Goal: Find contact information: Find contact information

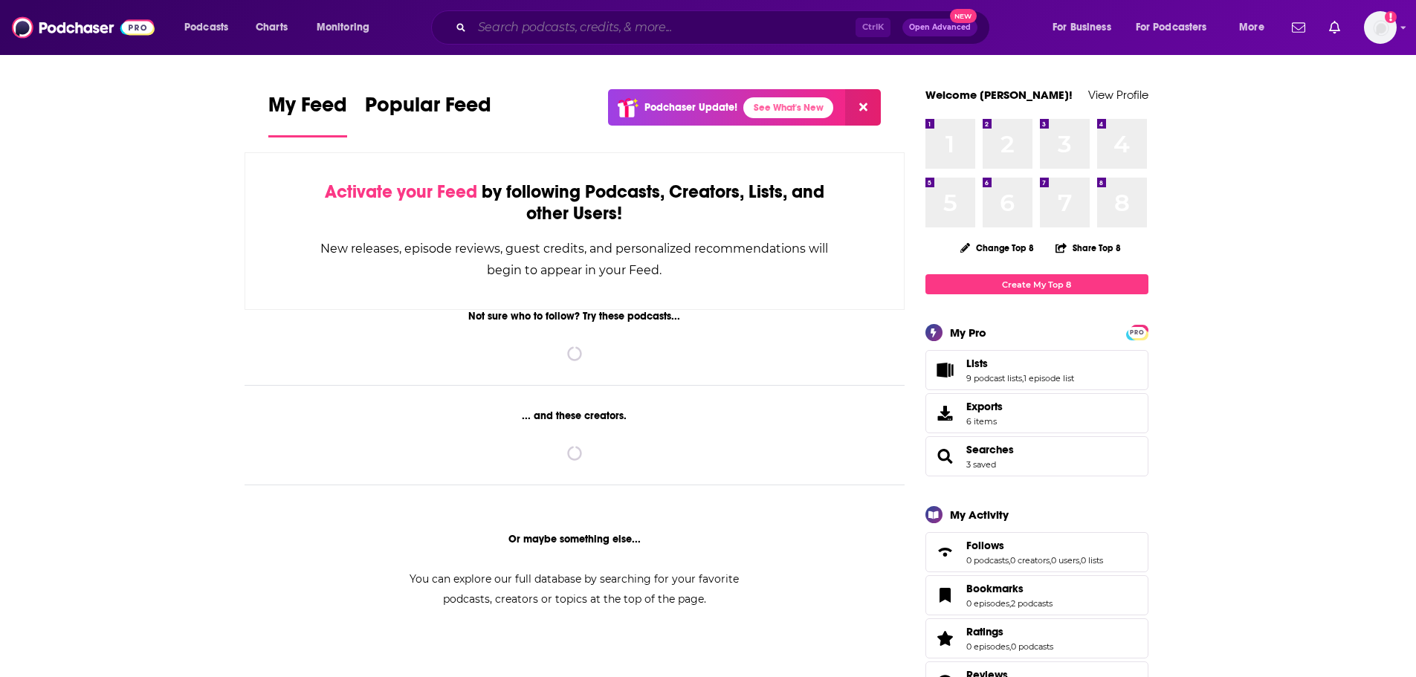
click at [529, 35] on input "Search podcasts, credits, & more..." at bounding box center [663, 28] width 383 height 24
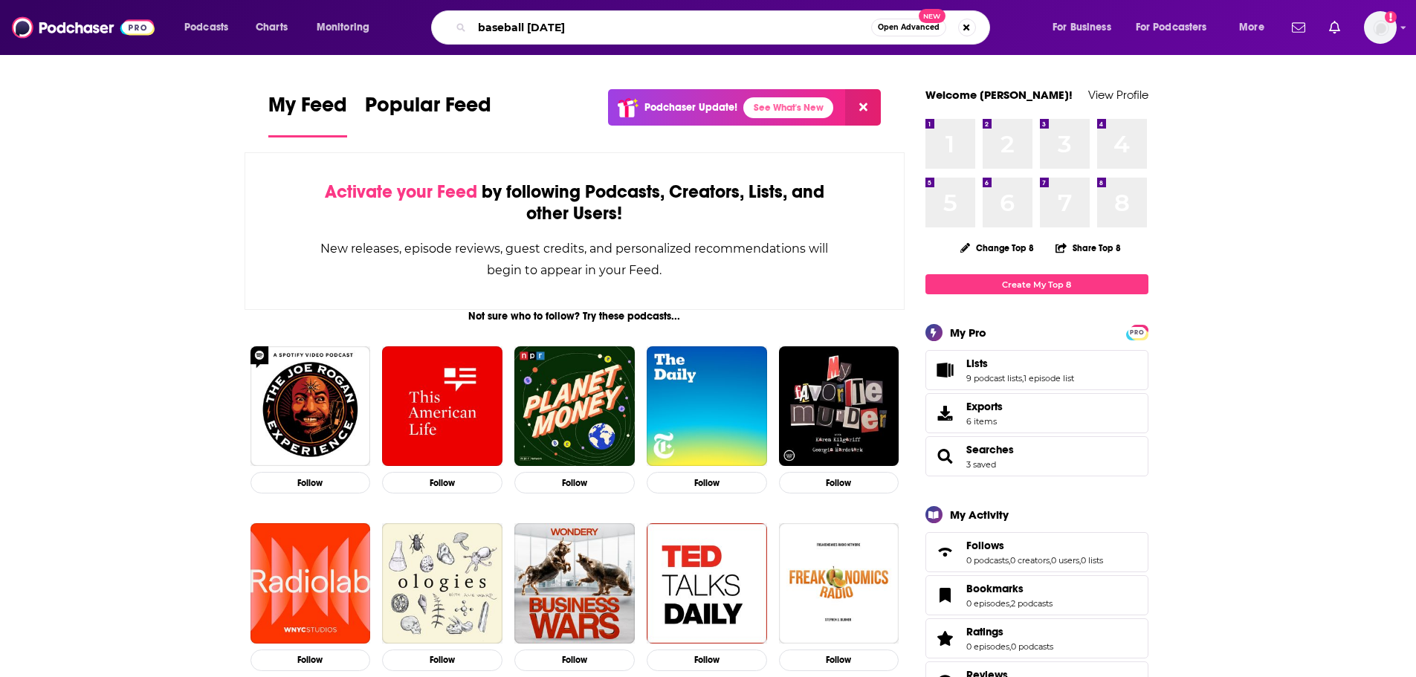
type input "baseball [DATE]"
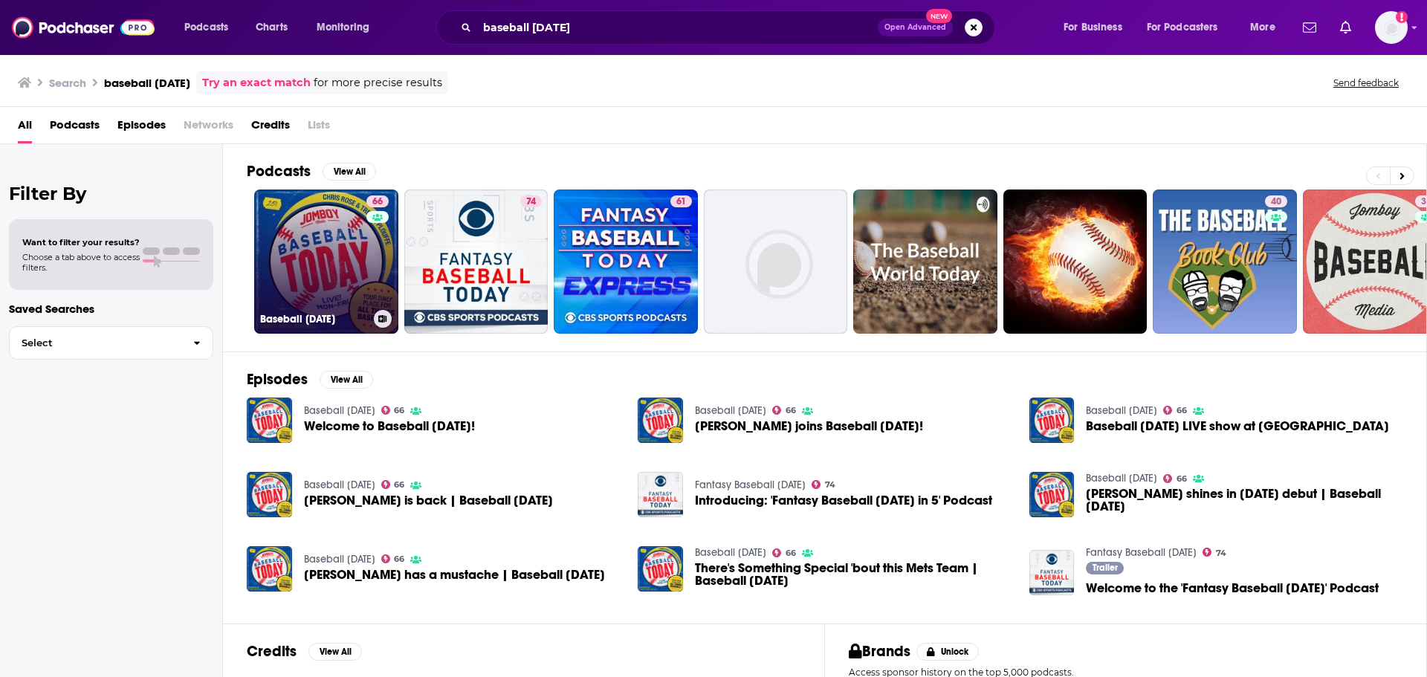
click at [307, 237] on link "66 Baseball [DATE]" at bounding box center [326, 262] width 144 height 144
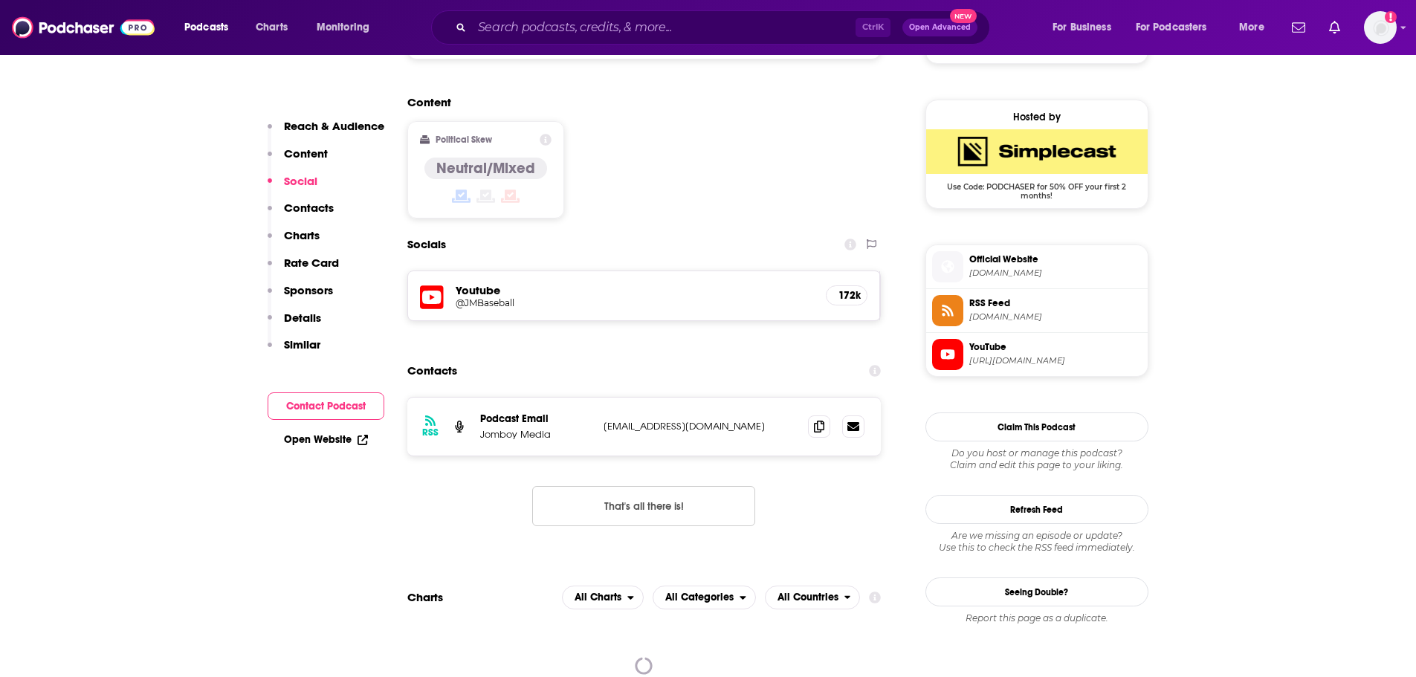
scroll to position [1040, 0]
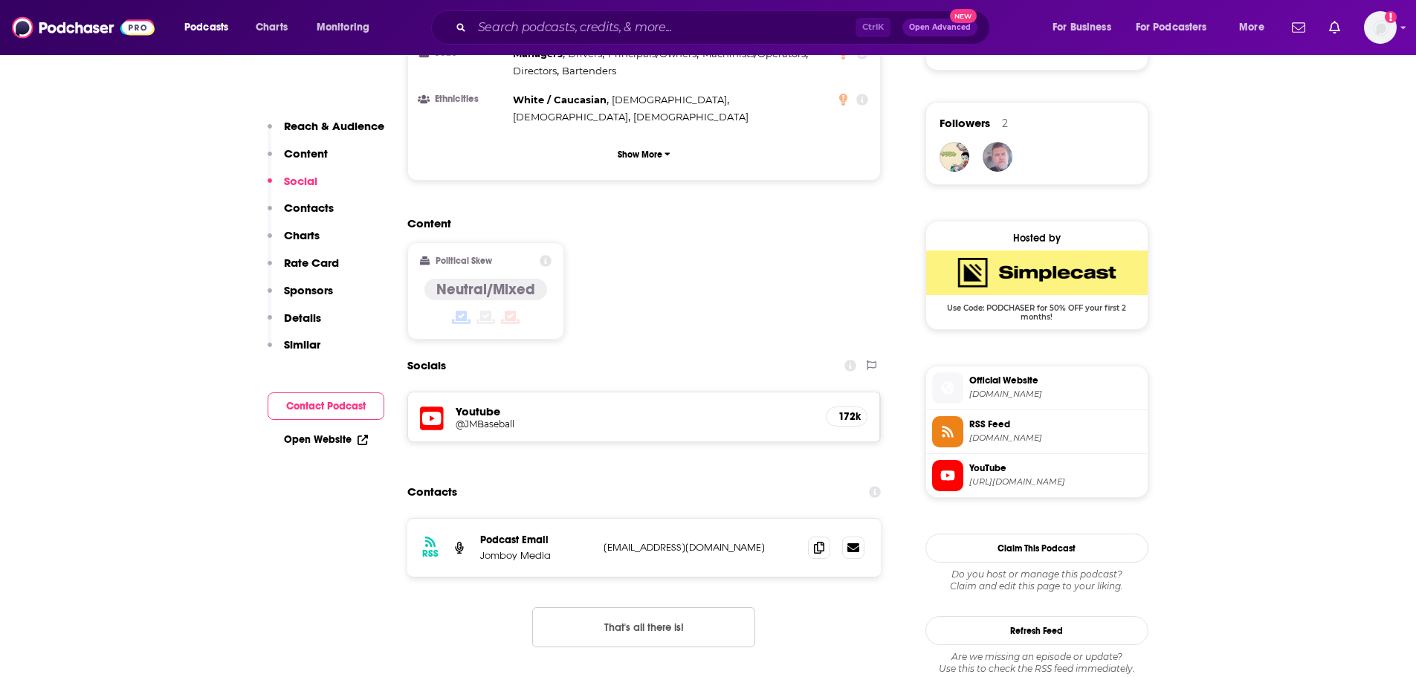
click at [694, 541] on p "[EMAIL_ADDRESS][DOMAIN_NAME]" at bounding box center [699, 547] width 193 height 13
click at [643, 541] on p "[EMAIL_ADDRESS][DOMAIN_NAME]" at bounding box center [699, 547] width 193 height 13
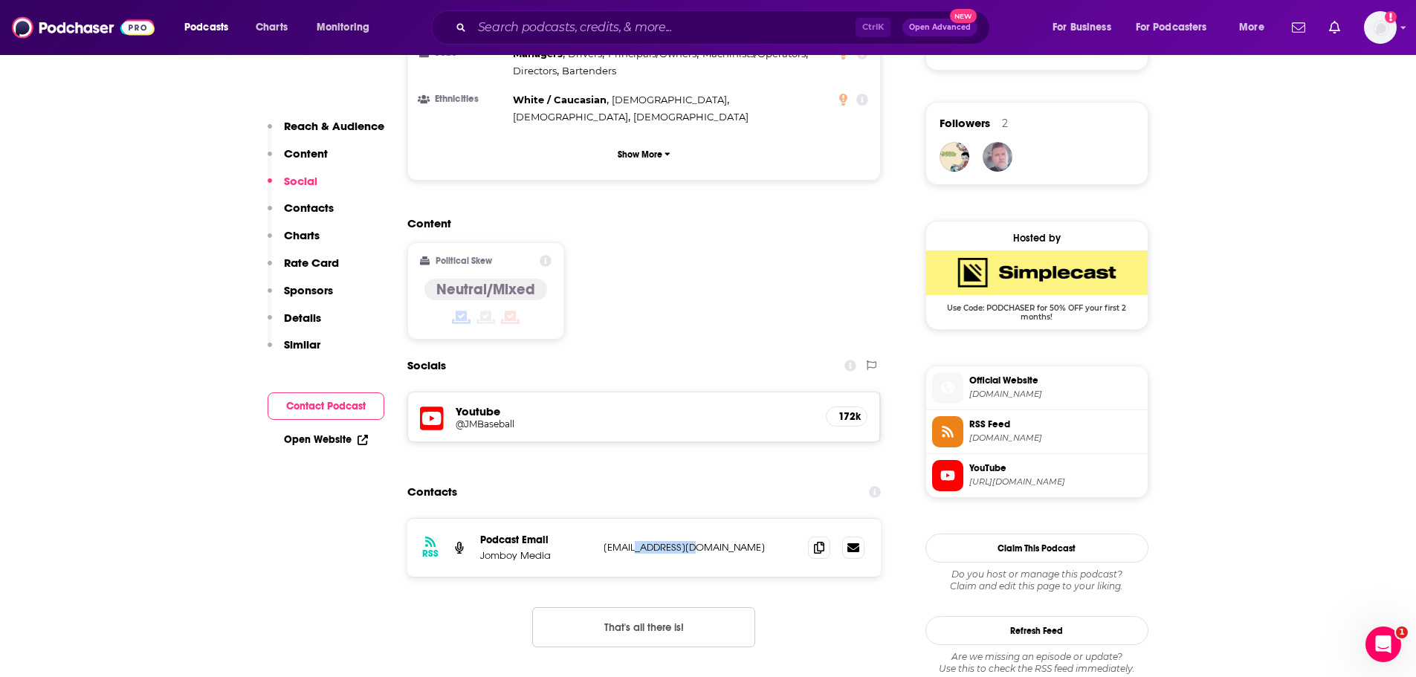
click at [643, 541] on p "[EMAIL_ADDRESS][DOMAIN_NAME]" at bounding box center [699, 547] width 193 height 13
click at [602, 34] on input "Search podcasts, credits, & more..." at bounding box center [663, 28] width 383 height 24
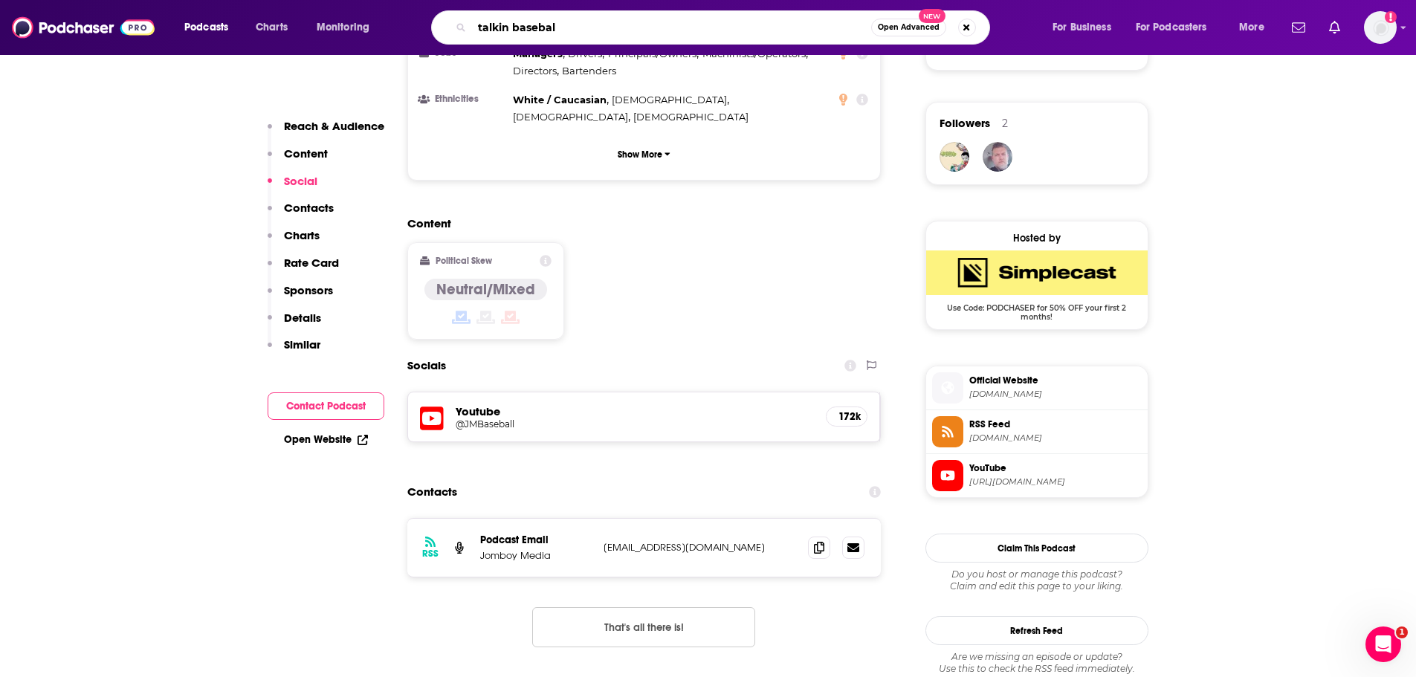
type input "talkin baseball"
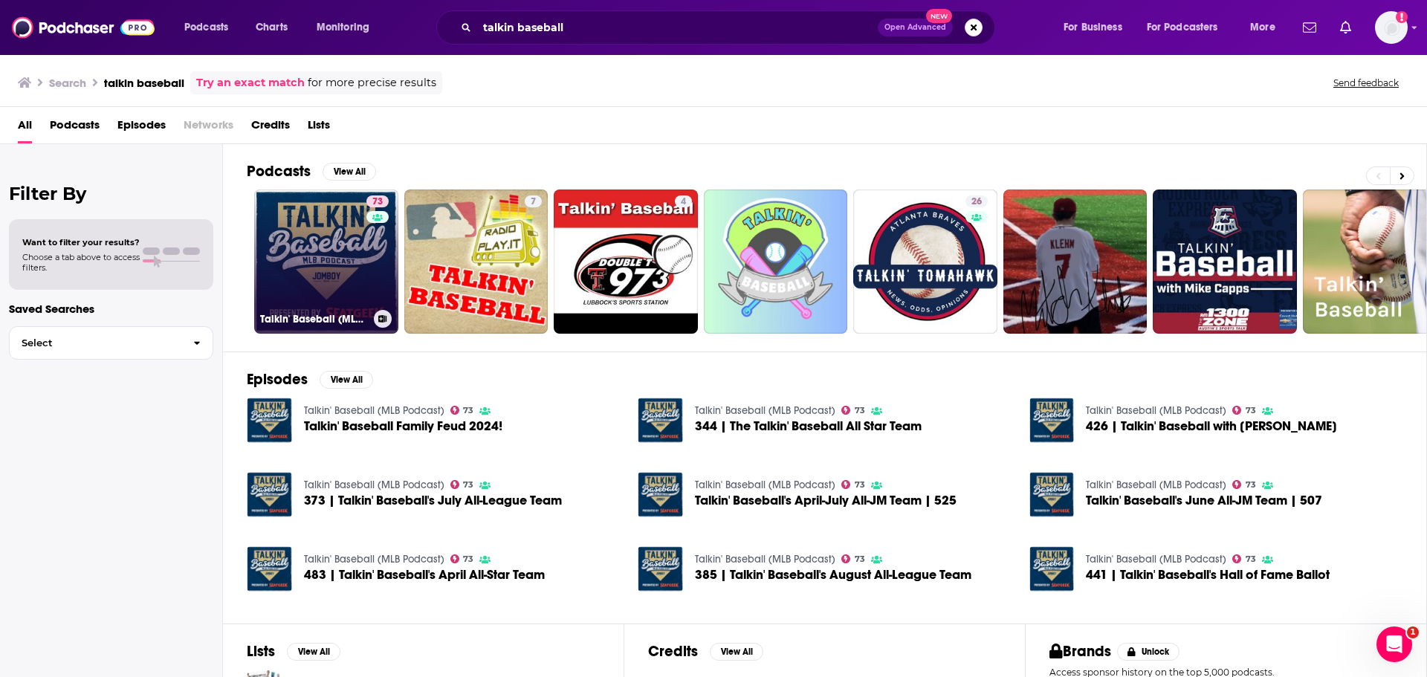
click at [308, 221] on link "73 Talkin' Baseball (MLB Podcast)" at bounding box center [326, 262] width 144 height 144
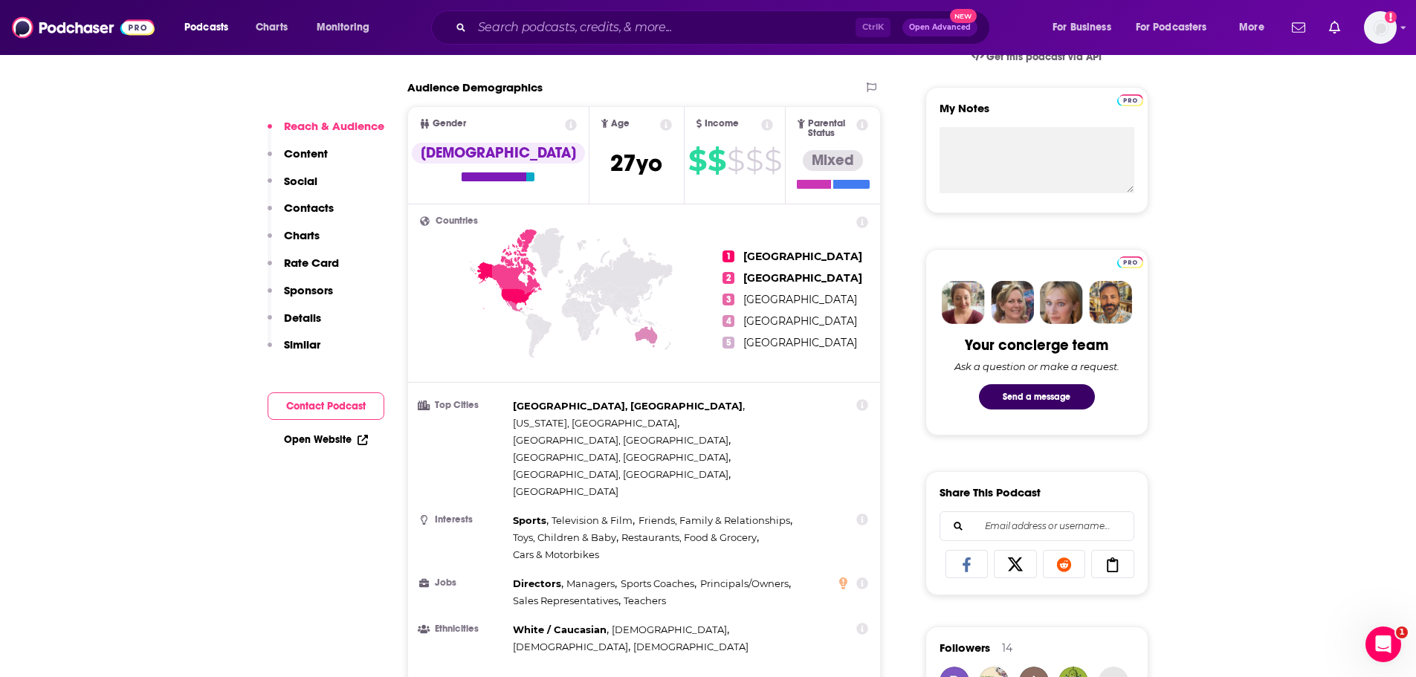
scroll to position [520, 0]
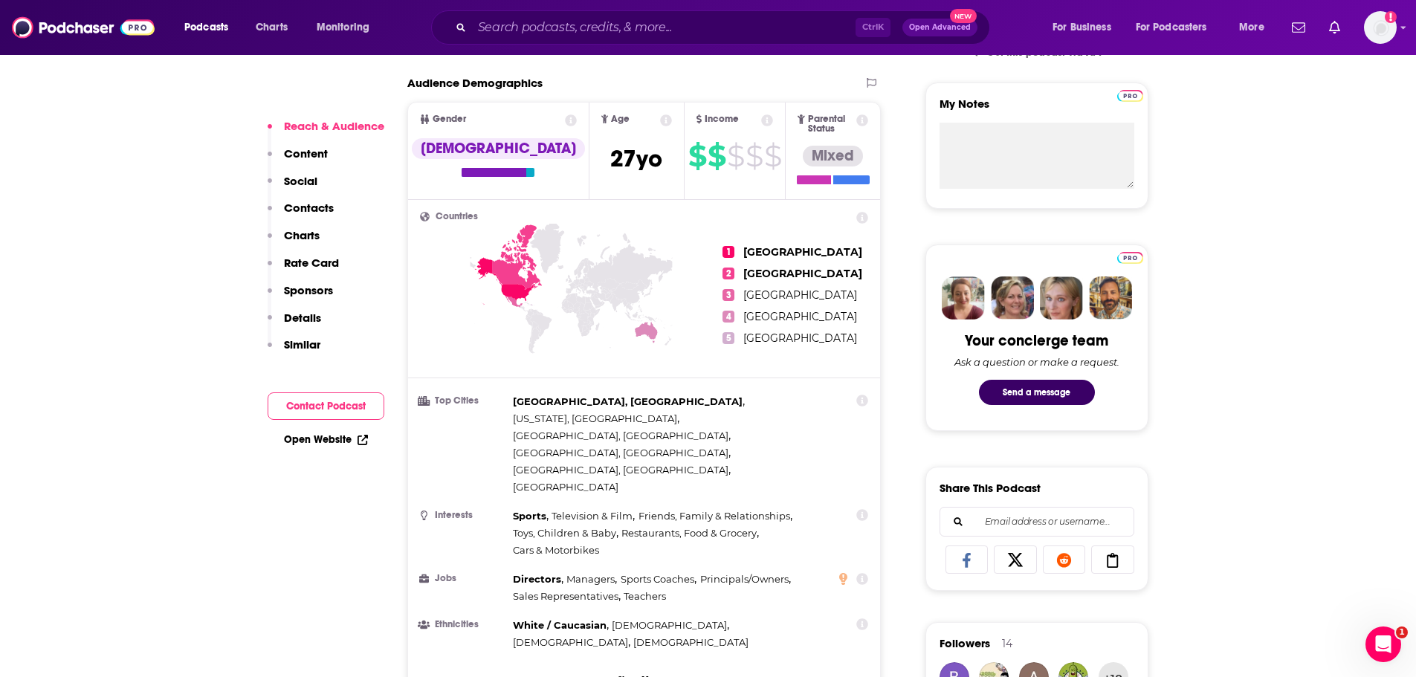
click at [316, 204] on p "Contacts" at bounding box center [309, 208] width 50 height 14
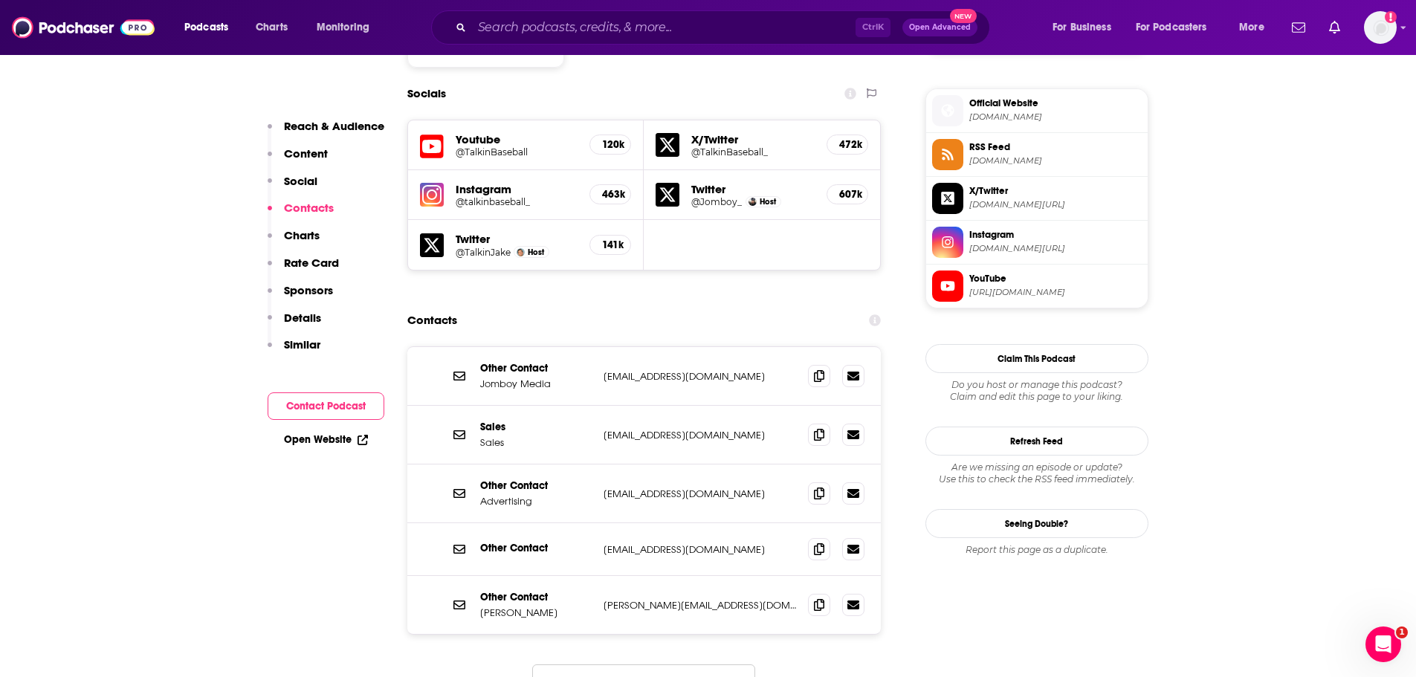
scroll to position [1324, 0]
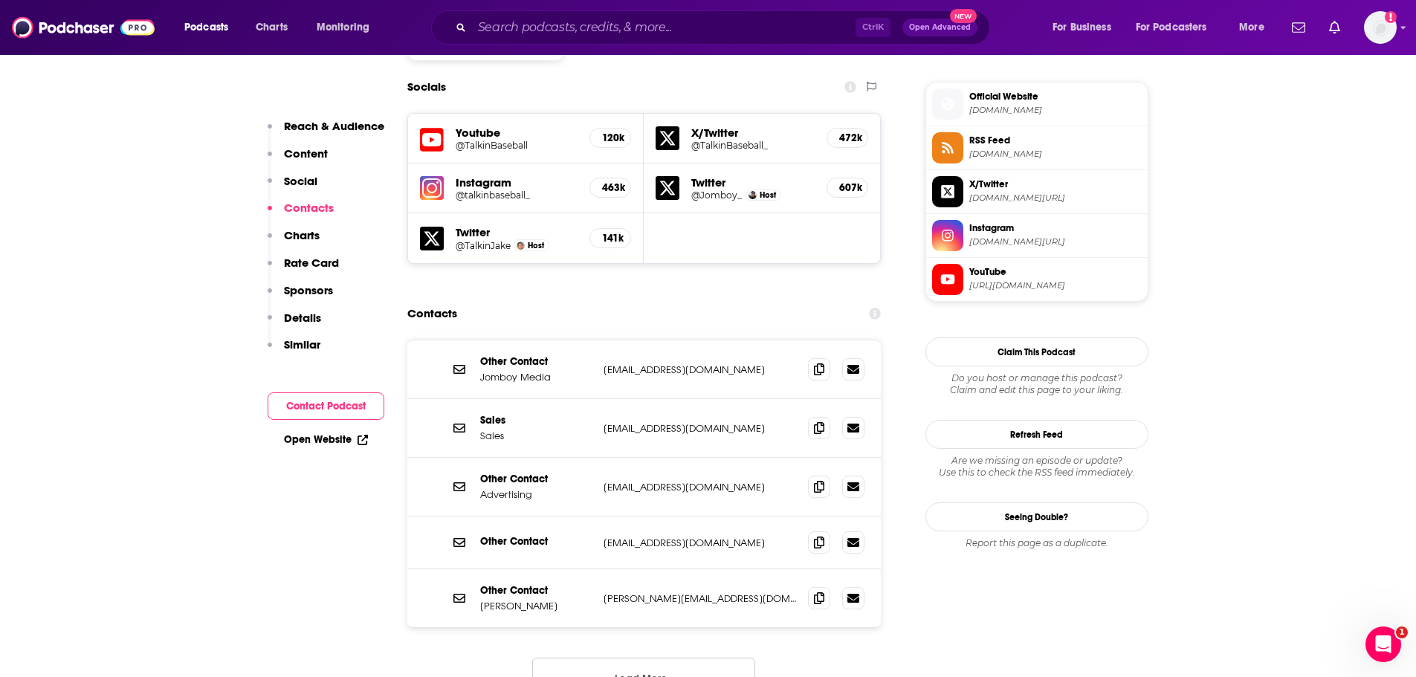
click at [679, 658] on button "Load More..." at bounding box center [643, 678] width 223 height 40
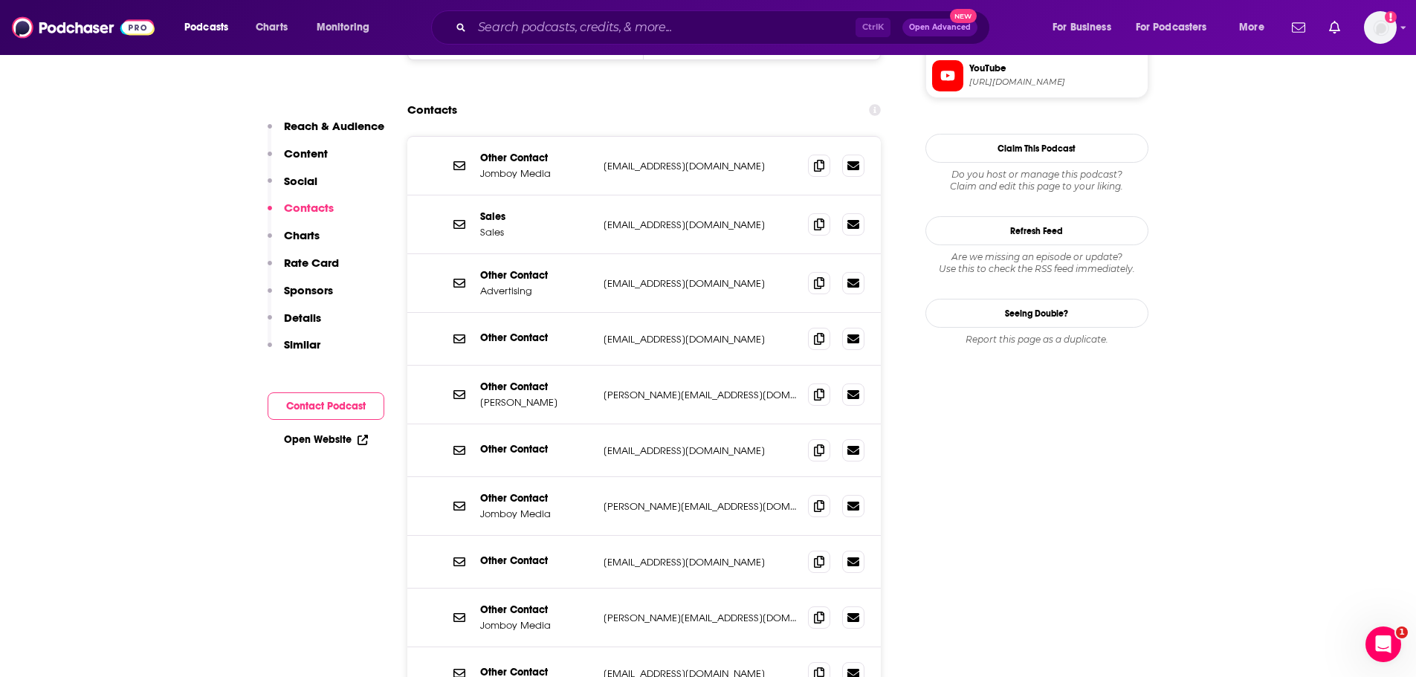
scroll to position [1561, 0]
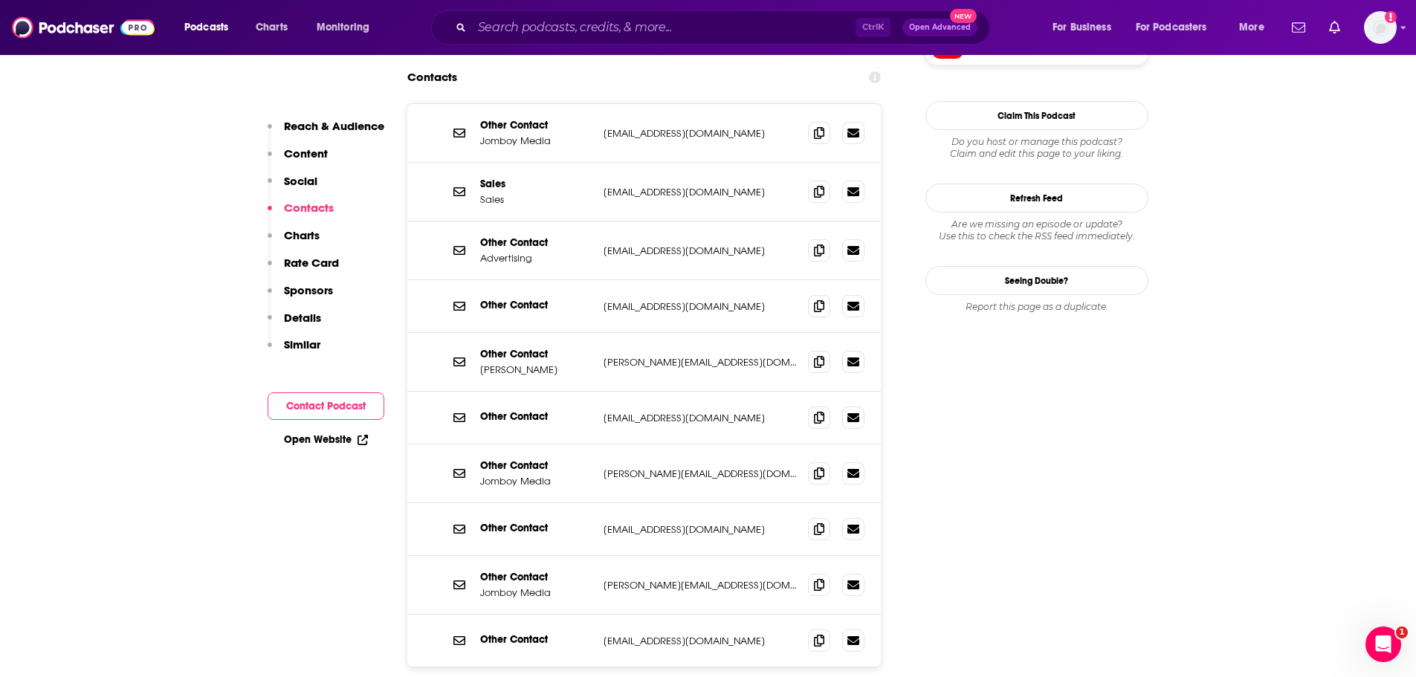
click at [658, 467] on p "[PERSON_NAME][EMAIL_ADDRESS][DOMAIN_NAME]" at bounding box center [699, 473] width 193 height 13
click at [649, 467] on p "[PERSON_NAME][EMAIL_ADDRESS][DOMAIN_NAME]" at bounding box center [699, 473] width 193 height 13
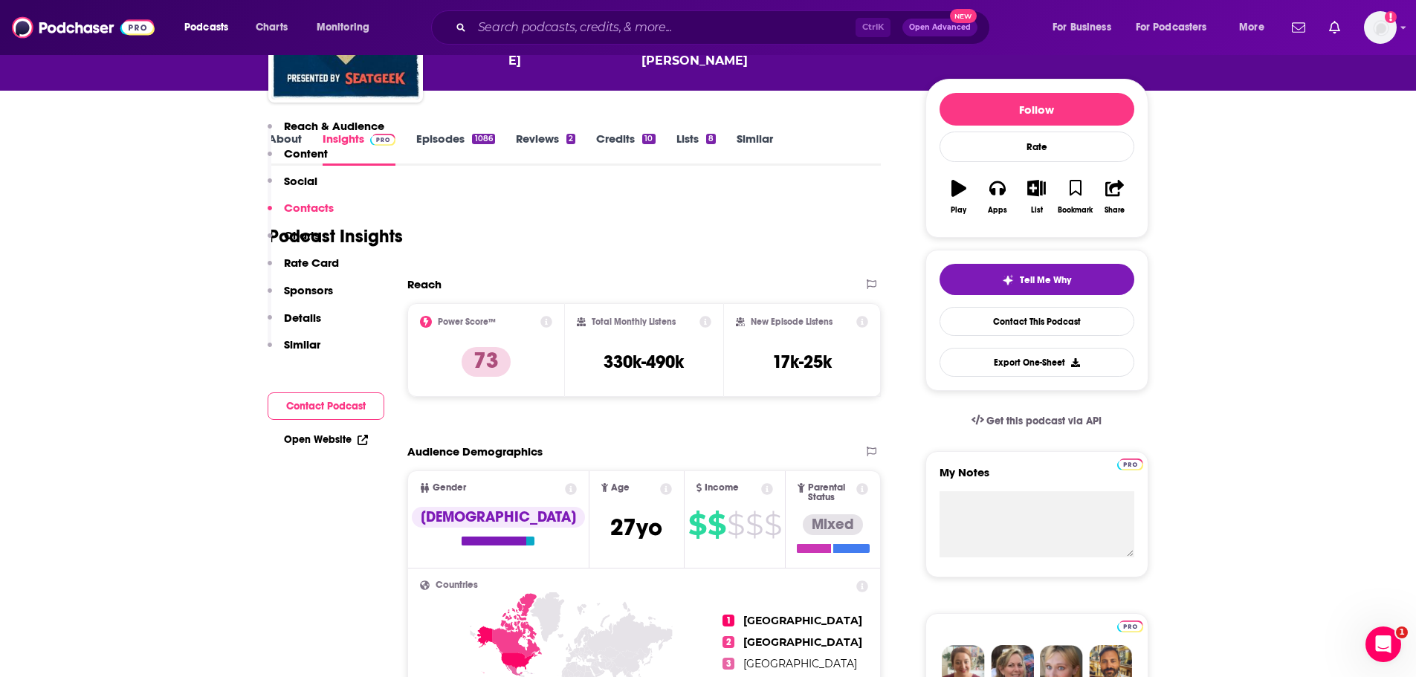
scroll to position [149, 0]
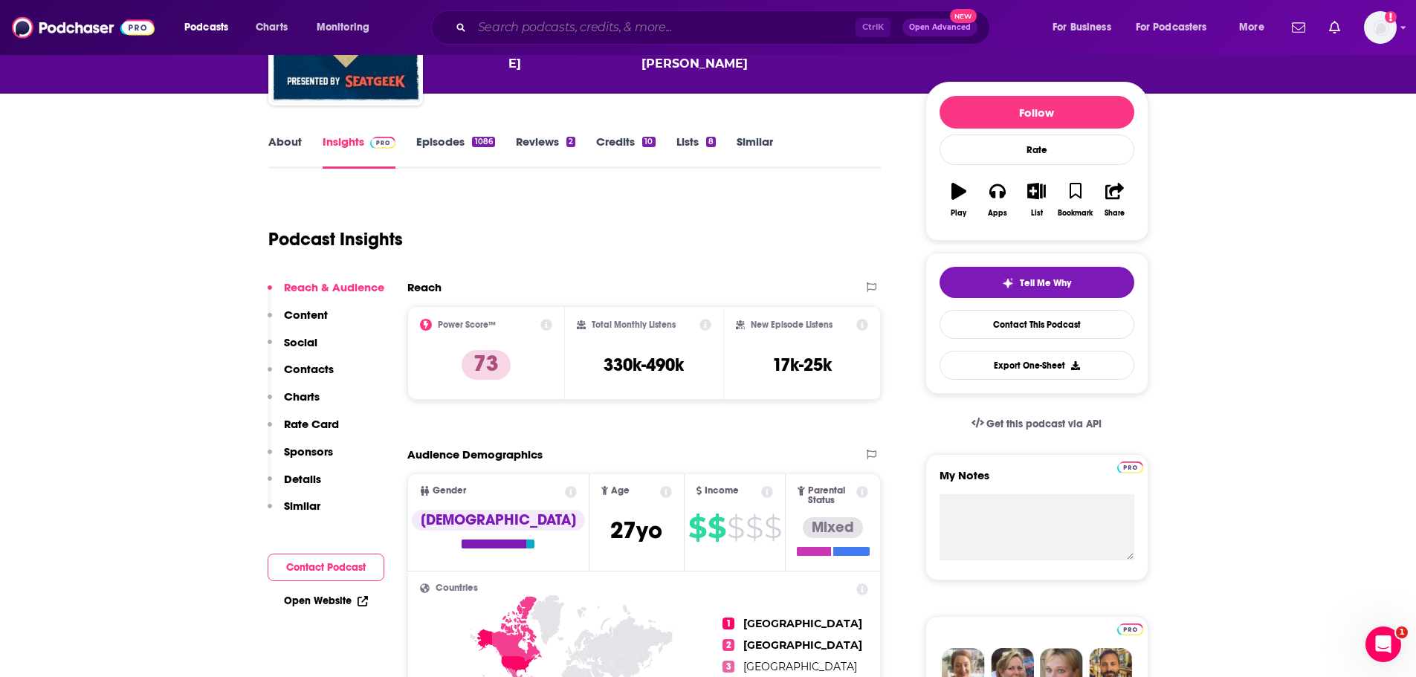
click at [552, 28] on input "Search podcasts, credits, & more..." at bounding box center [663, 28] width 383 height 24
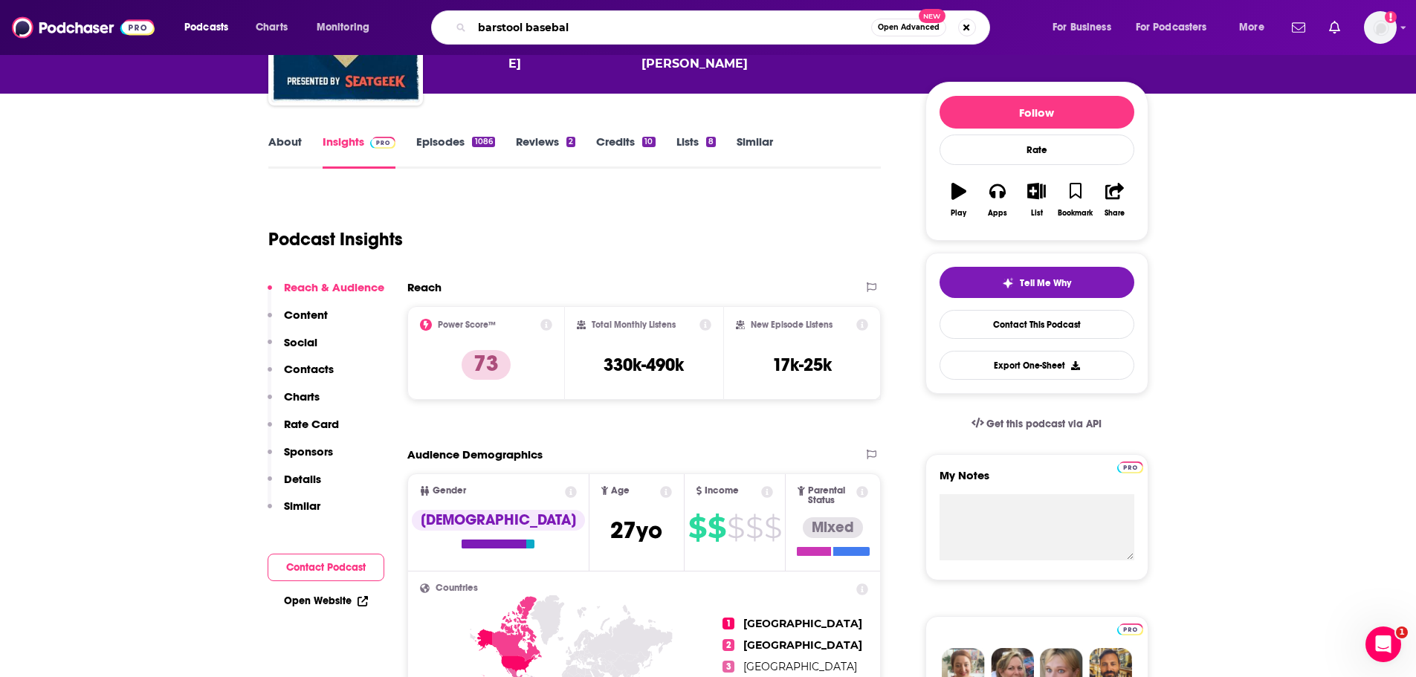
type input "barstool baseball"
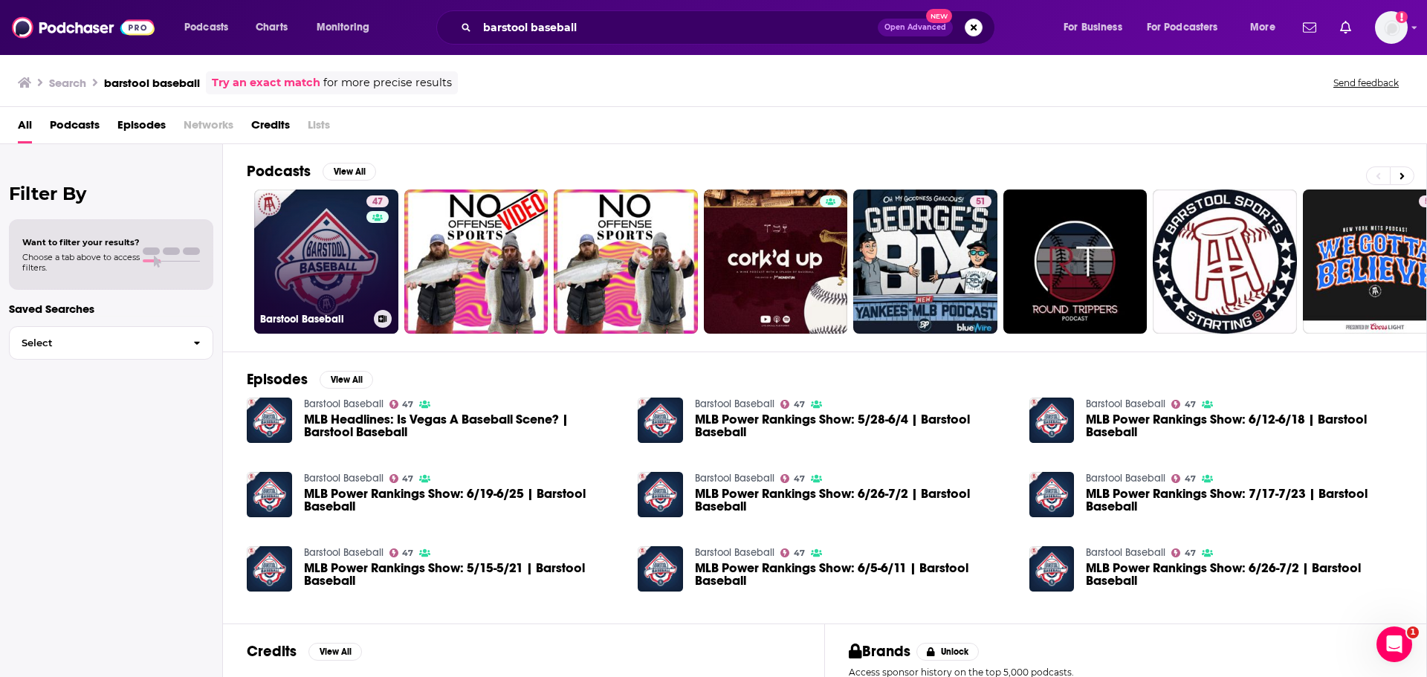
click at [320, 233] on link "47 Barstool Baseball" at bounding box center [326, 262] width 144 height 144
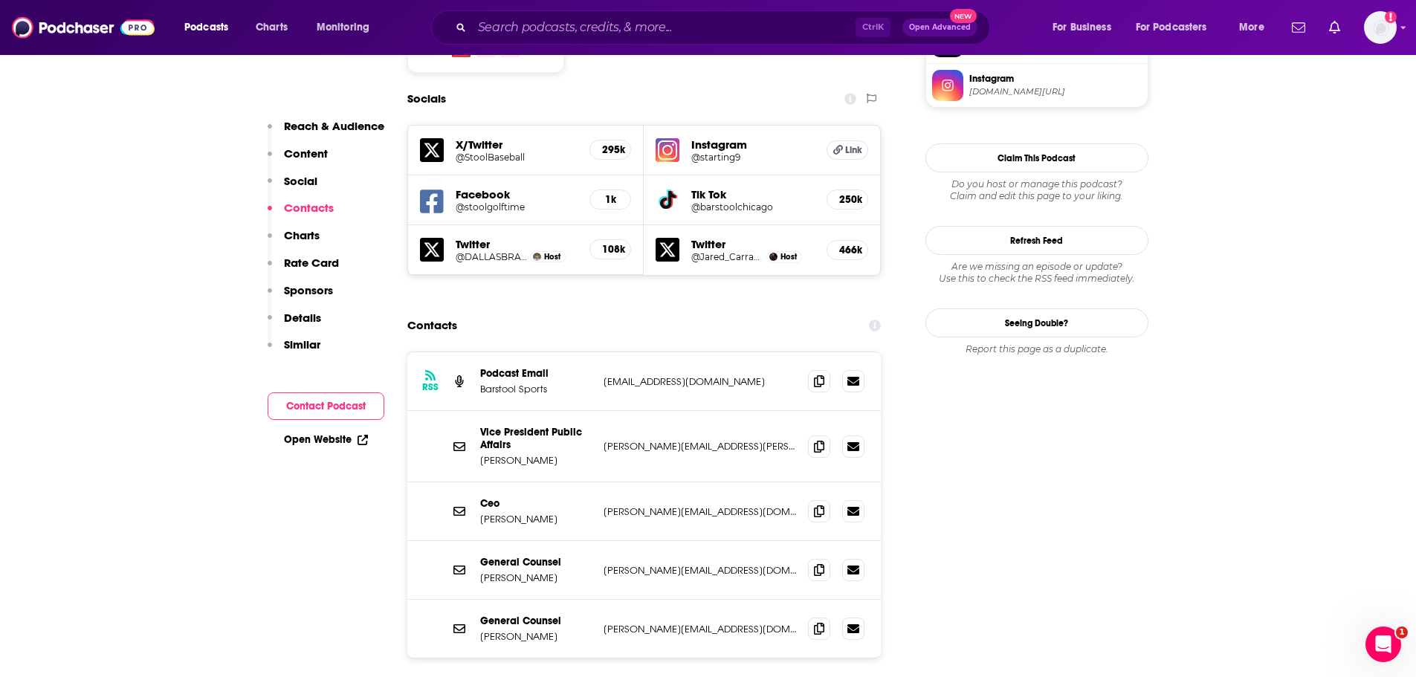
scroll to position [1412, 0]
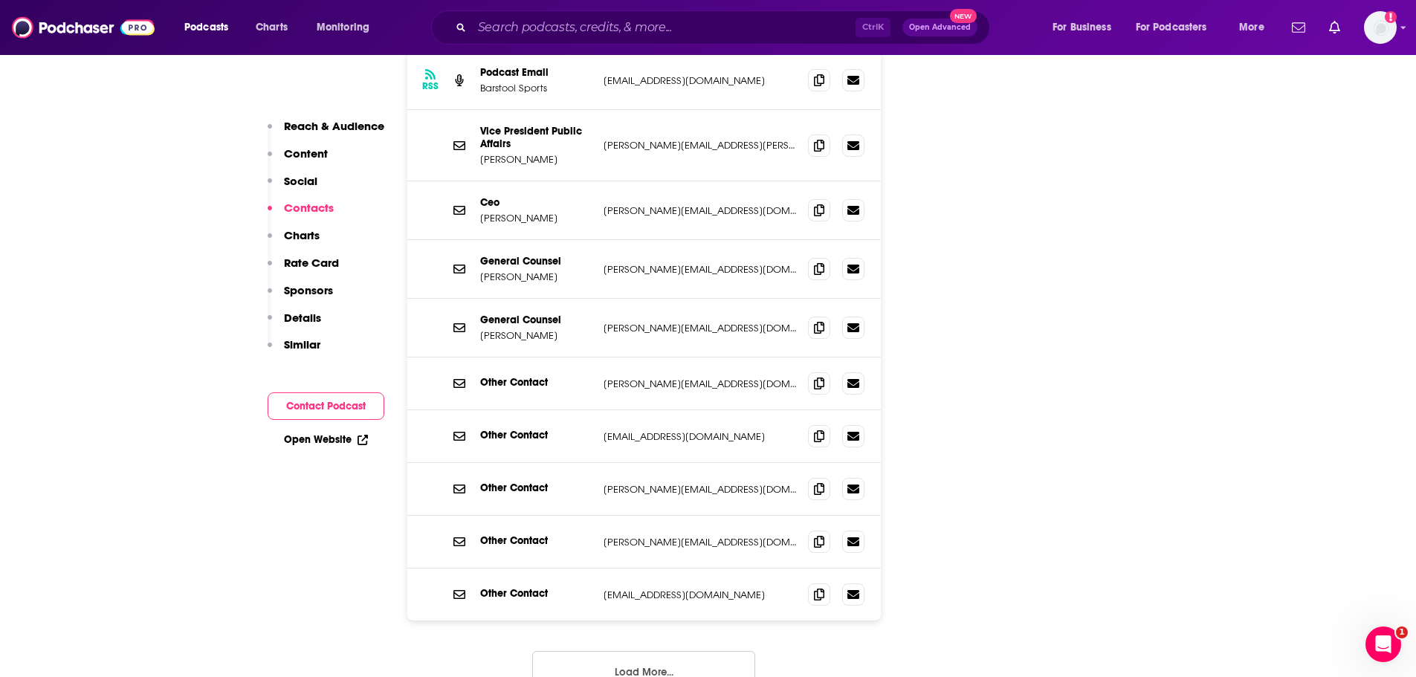
scroll to position [1709, 0]
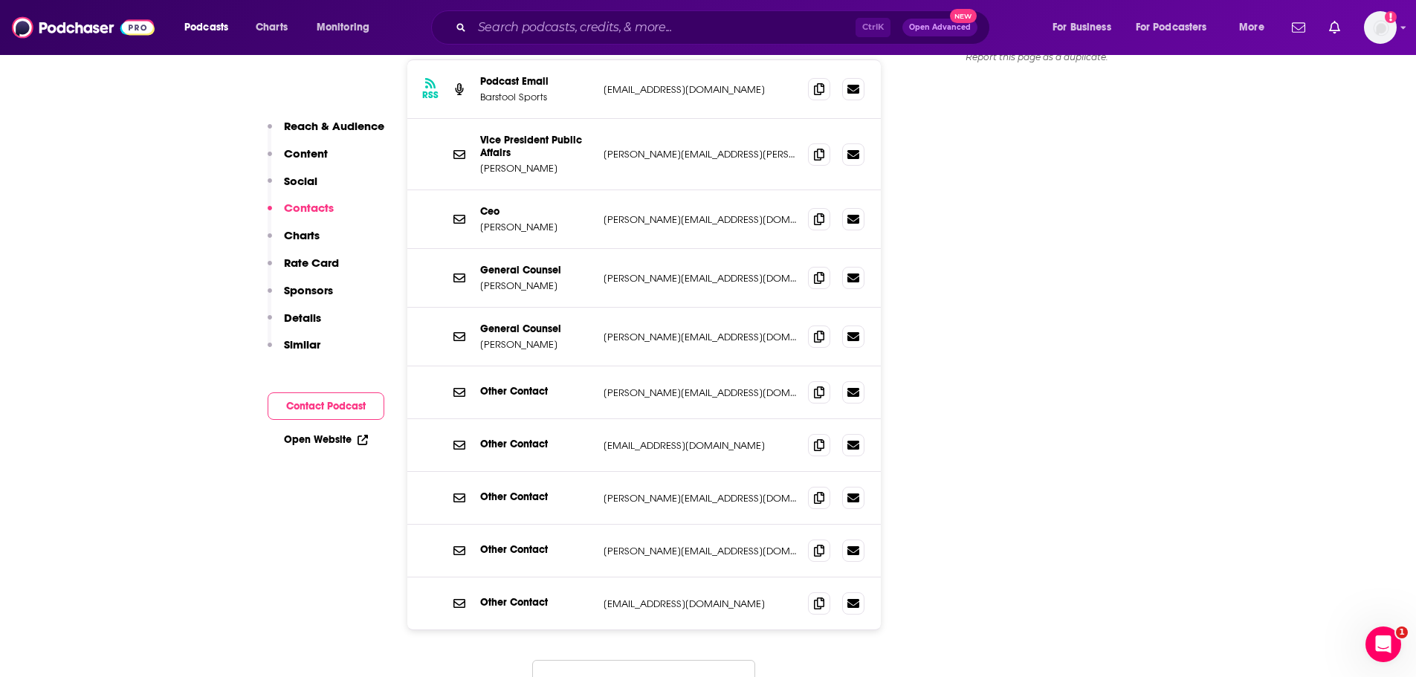
click at [657, 386] on p "[PERSON_NAME][EMAIL_ADDRESS][DOMAIN_NAME]" at bounding box center [699, 392] width 193 height 13
copy div "[PERSON_NAME][EMAIL_ADDRESS][DOMAIN_NAME] [PERSON_NAME][EMAIL_ADDRESS][DOMAIN_N…"
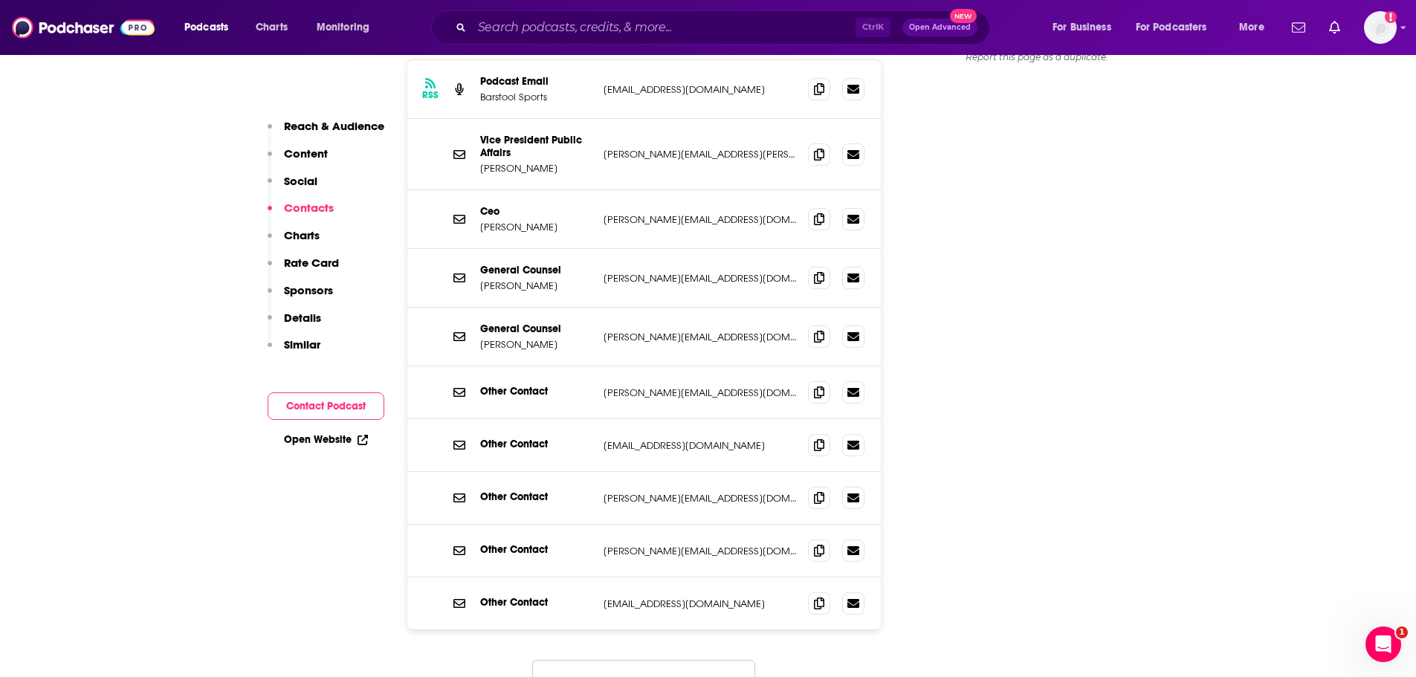
click at [646, 331] on p "[PERSON_NAME][EMAIL_ADDRESS][DOMAIN_NAME]" at bounding box center [699, 337] width 193 height 13
copy div "[PERSON_NAME][EMAIL_ADDRESS][DOMAIN_NAME] [PERSON_NAME][EMAIL_ADDRESS][DOMAIN_N…"
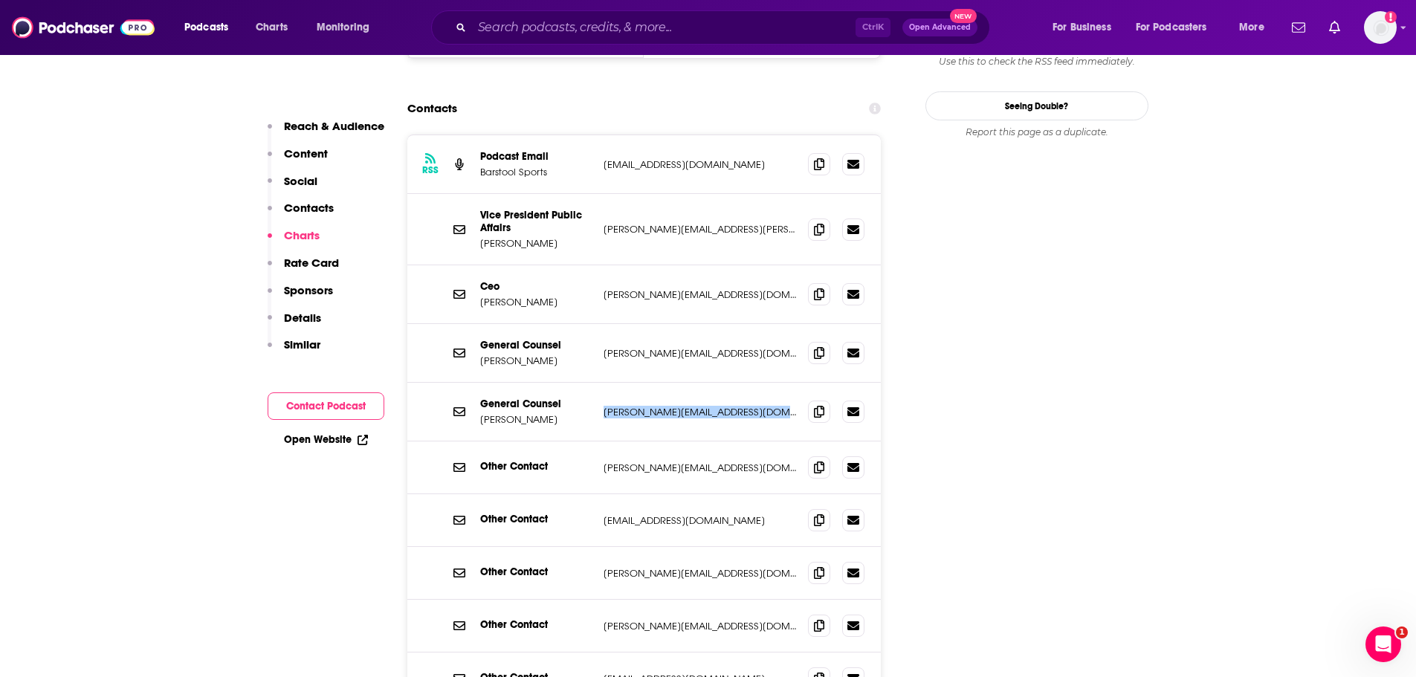
scroll to position [1633, 0]
copy div "[PERSON_NAME][EMAIL_ADDRESS][DOMAIN_NAME] [PERSON_NAME][EMAIL_ADDRESS][DOMAIN_N…"
click at [665, 349] on p "[PERSON_NAME][EMAIL_ADDRESS][DOMAIN_NAME]" at bounding box center [699, 355] width 193 height 13
click at [664, 349] on p "[PERSON_NAME][EMAIL_ADDRESS][DOMAIN_NAME]" at bounding box center [699, 355] width 193 height 13
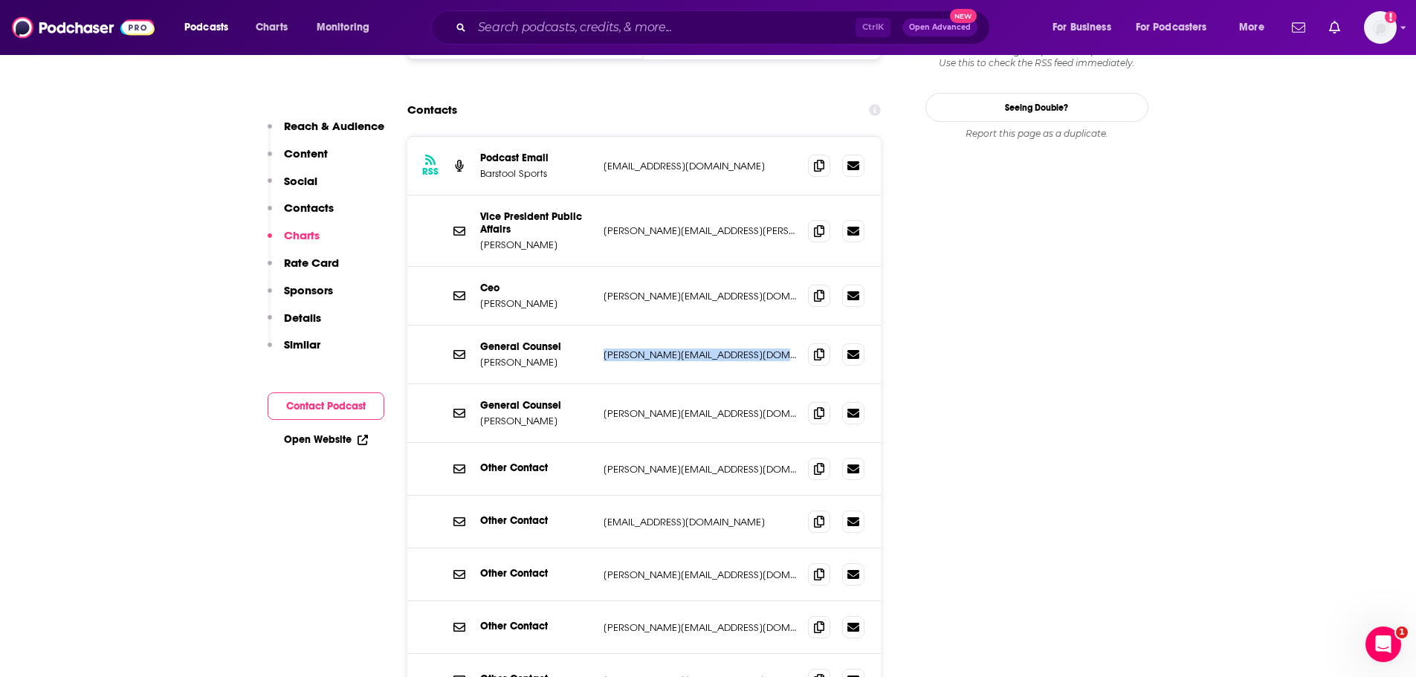
copy div "[PERSON_NAME][EMAIL_ADDRESS][DOMAIN_NAME] [PERSON_NAME][EMAIL_ADDRESS][DOMAIN_N…"
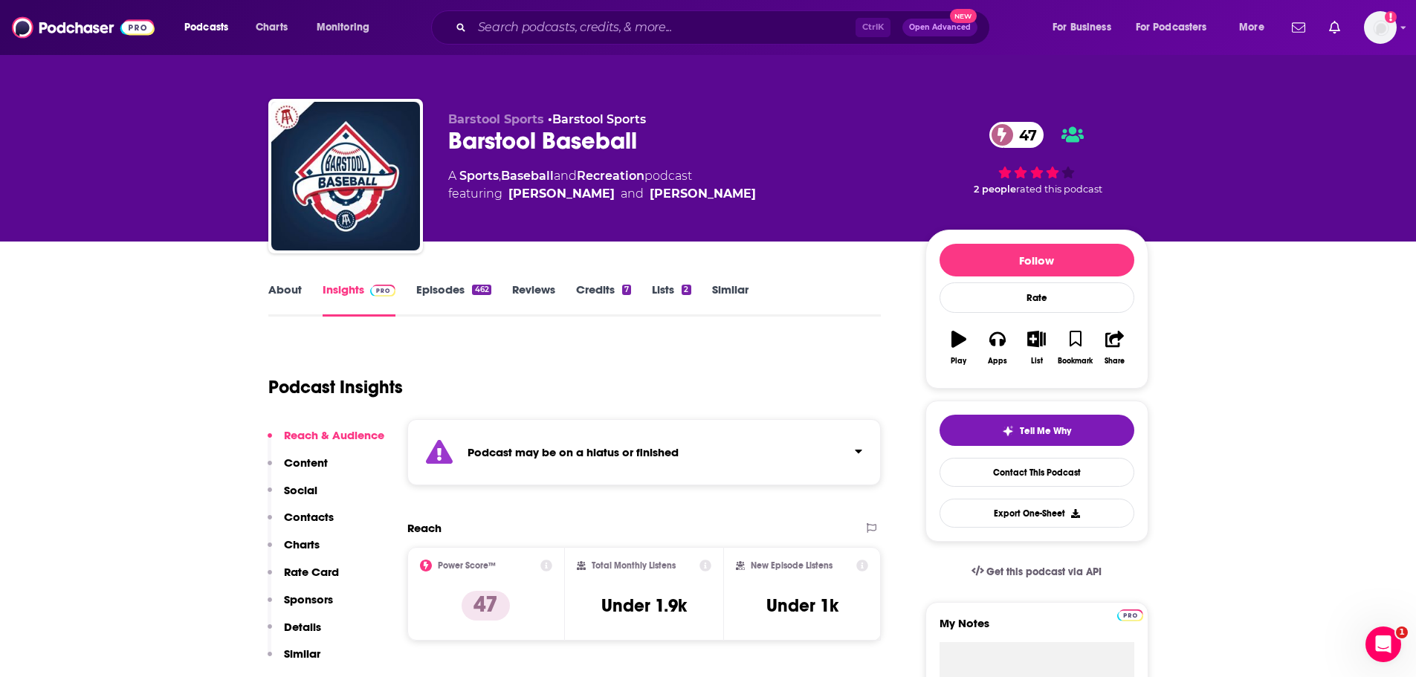
scroll to position [0, 0]
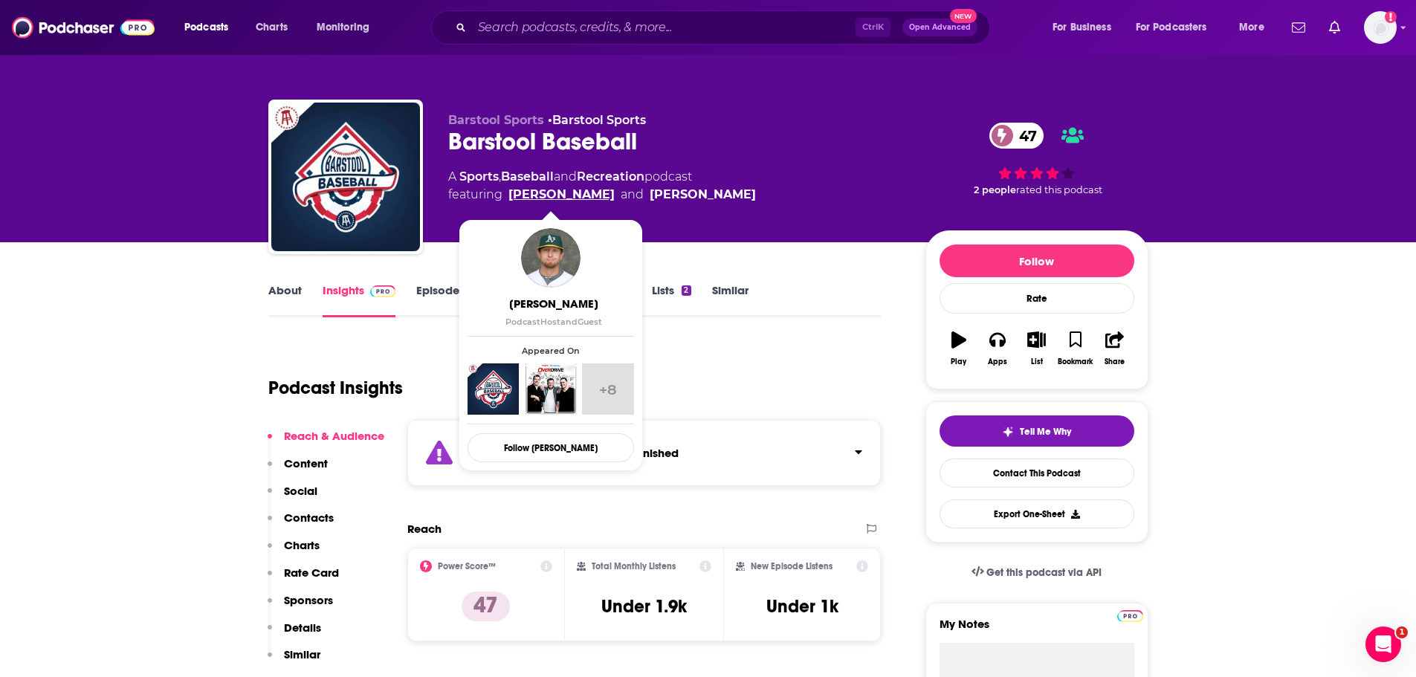
click at [537, 199] on link "[PERSON_NAME]" at bounding box center [561, 195] width 106 height 18
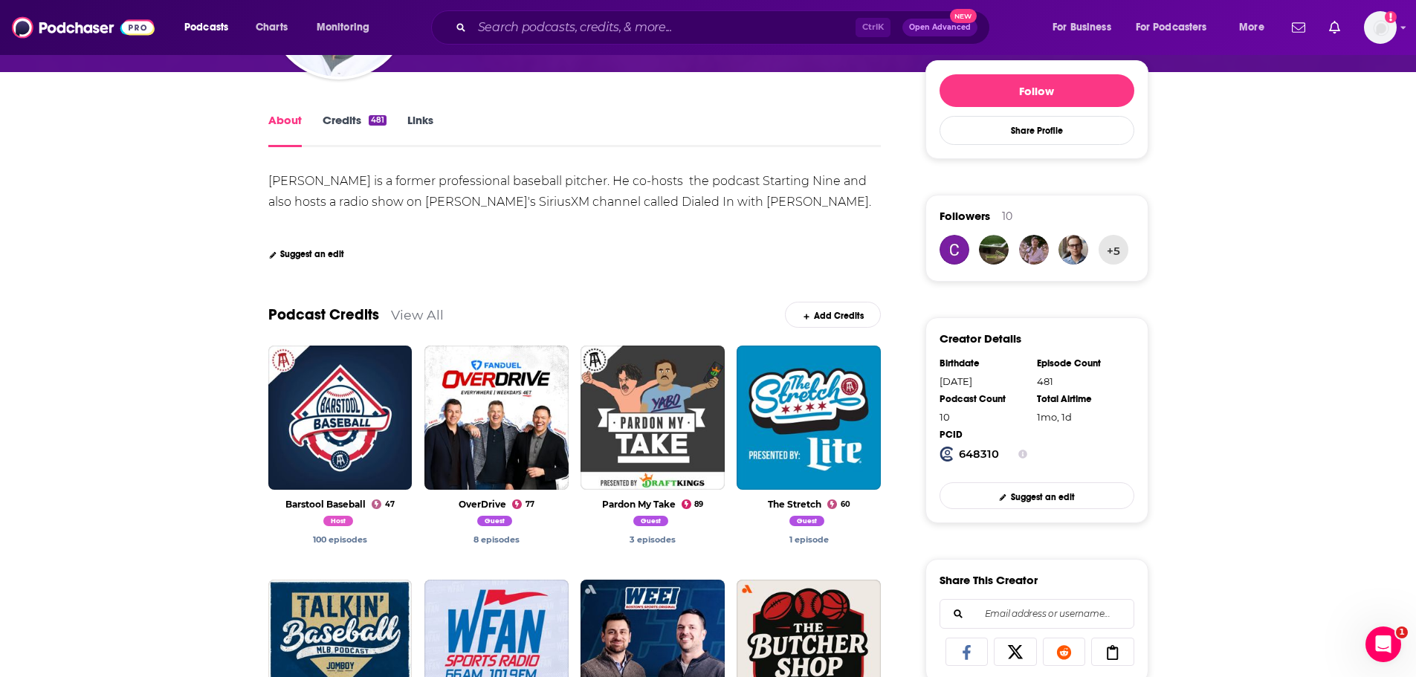
scroll to position [223, 0]
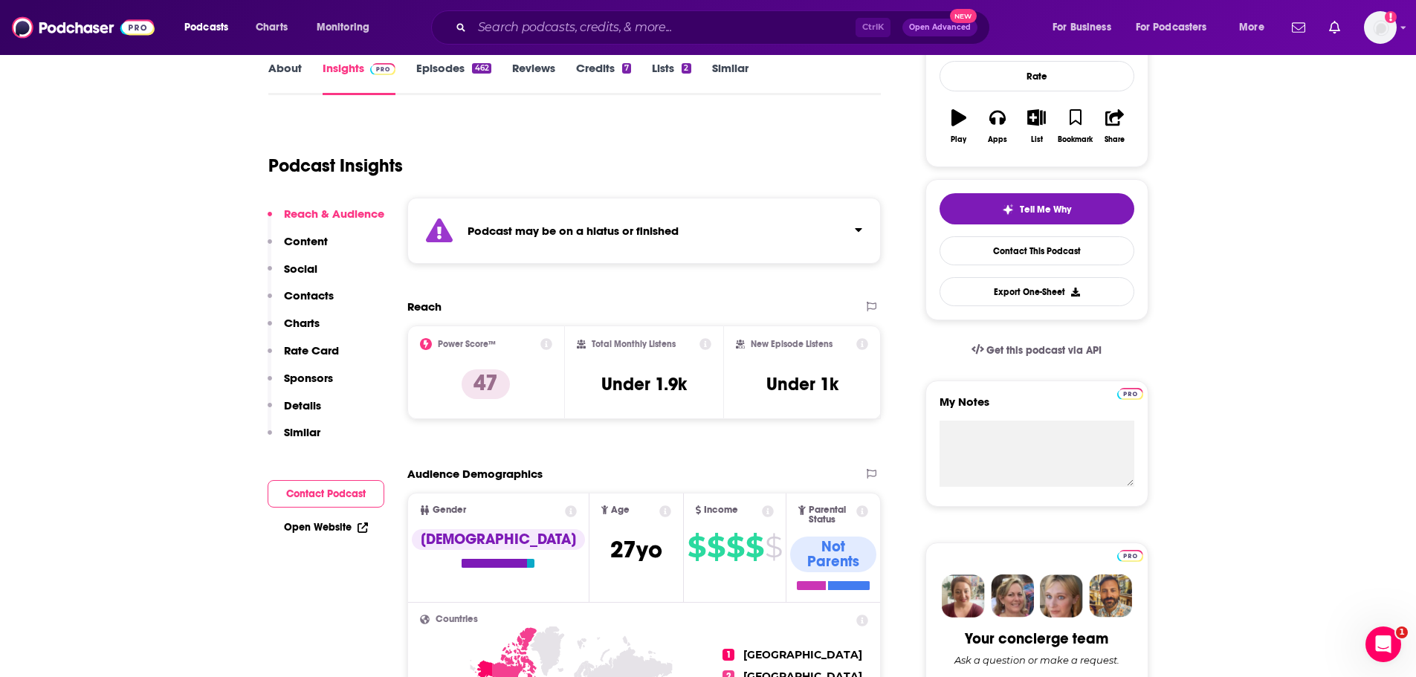
scroll to position [223, 0]
click at [751, 245] on div "Podcast may be on a hiatus or finished" at bounding box center [644, 230] width 474 height 66
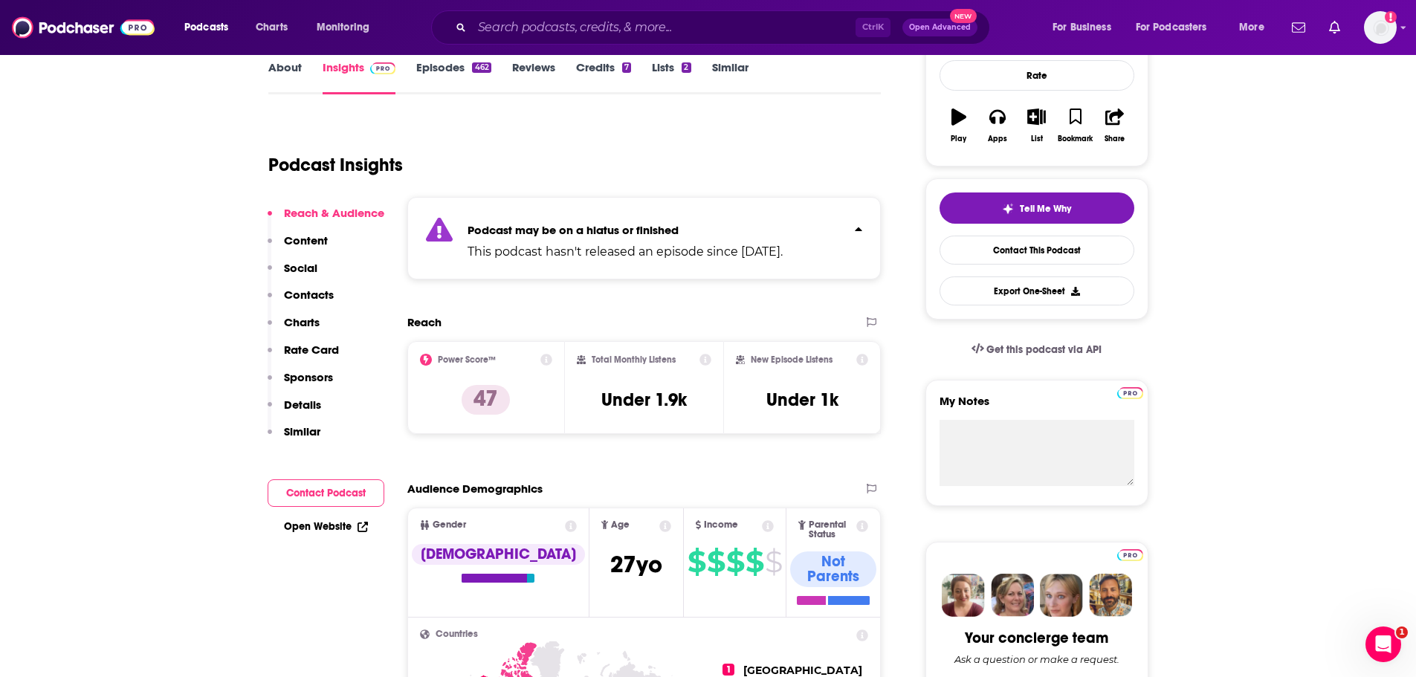
click at [751, 245] on p "This podcast hasn't released an episode since [DATE]." at bounding box center [624, 252] width 315 height 18
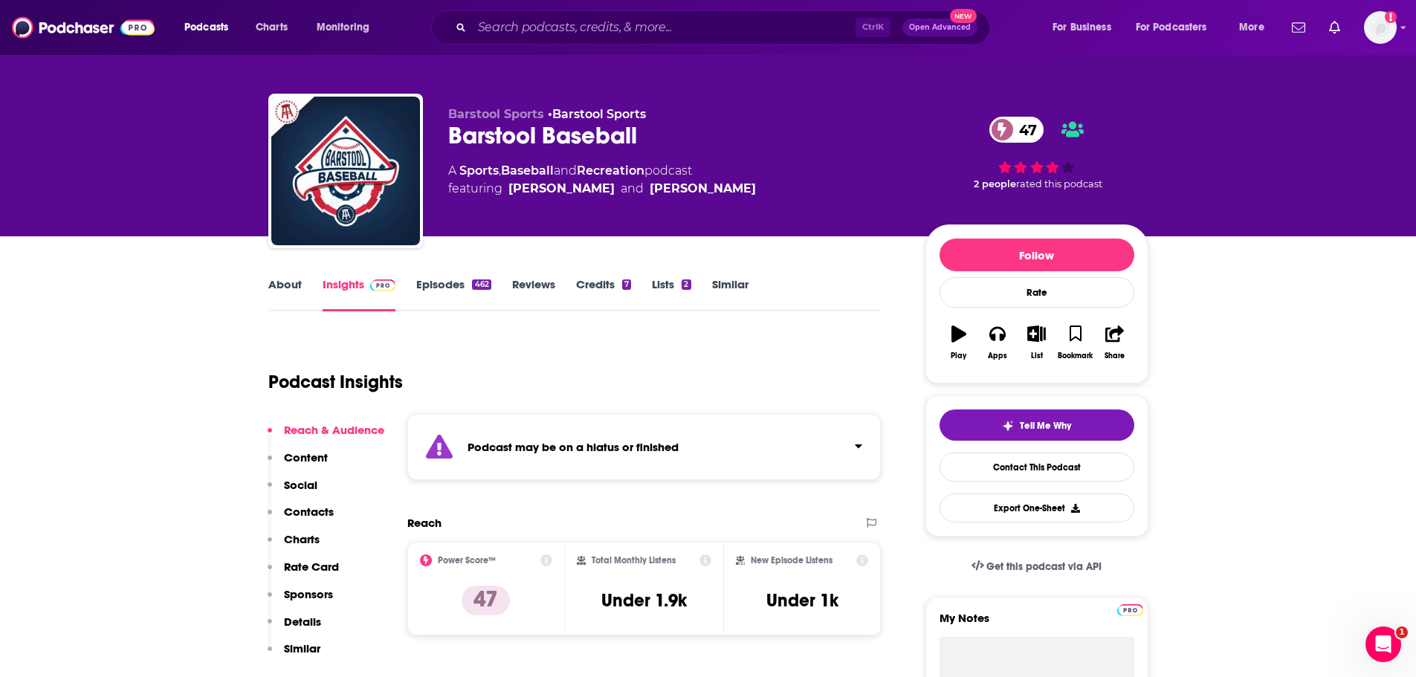
scroll to position [0, 0]
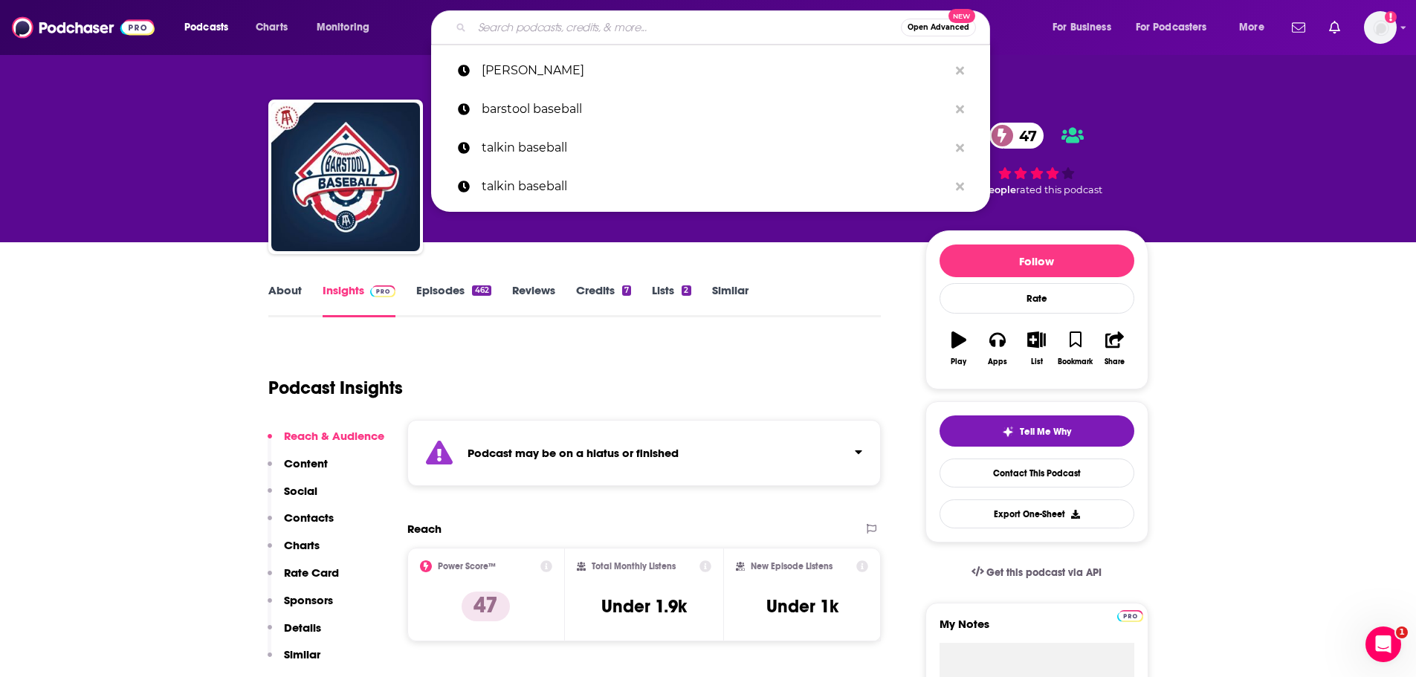
click at [580, 19] on input "Search podcasts, credits, & more..." at bounding box center [686, 28] width 429 height 24
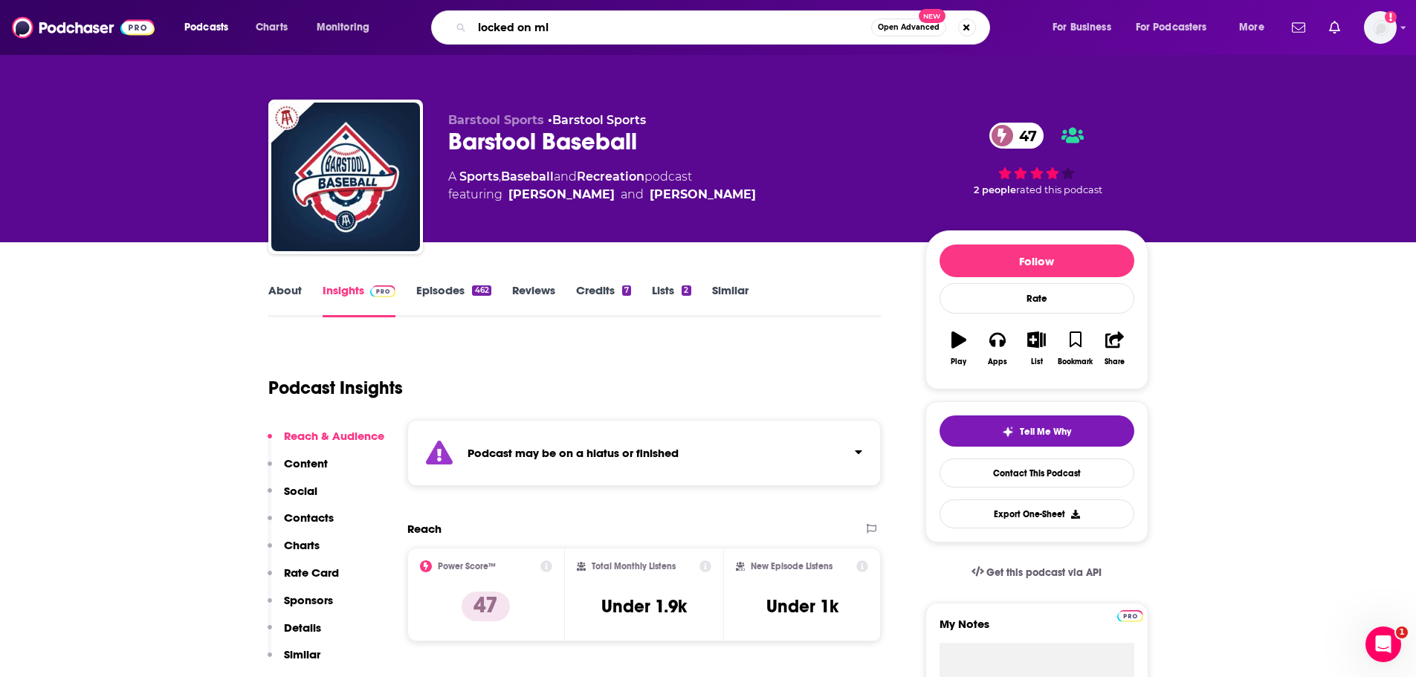
type input "locked on mlb"
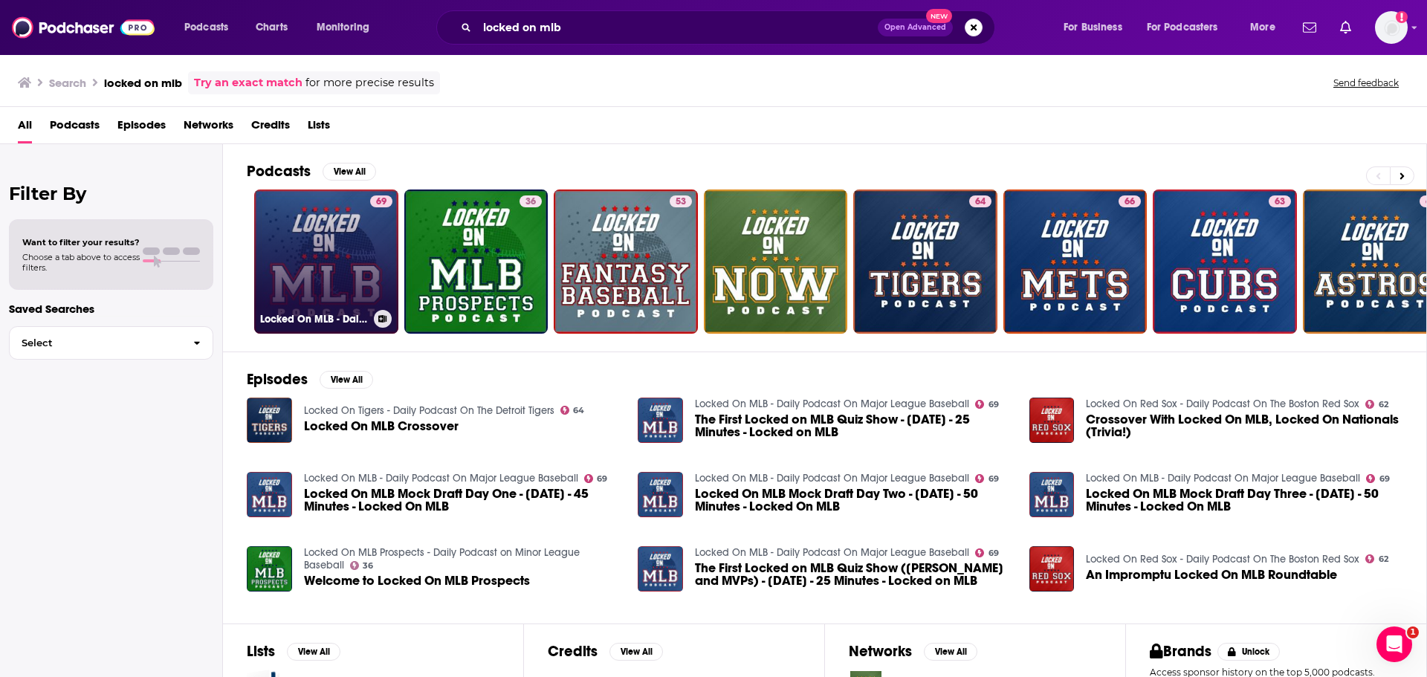
click at [357, 245] on link "69 Locked On MLB - Daily Podcast On Major League Baseball" at bounding box center [326, 262] width 144 height 144
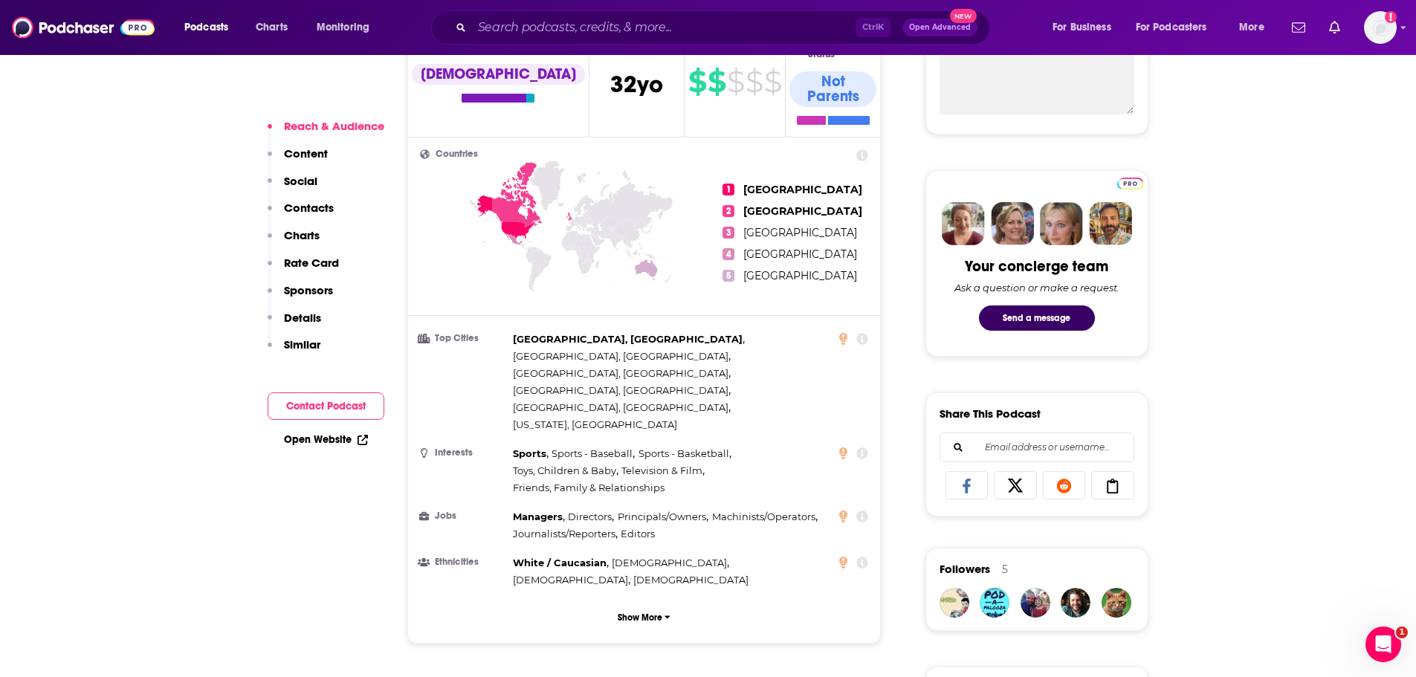
click at [323, 211] on p "Contacts" at bounding box center [309, 208] width 50 height 14
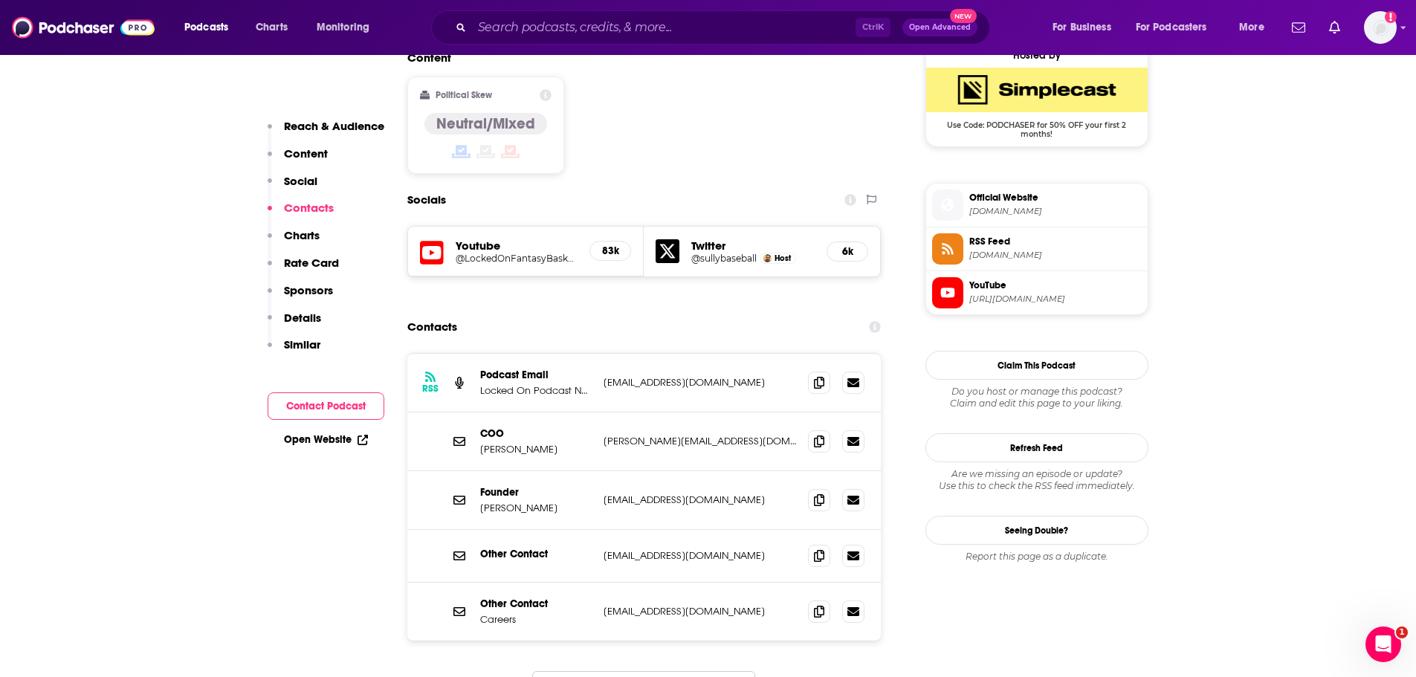
scroll to position [1225, 0]
click at [663, 670] on button "Load More..." at bounding box center [643, 690] width 223 height 40
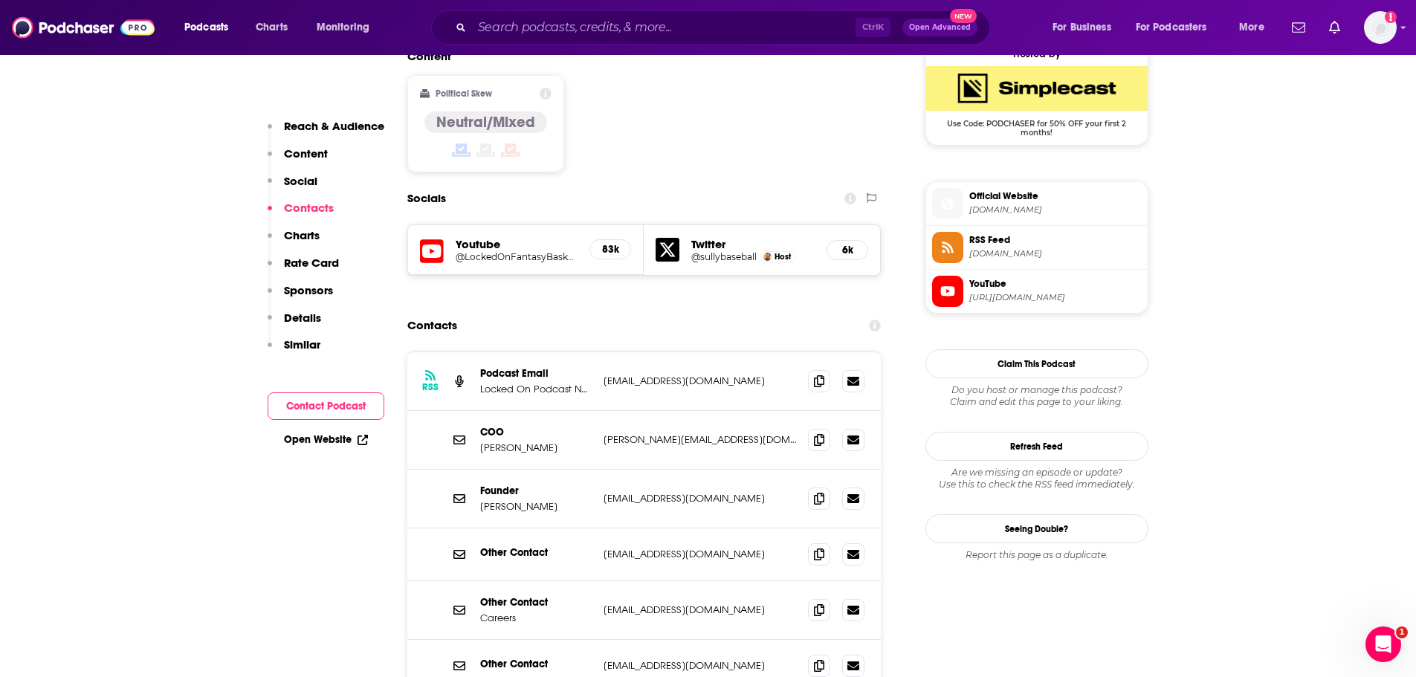
click at [675, 375] on p "[EMAIL_ADDRESS][DOMAIN_NAME]" at bounding box center [699, 381] width 193 height 13
click at [679, 375] on p "[EMAIL_ADDRESS][DOMAIN_NAME]" at bounding box center [699, 381] width 193 height 13
copy div "[EMAIL_ADDRESS][DOMAIN_NAME] [EMAIL_ADDRESS][DOMAIN_NAME]"
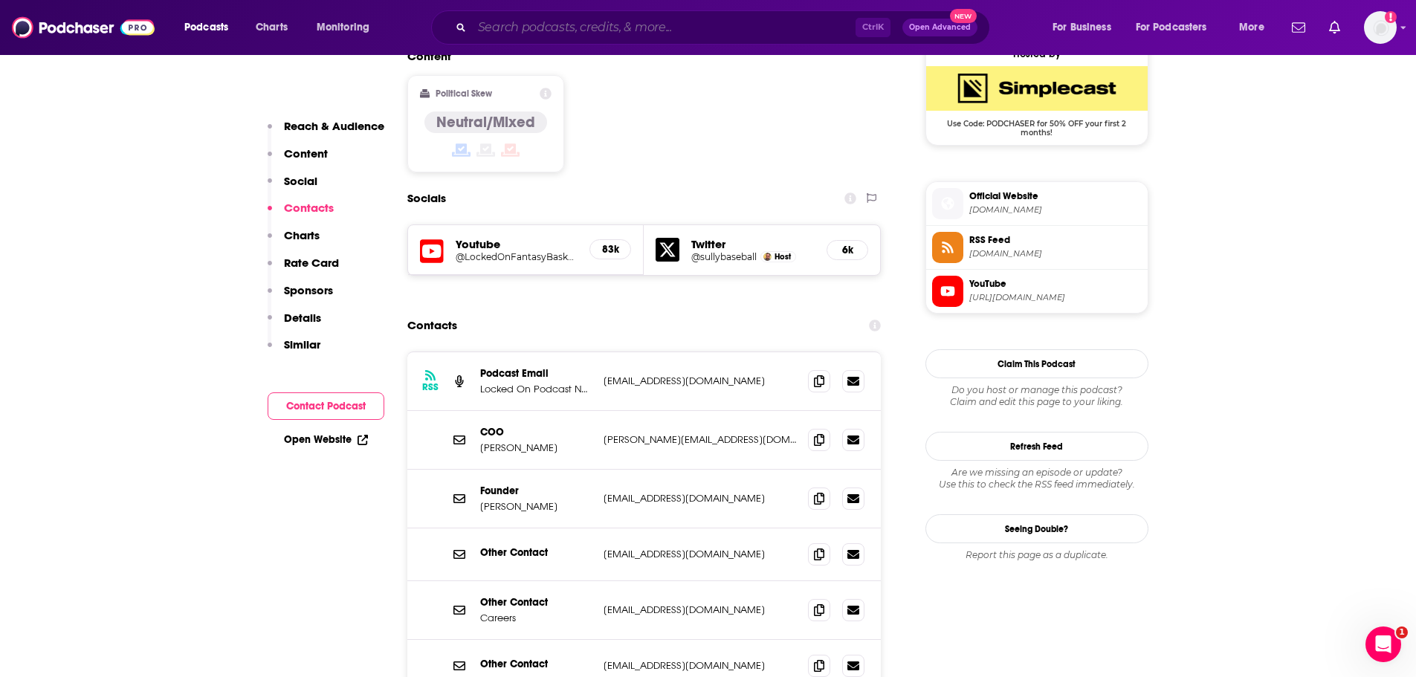
click at [540, 19] on input "Search podcasts, credits, & more..." at bounding box center [663, 28] width 383 height 24
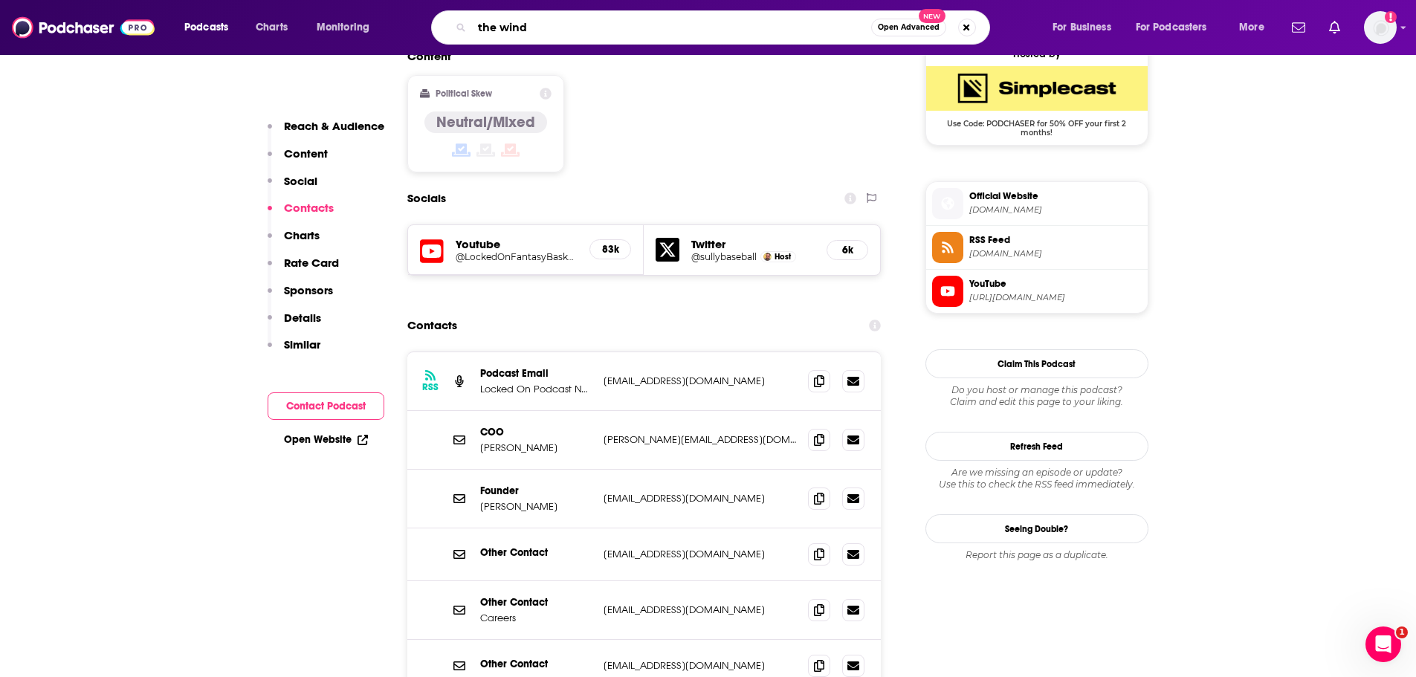
type input "the windu"
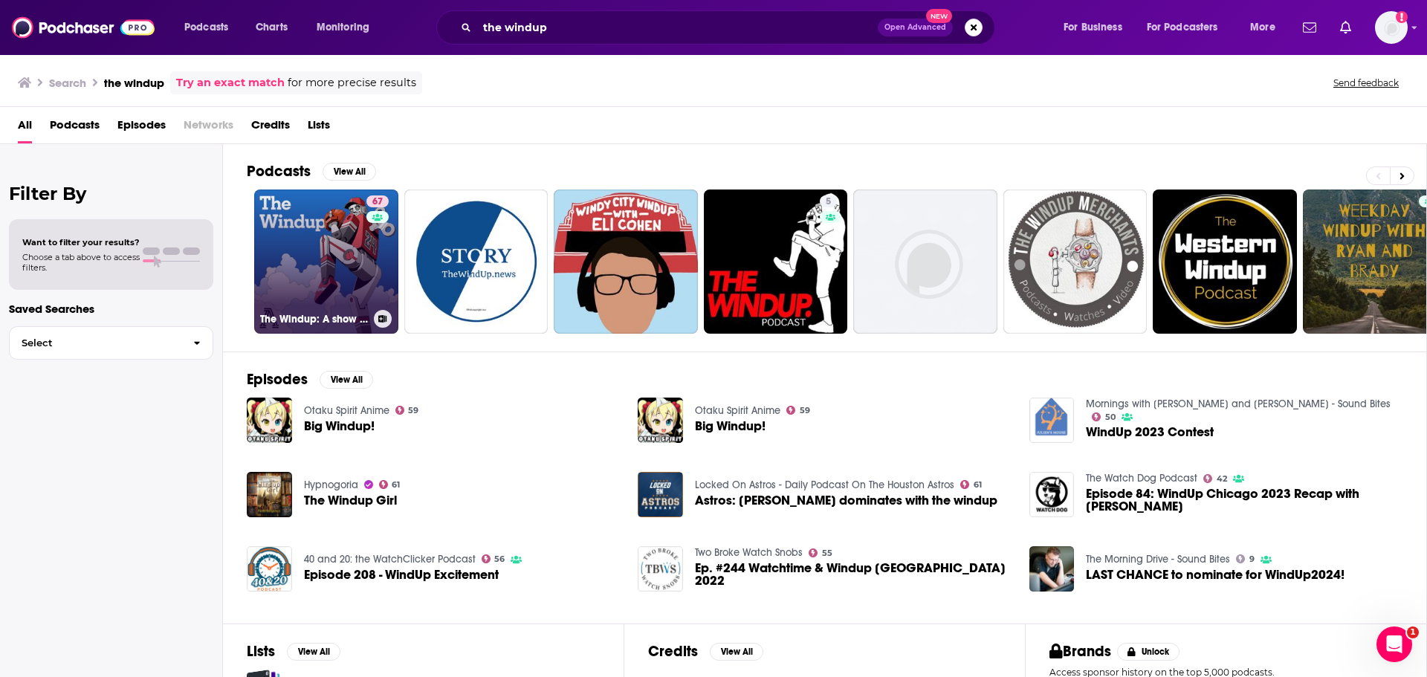
click at [329, 242] on link "67 The Windup: A show about Baseball" at bounding box center [326, 262] width 144 height 144
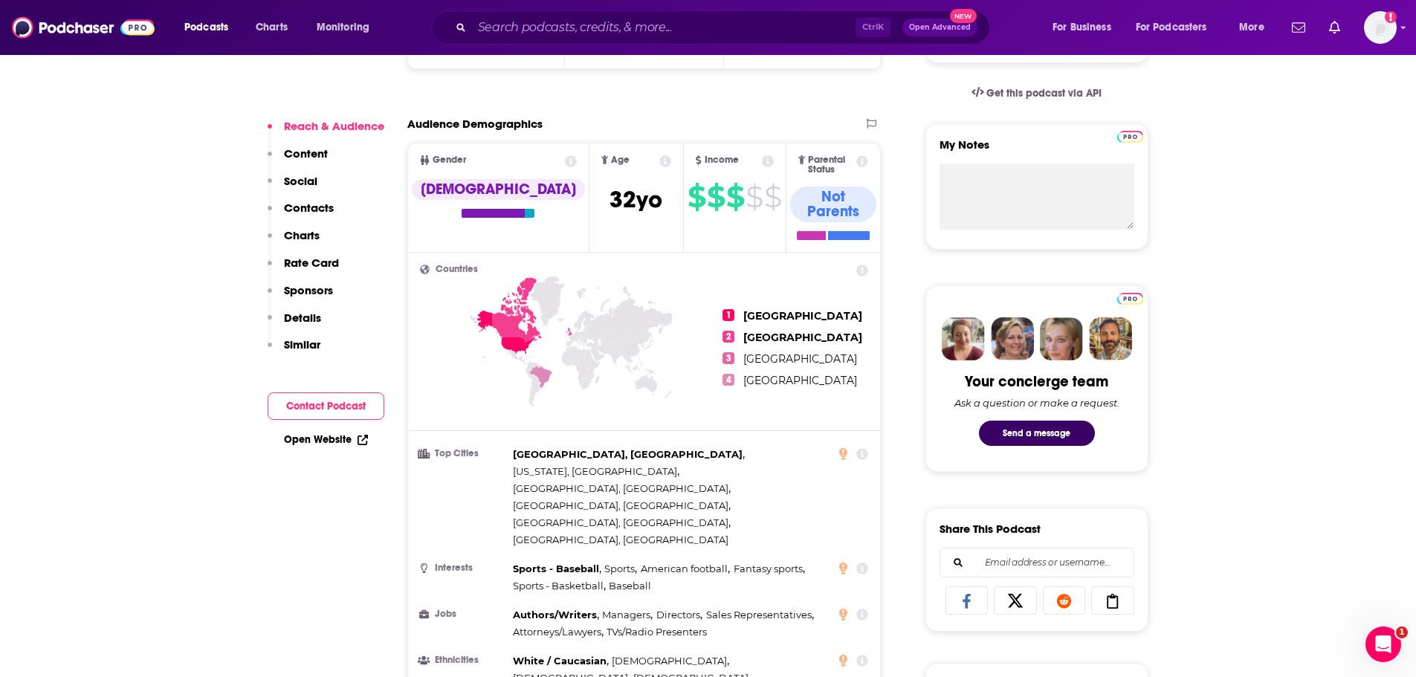
scroll to position [520, 0]
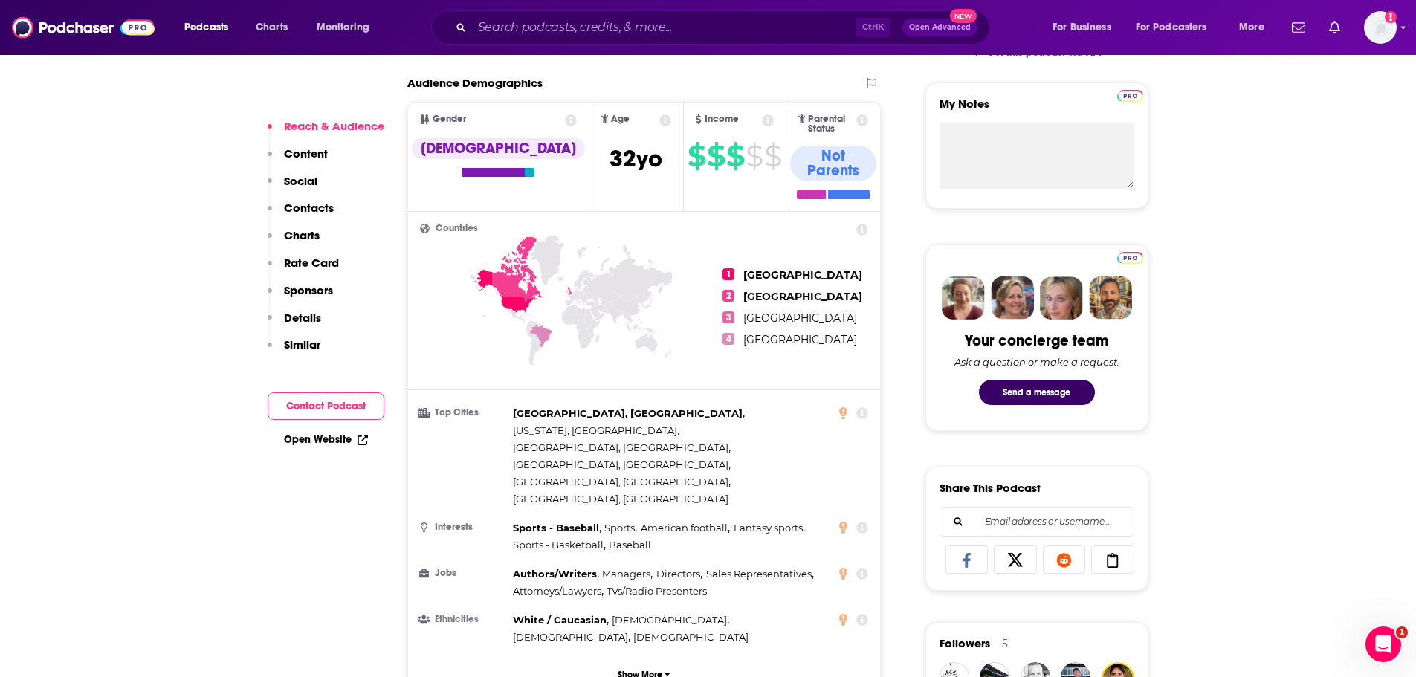
click at [321, 202] on p "Contacts" at bounding box center [309, 208] width 50 height 14
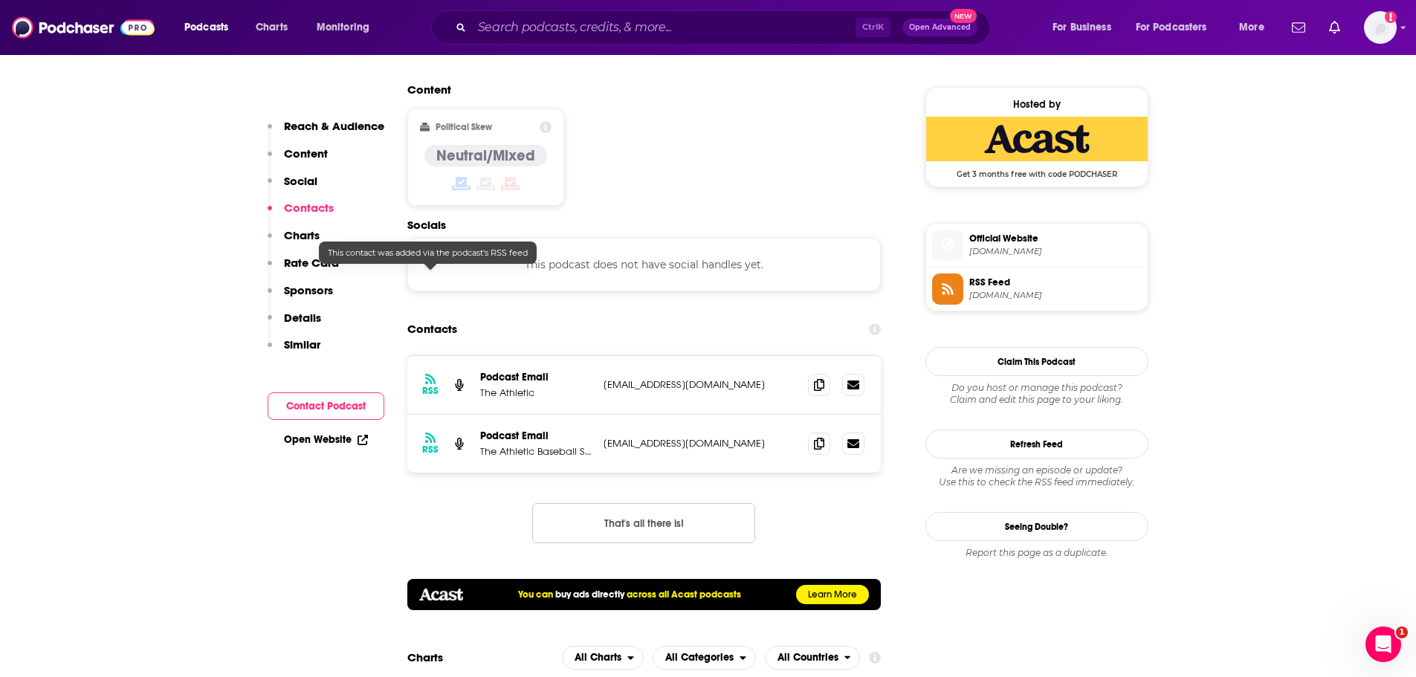
scroll to position [1178, 0]
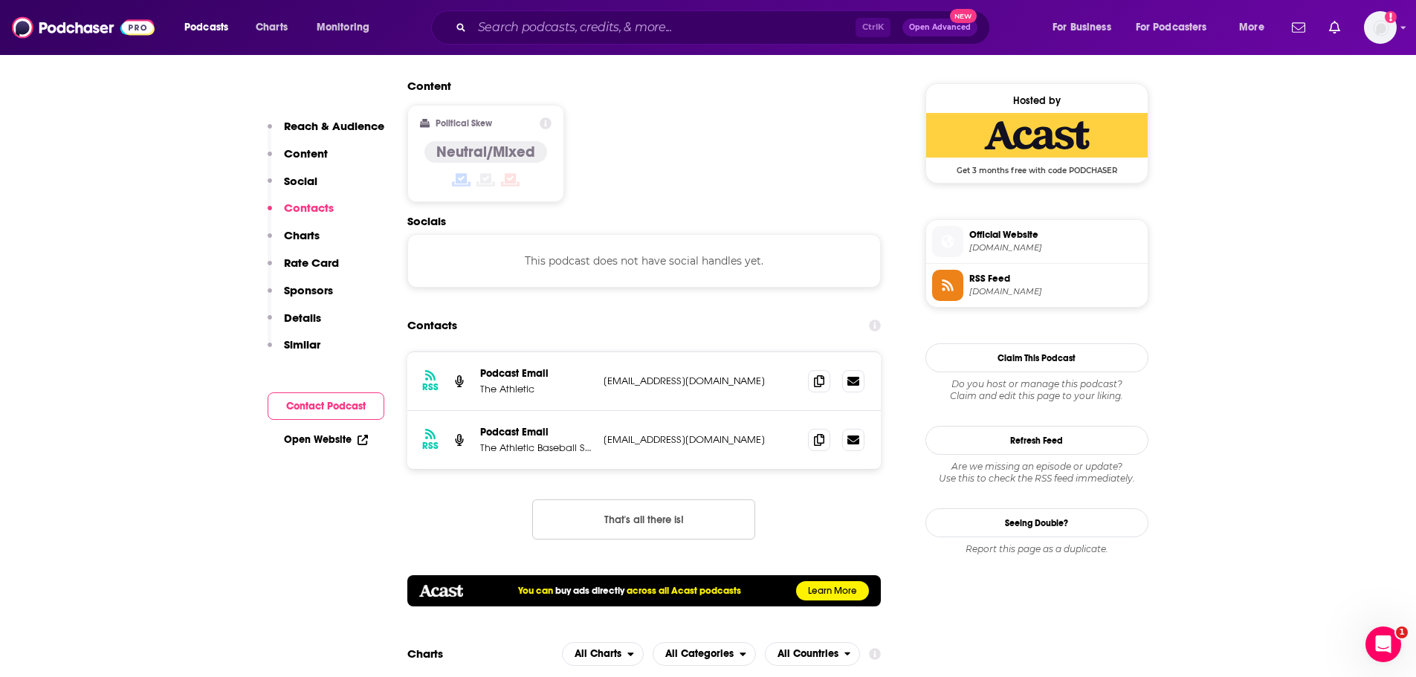
click at [664, 499] on button "That's all there is!" at bounding box center [643, 519] width 223 height 40
click at [673, 433] on p "[EMAIL_ADDRESS][DOMAIN_NAME]" at bounding box center [699, 439] width 193 height 13
copy div "[EMAIL_ADDRESS][DOMAIN_NAME] [EMAIL_ADDRESS][DOMAIN_NAME]"
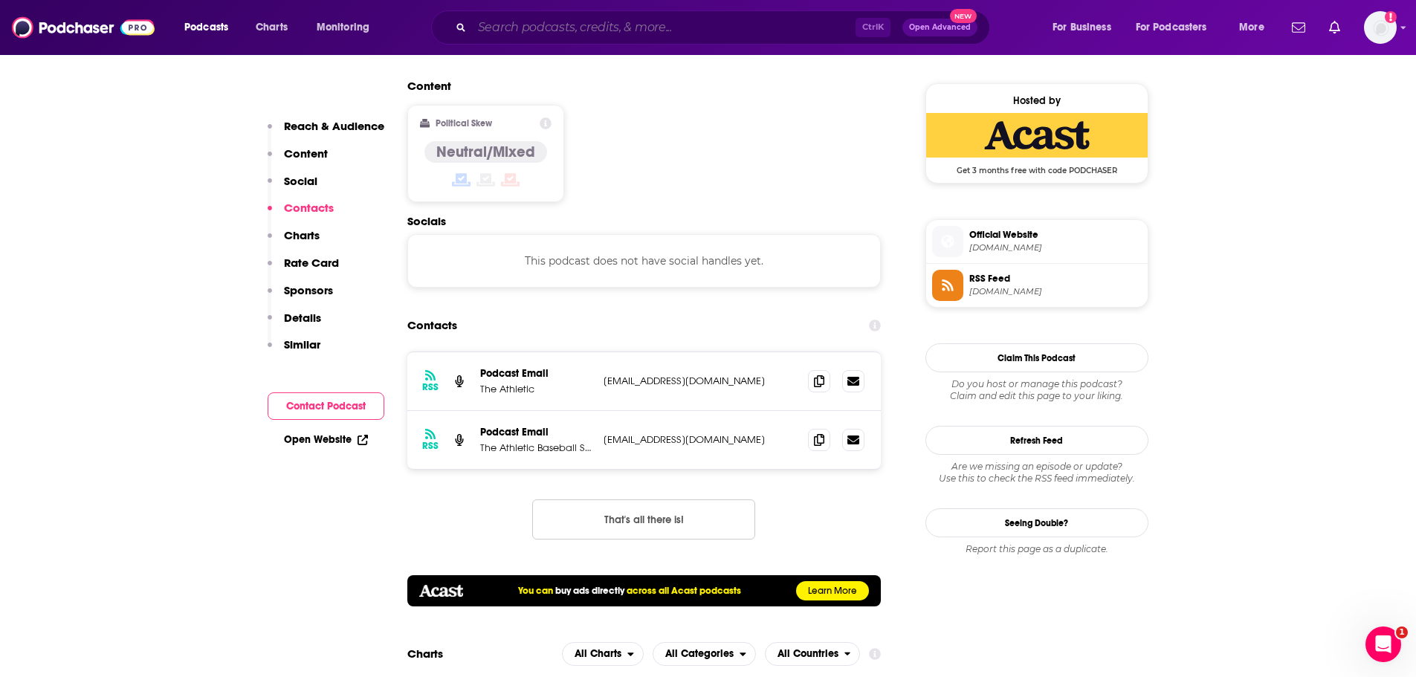
click at [571, 20] on input "Search podcasts, credits, & more..." at bounding box center [663, 28] width 383 height 24
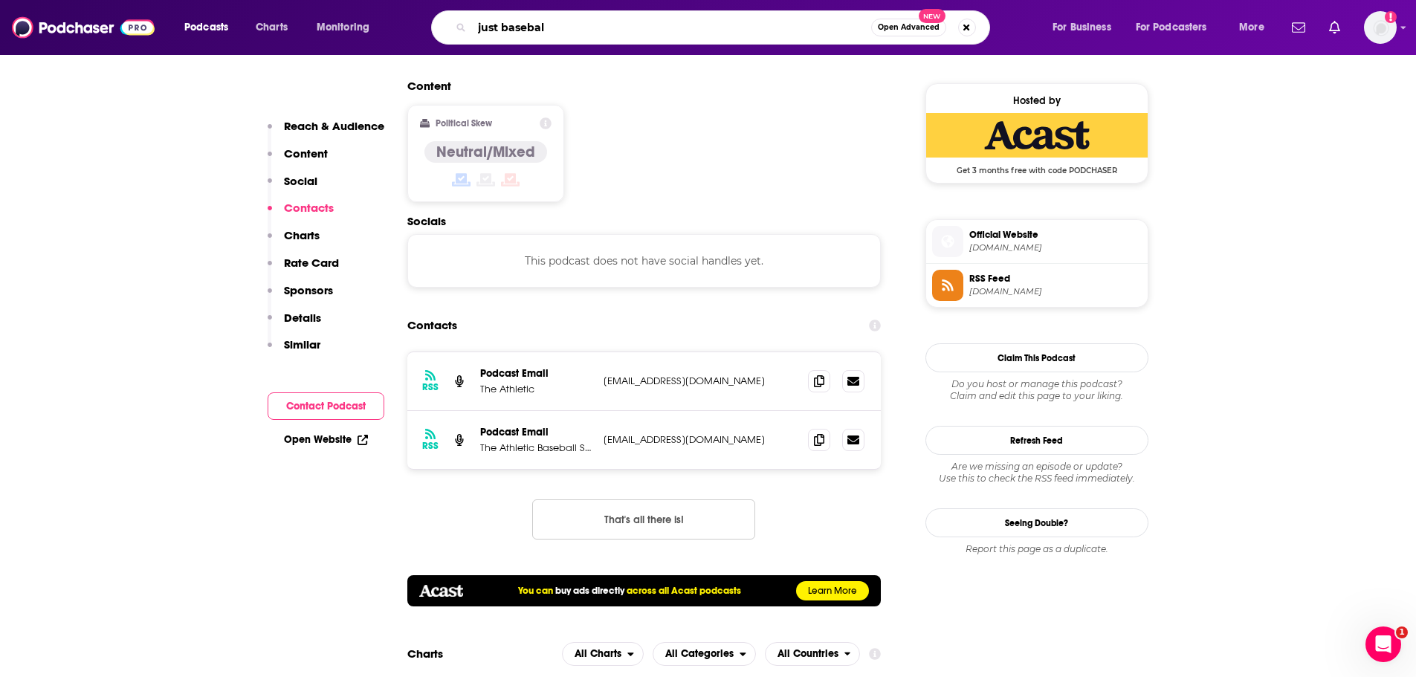
type input "just baseball"
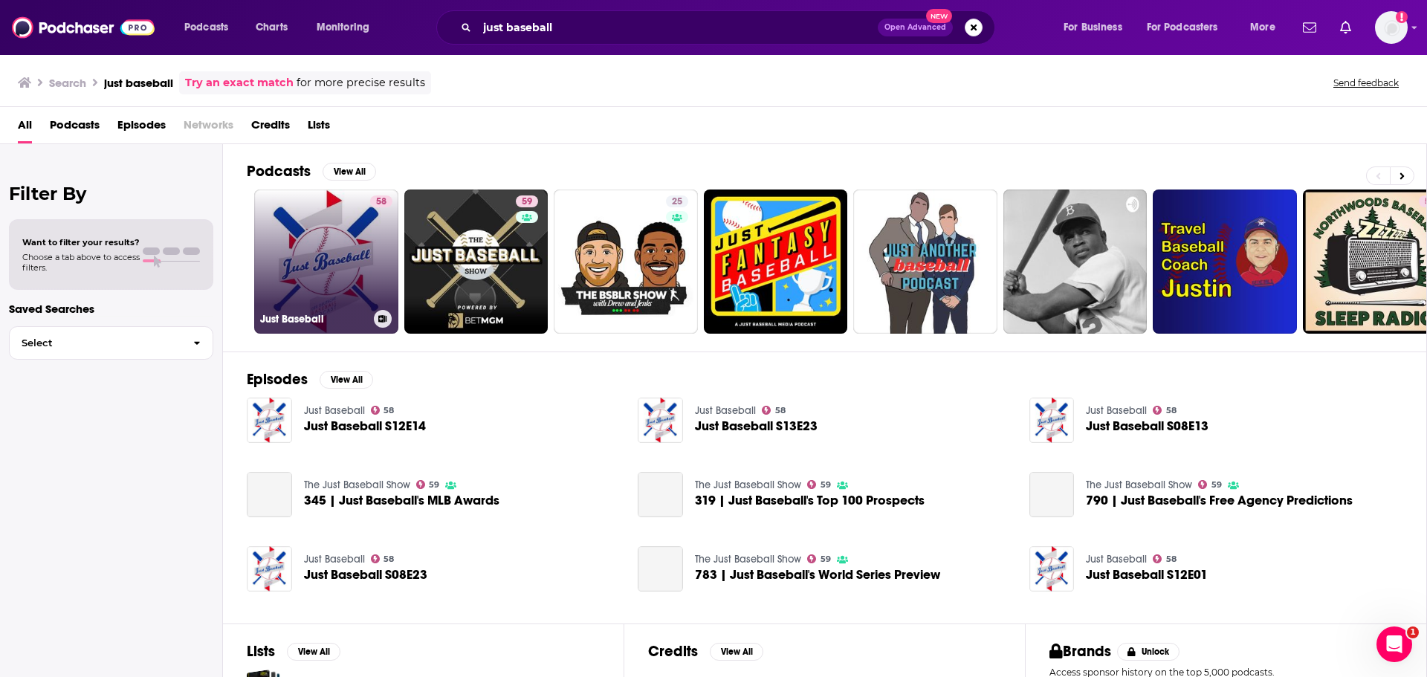
click at [294, 229] on link "58 Just Baseball" at bounding box center [326, 262] width 144 height 144
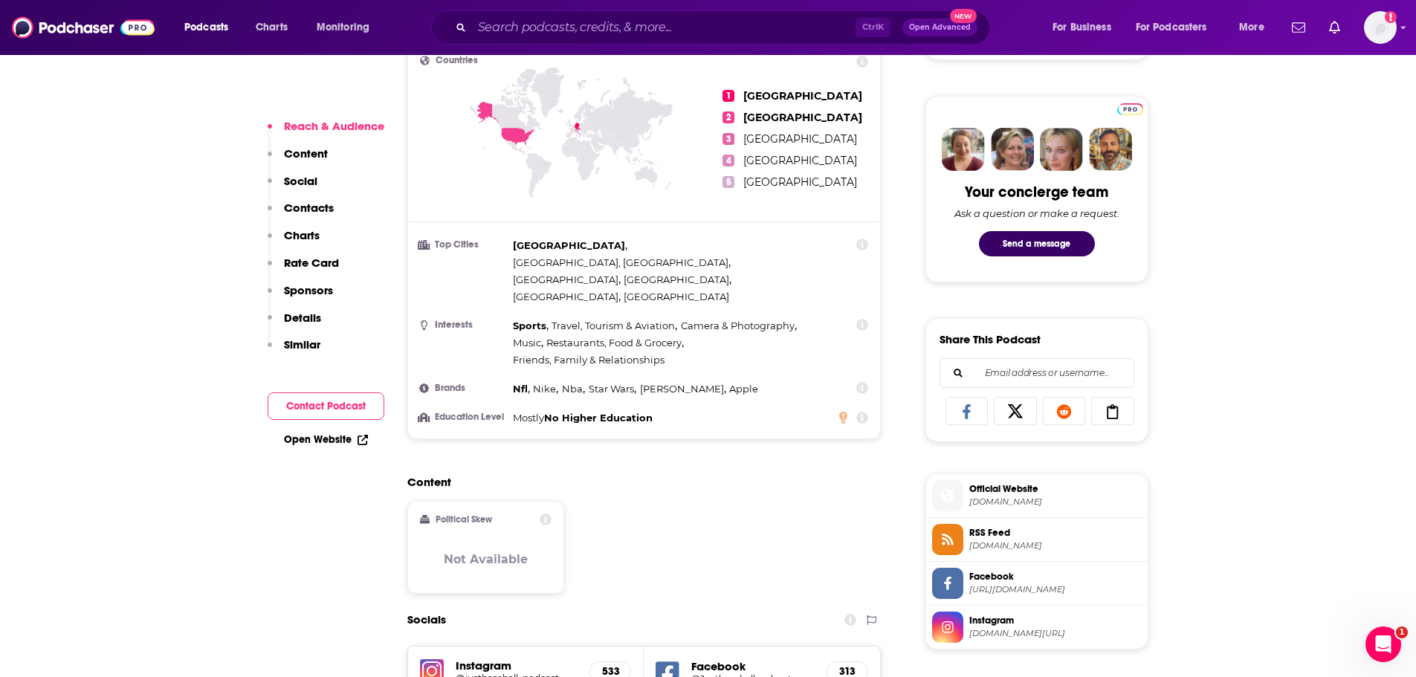
scroll to position [149, 0]
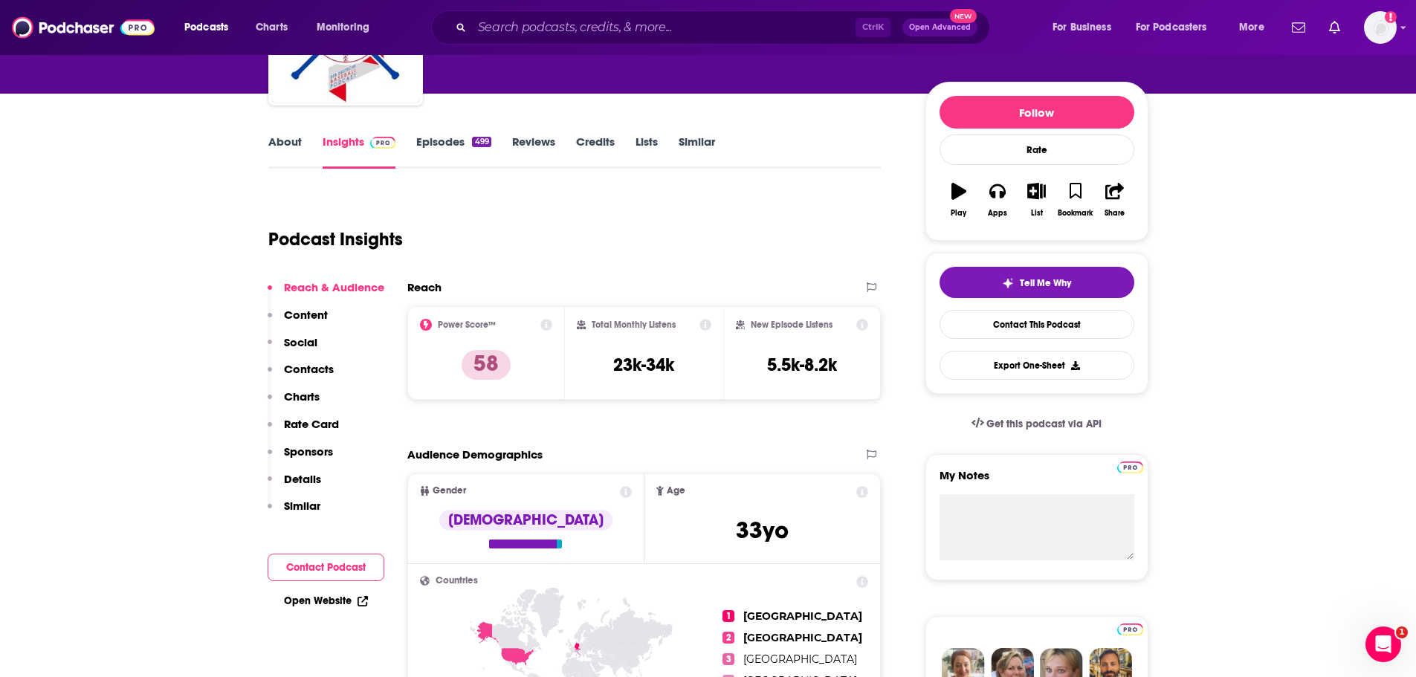
click at [325, 369] on p "Contacts" at bounding box center [309, 369] width 50 height 14
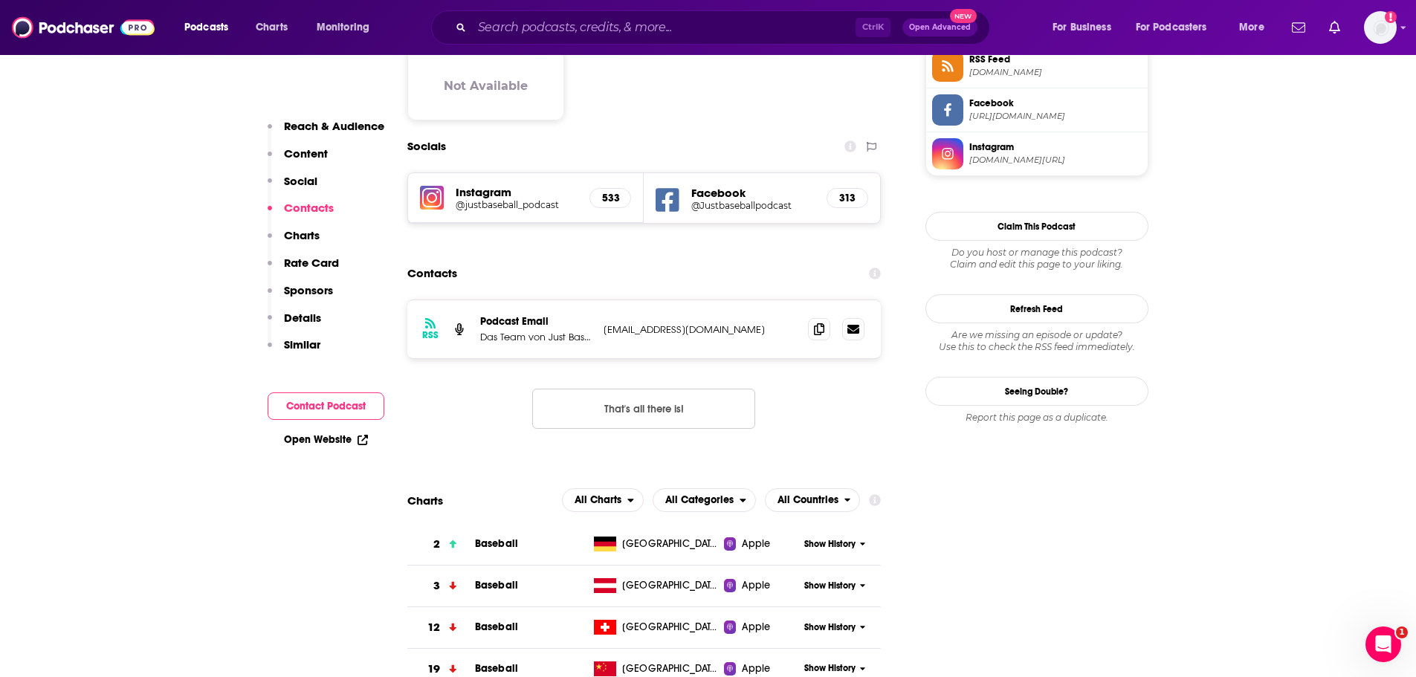
scroll to position [1144, 0]
click at [597, 387] on button "That's all there is!" at bounding box center [643, 407] width 223 height 40
click at [581, 387] on button "That's all there is!" at bounding box center [643, 407] width 223 height 40
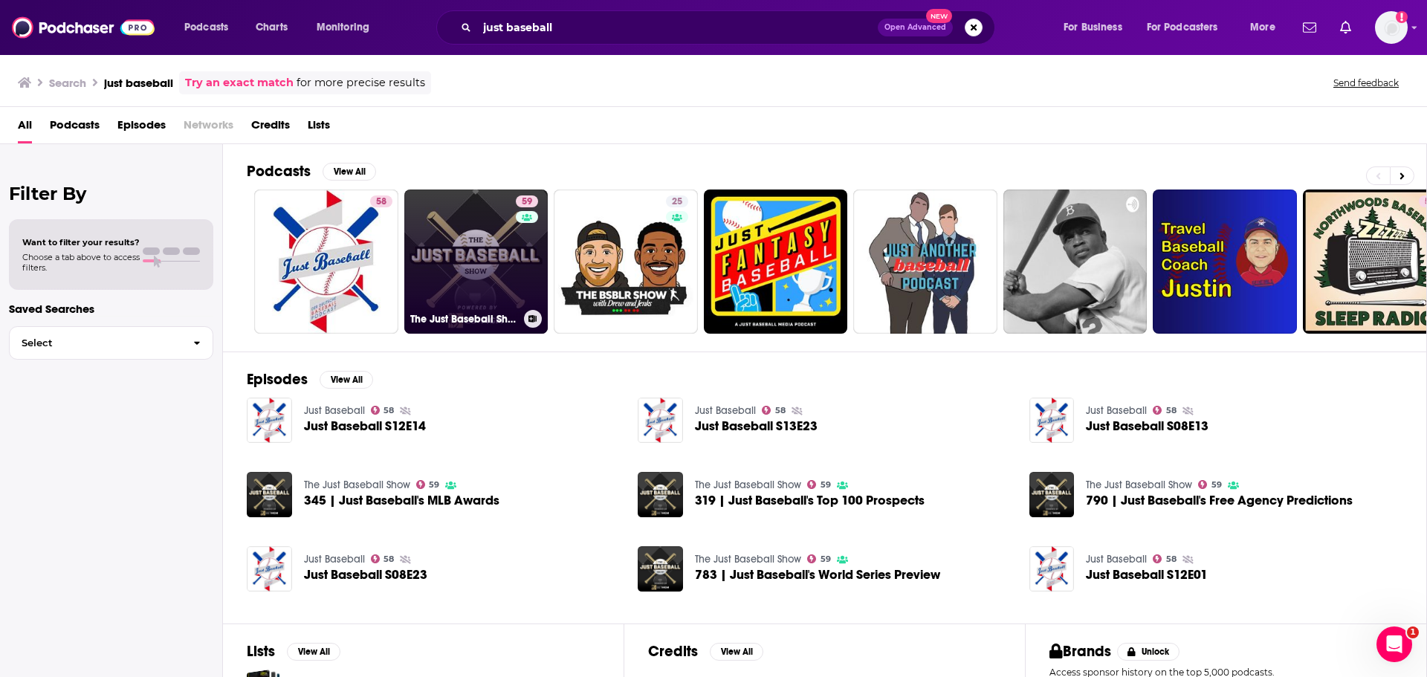
click at [482, 252] on link "59 The Just Baseball Show" at bounding box center [476, 262] width 144 height 144
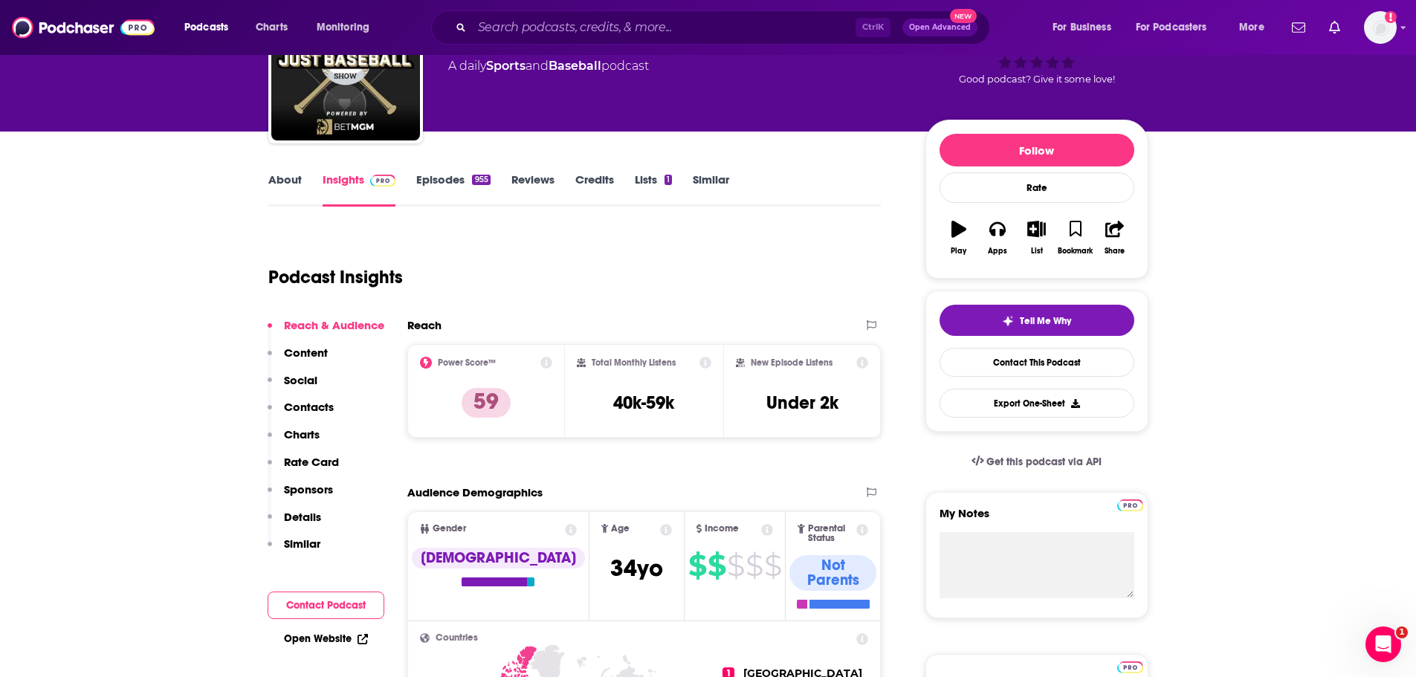
scroll to position [149, 0]
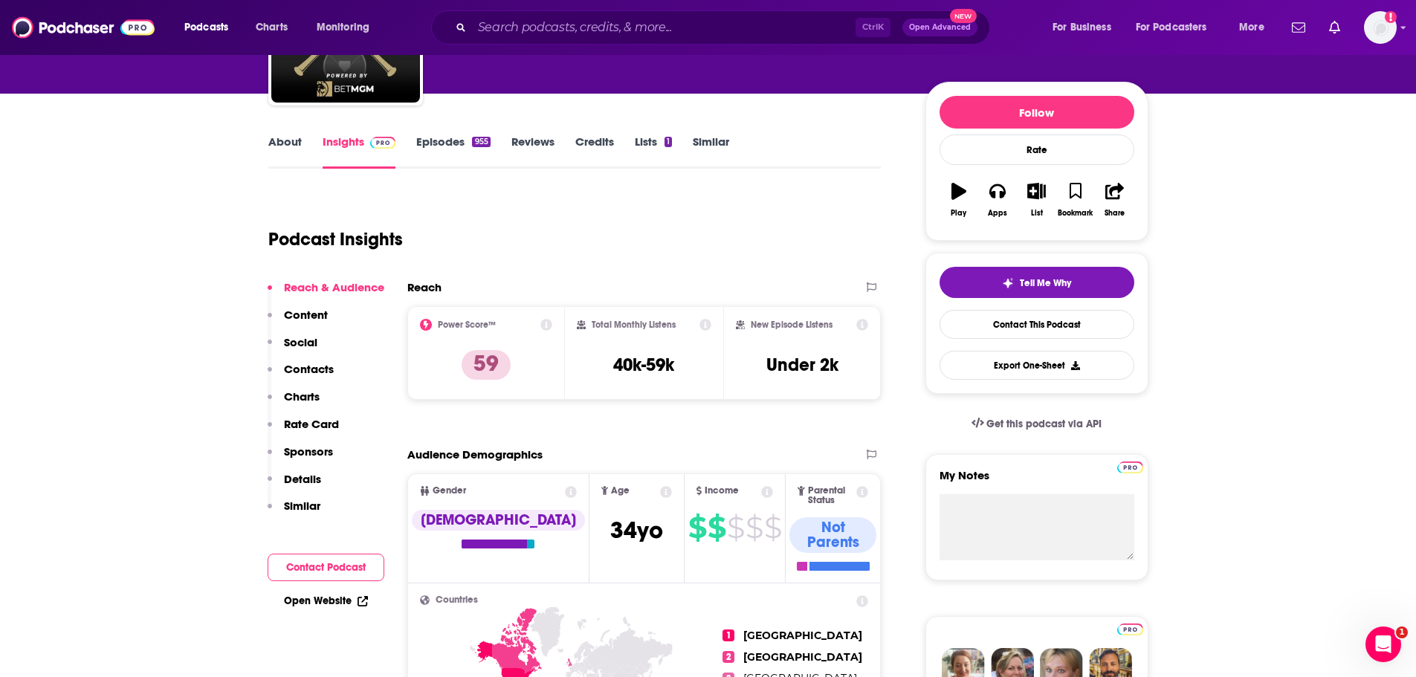
click at [316, 370] on p "Contacts" at bounding box center [309, 369] width 50 height 14
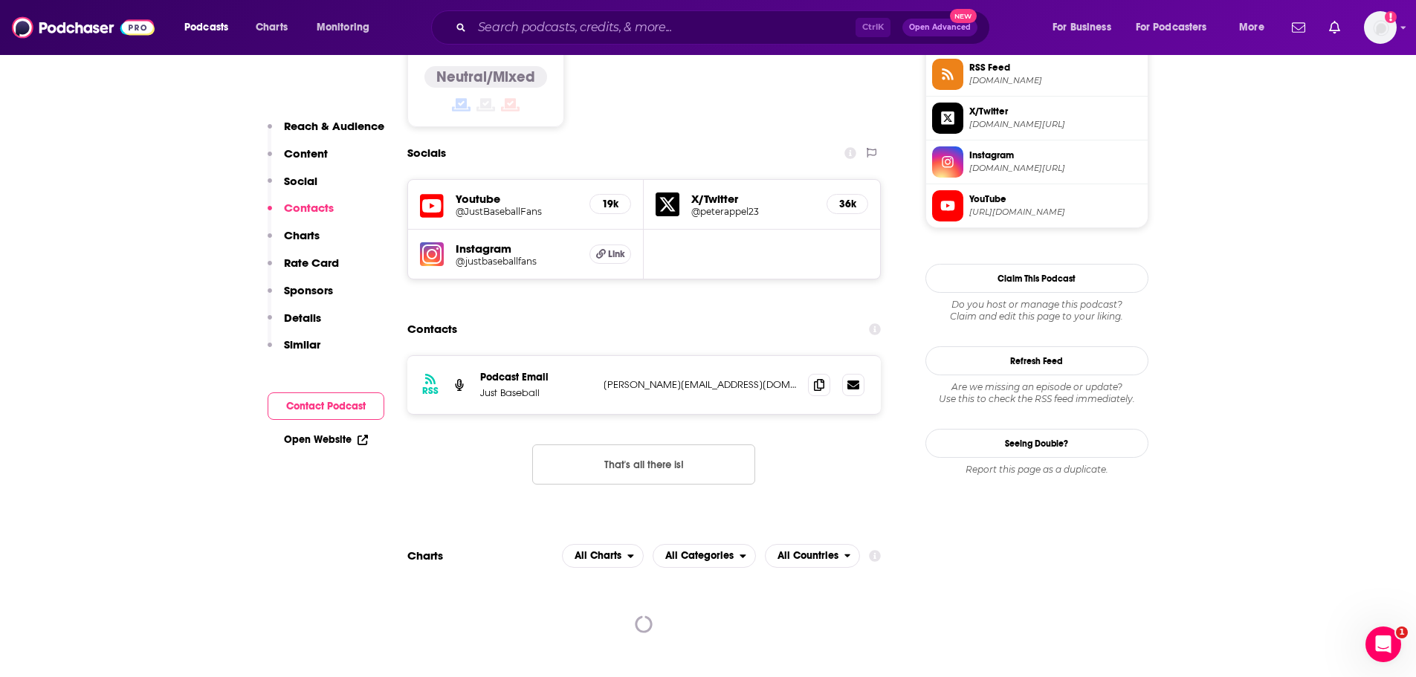
scroll to position [1257, 0]
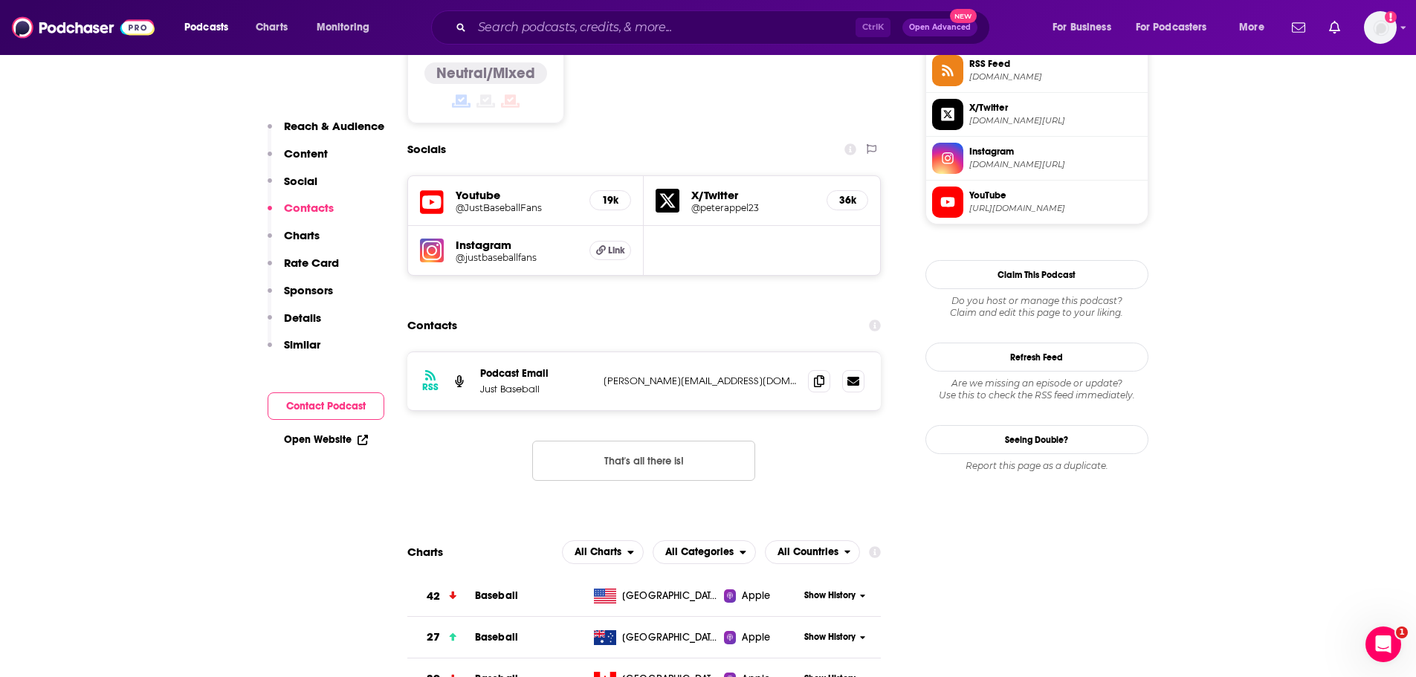
click at [676, 441] on button "That's all there is!" at bounding box center [643, 461] width 223 height 40
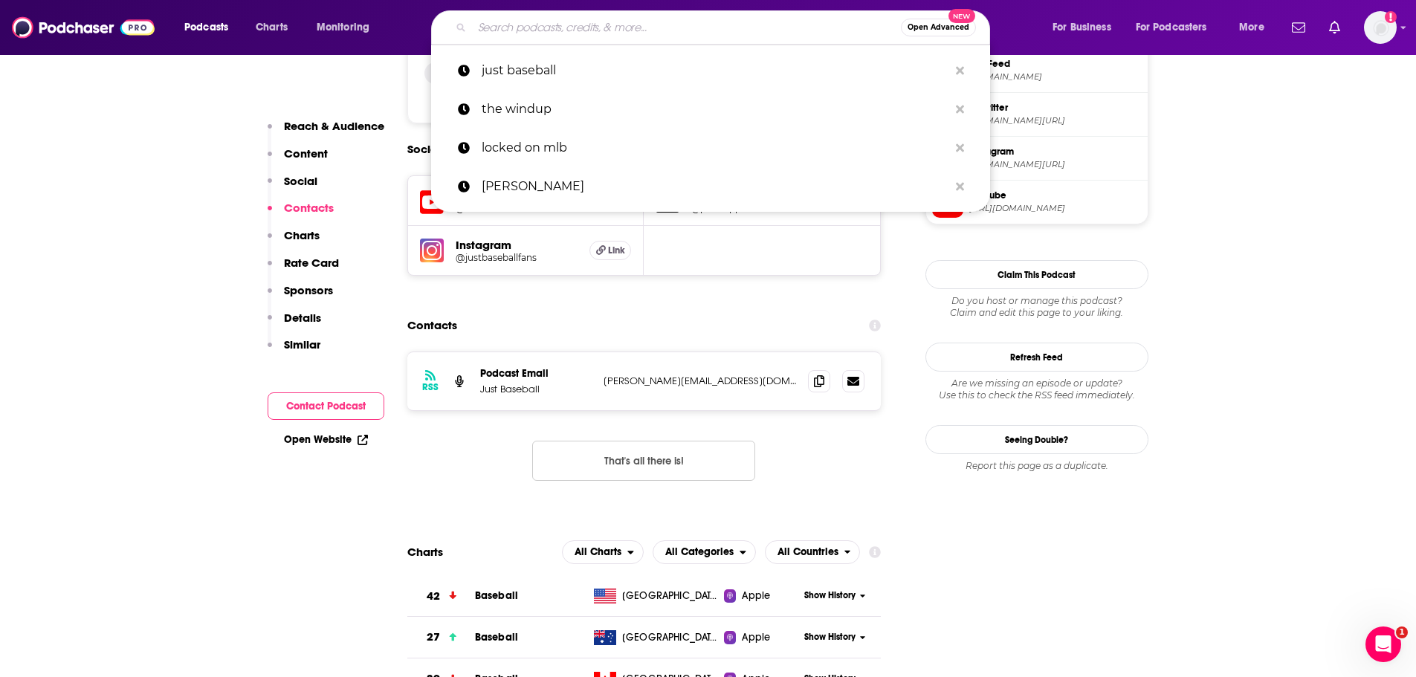
click at [511, 21] on input "Search podcasts, credits, & more..." at bounding box center [686, 28] width 429 height 24
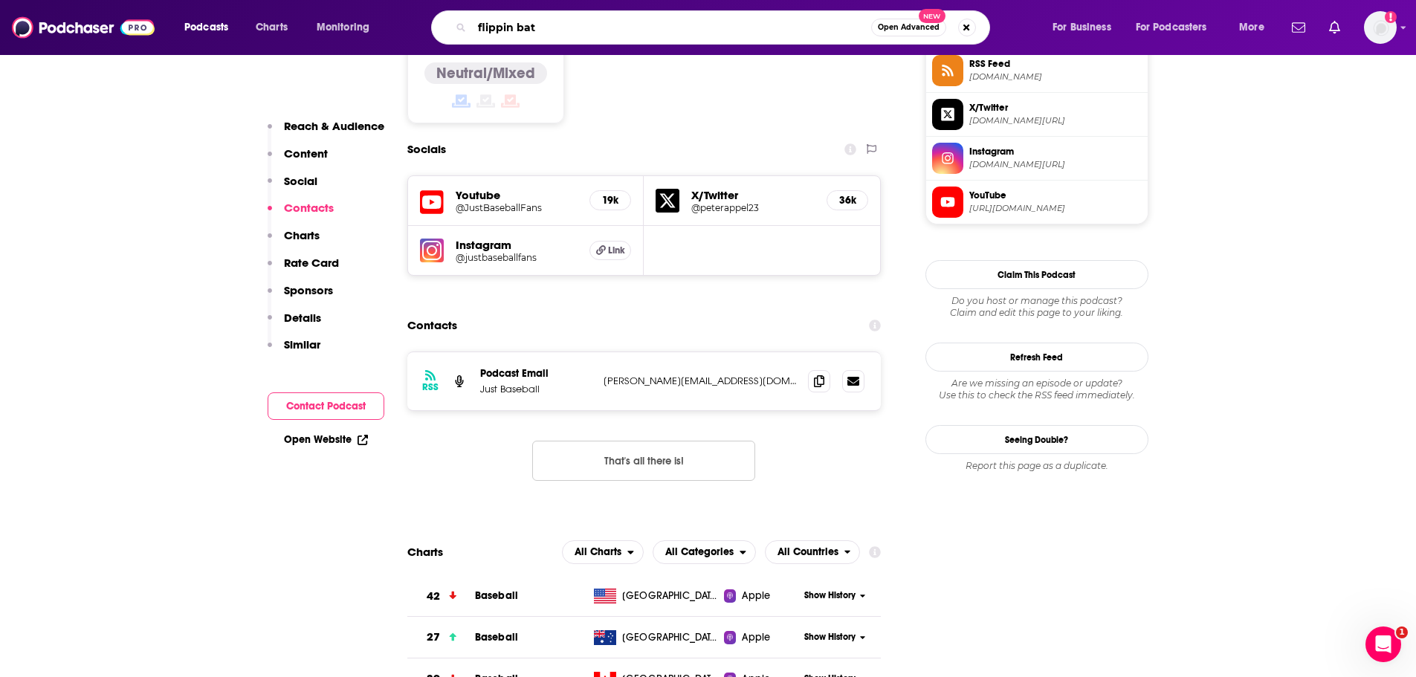
type input "flippin bats"
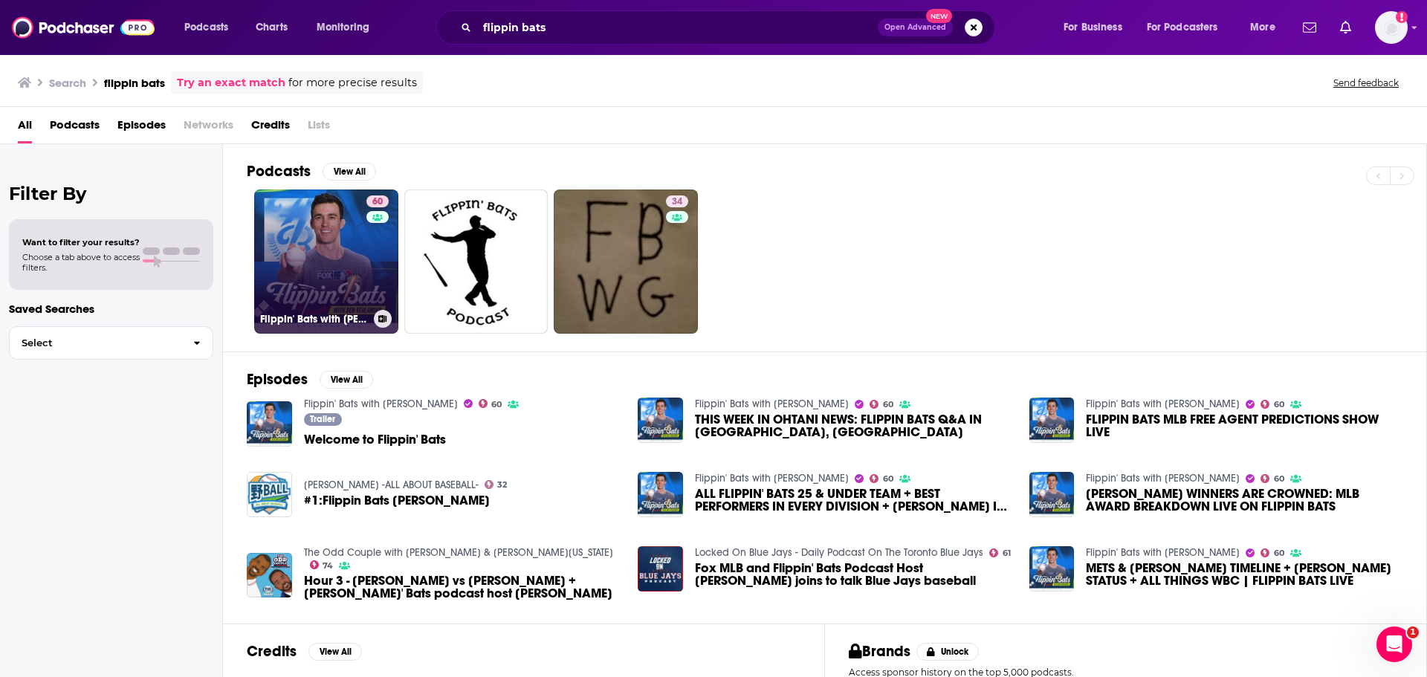
drag, startPoint x: 366, startPoint y: 224, endPoint x: 355, endPoint y: 236, distance: 16.8
click at [355, 236] on link "60 Flippin' Bats with [PERSON_NAME]" at bounding box center [326, 262] width 144 height 144
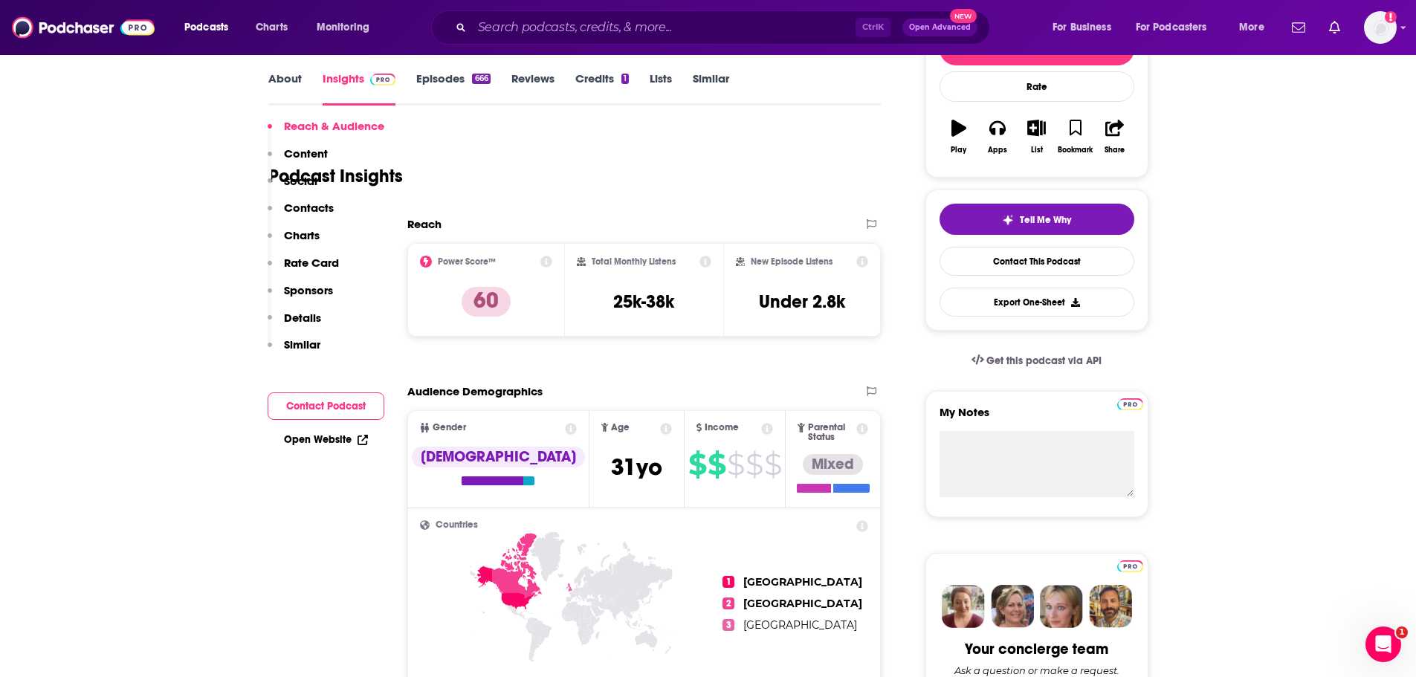
scroll to position [297, 0]
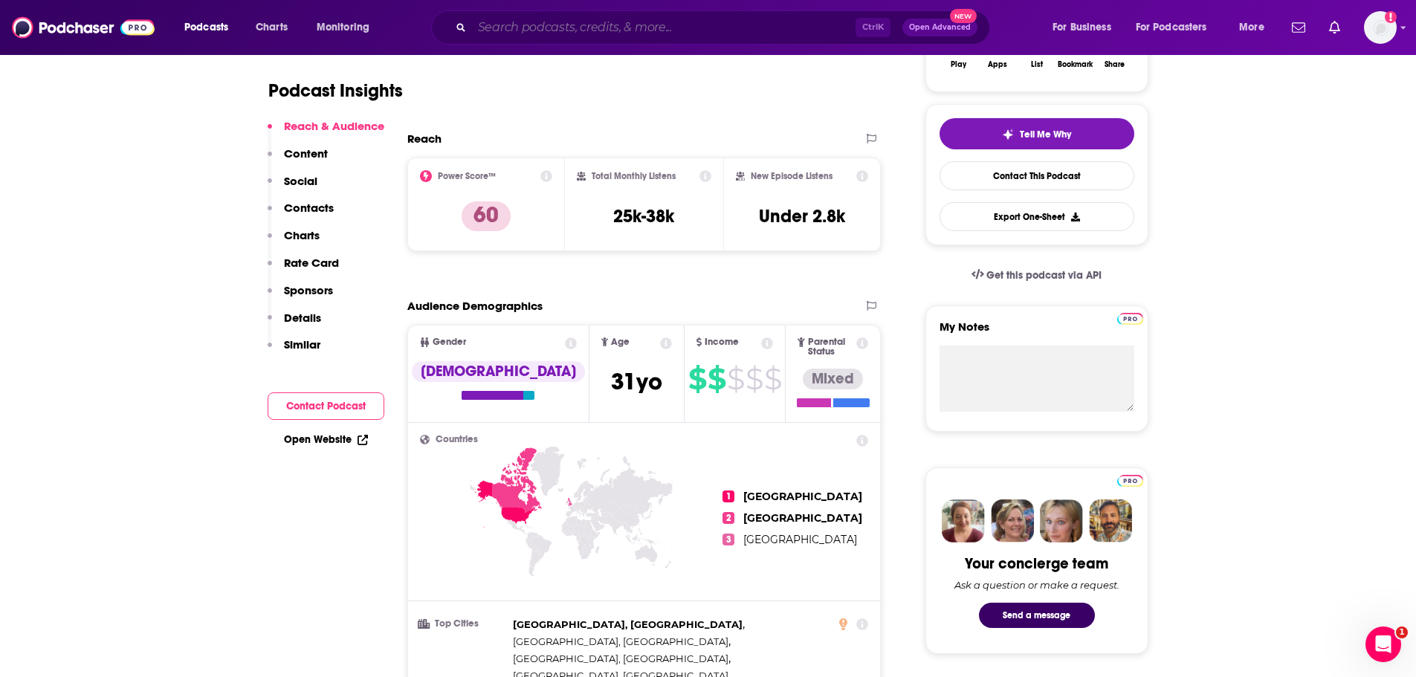
click at [581, 27] on input "Search podcasts, credits, & more..." at bounding box center [663, 28] width 383 height 24
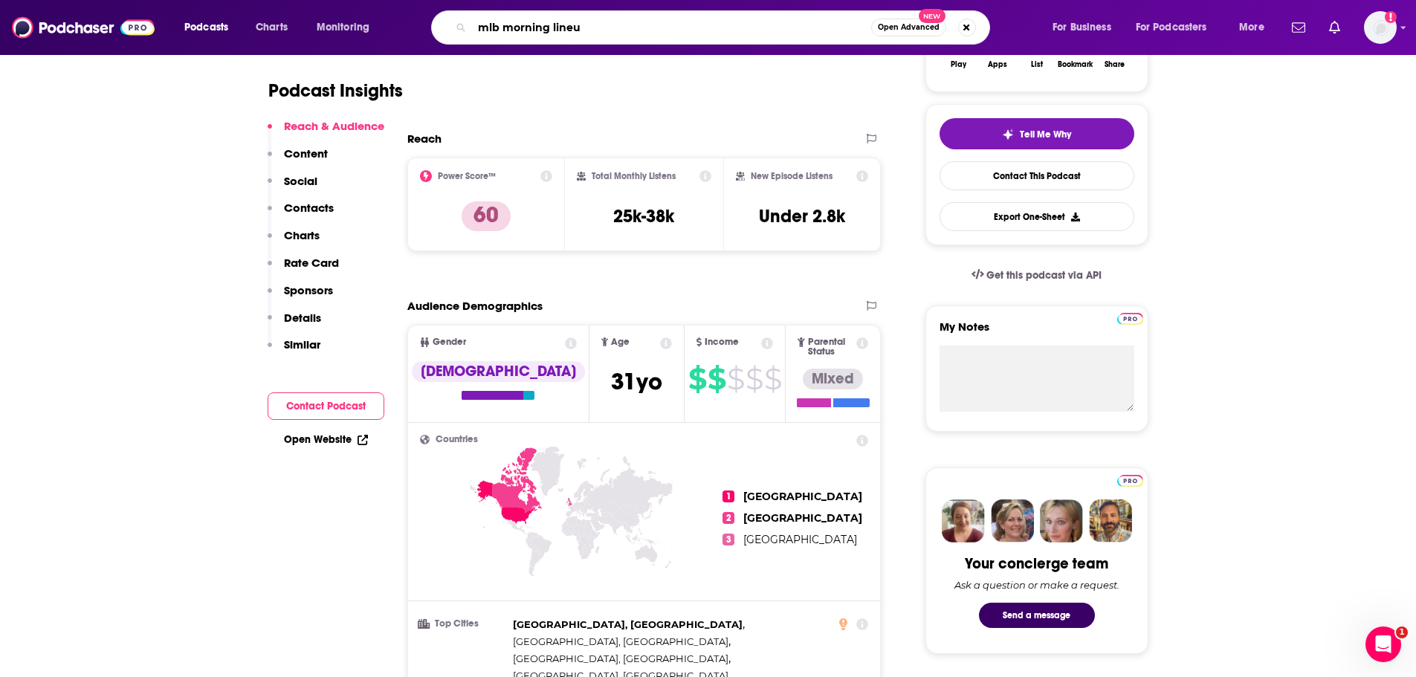
type input "mlb morning lineup"
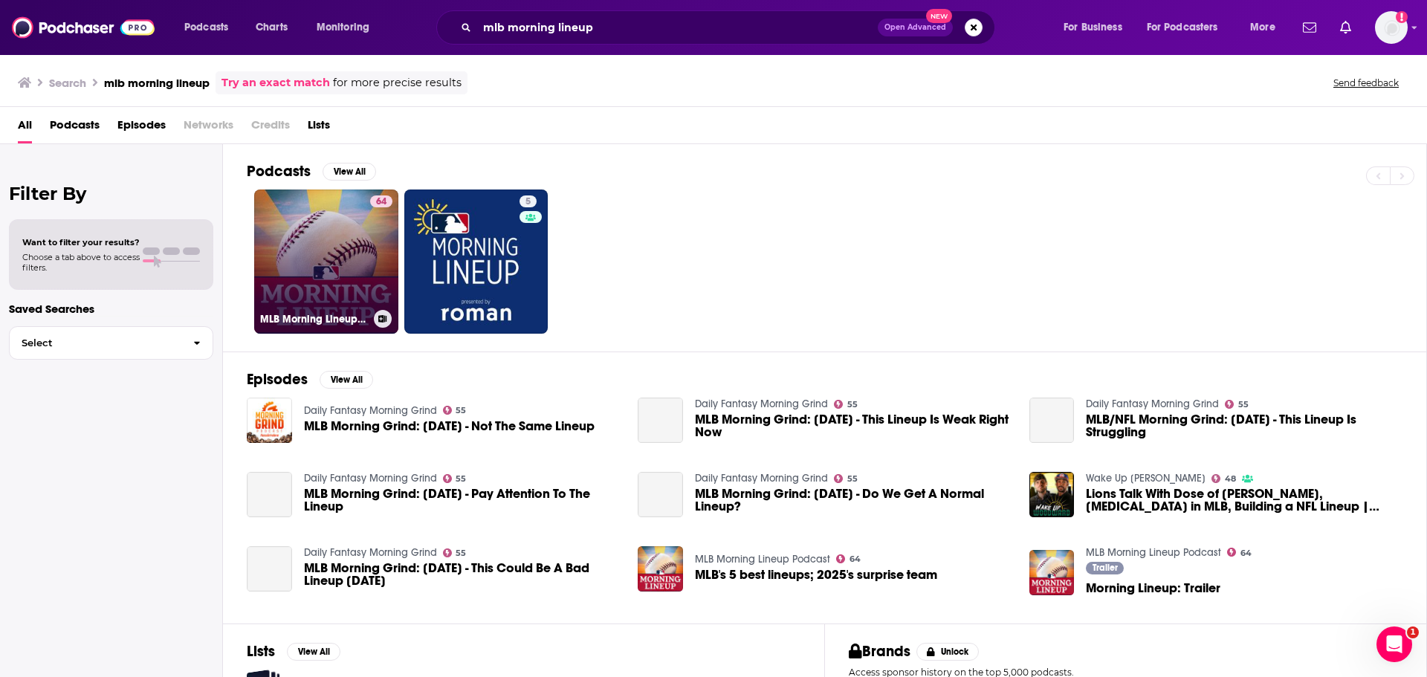
click at [359, 233] on link "64 MLB Morning Lineup Podcast" at bounding box center [326, 262] width 144 height 144
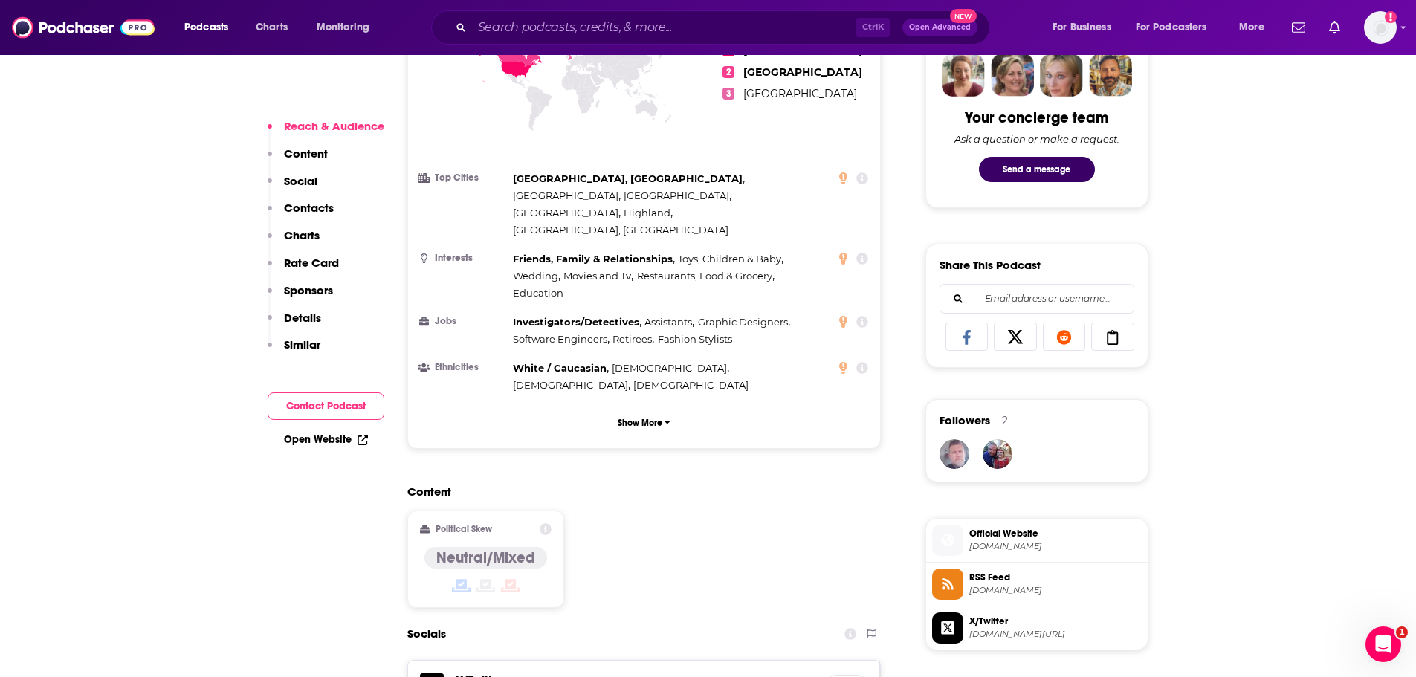
scroll to position [1189, 0]
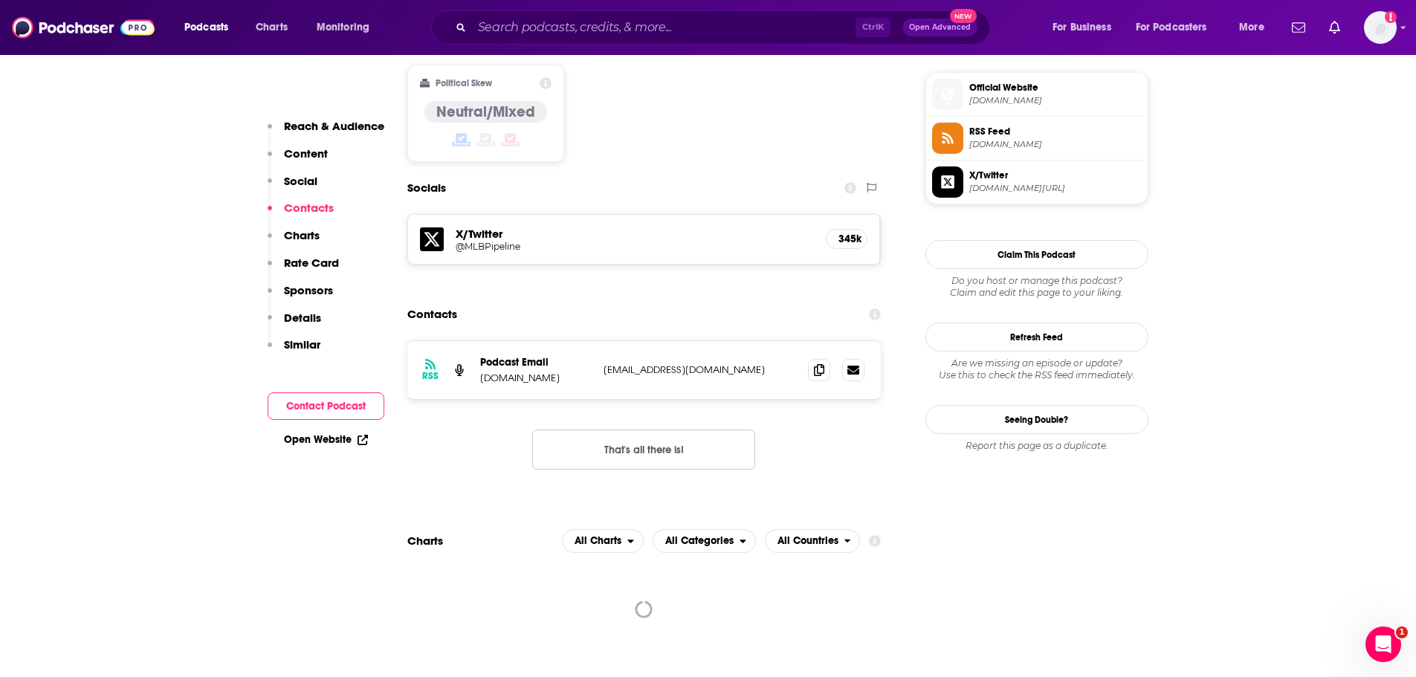
click at [659, 363] on p "[EMAIL_ADDRESS][DOMAIN_NAME]" at bounding box center [699, 369] width 193 height 13
drag, startPoint x: 659, startPoint y: 317, endPoint x: 641, endPoint y: 317, distance: 17.9
click at [659, 341] on div "RSS Podcast Email [DOMAIN_NAME] [EMAIL_ADDRESS][DOMAIN_NAME] [EMAIL_ADDRESS][DO…" at bounding box center [644, 370] width 474 height 58
copy div "[EMAIL_ADDRESS][DOMAIN_NAME] [EMAIL_ADDRESS][DOMAIN_NAME]"
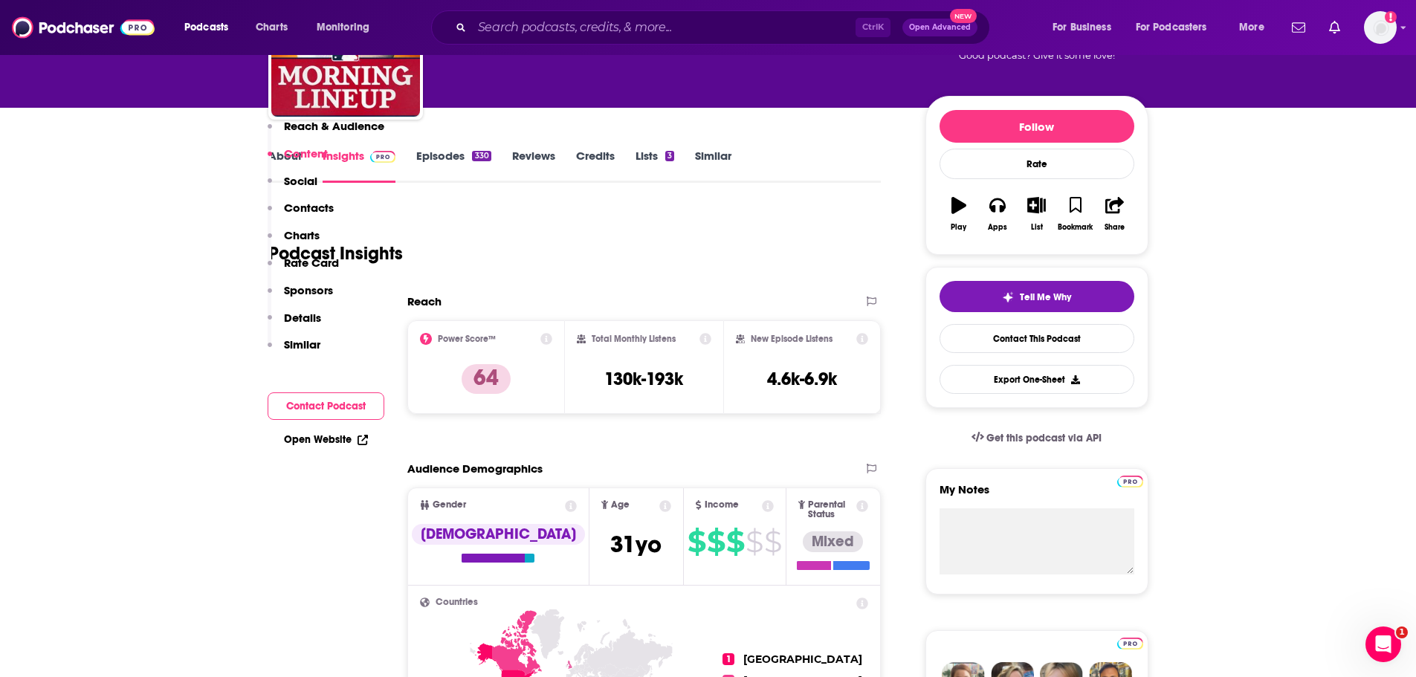
scroll to position [0, 0]
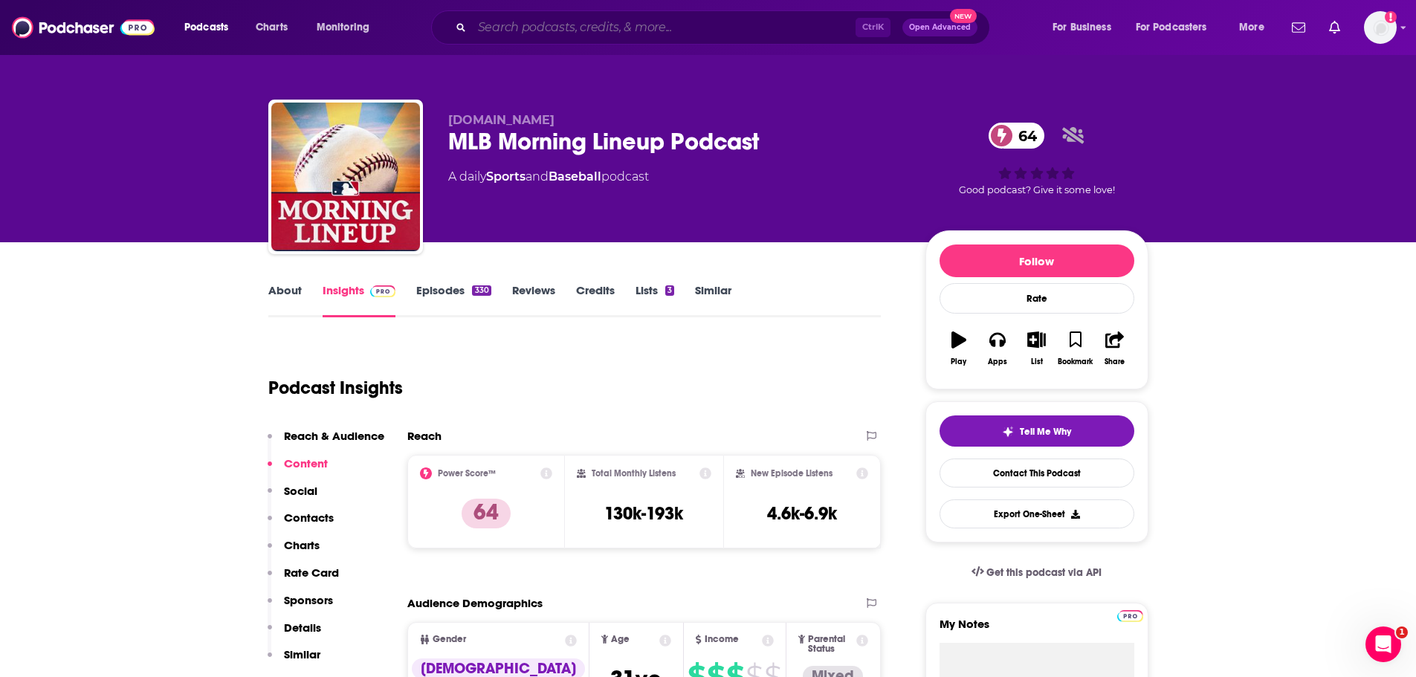
click at [528, 23] on input "Search podcasts, credits, & more..." at bounding box center [663, 28] width 383 height 24
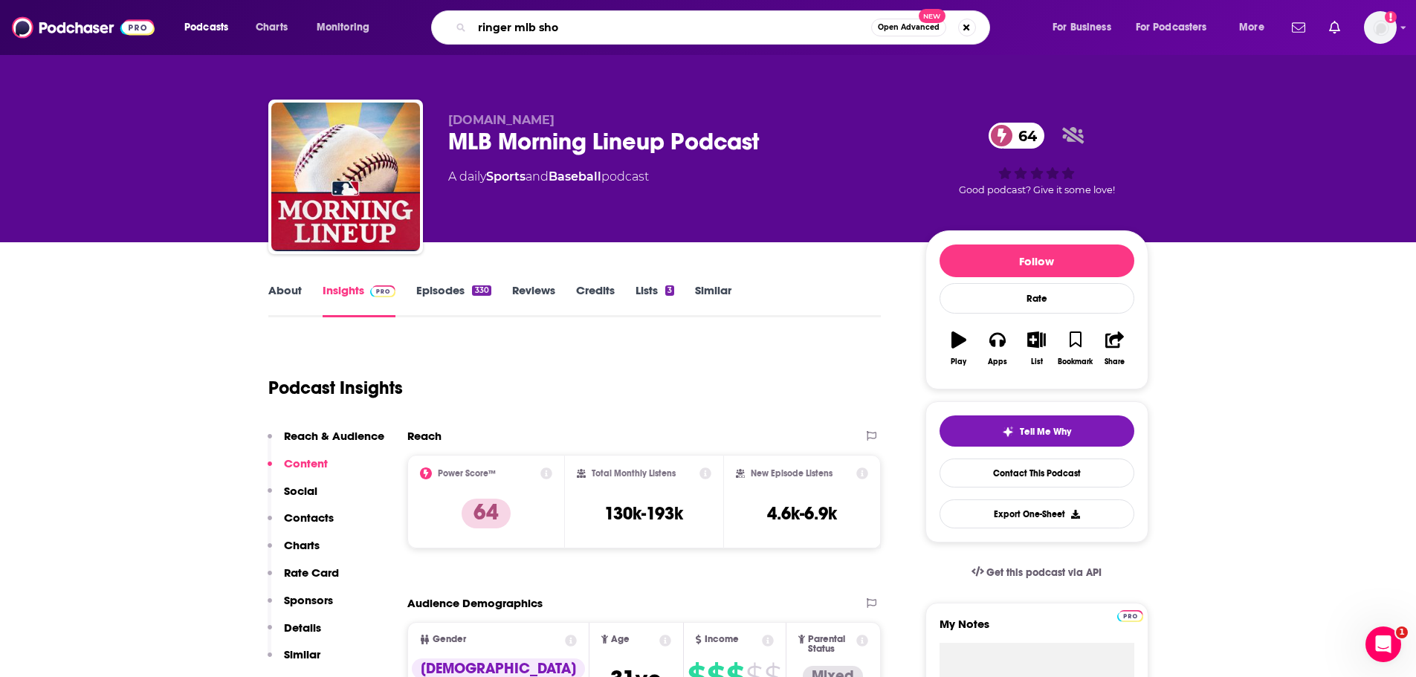
type input "ringer mlb show"
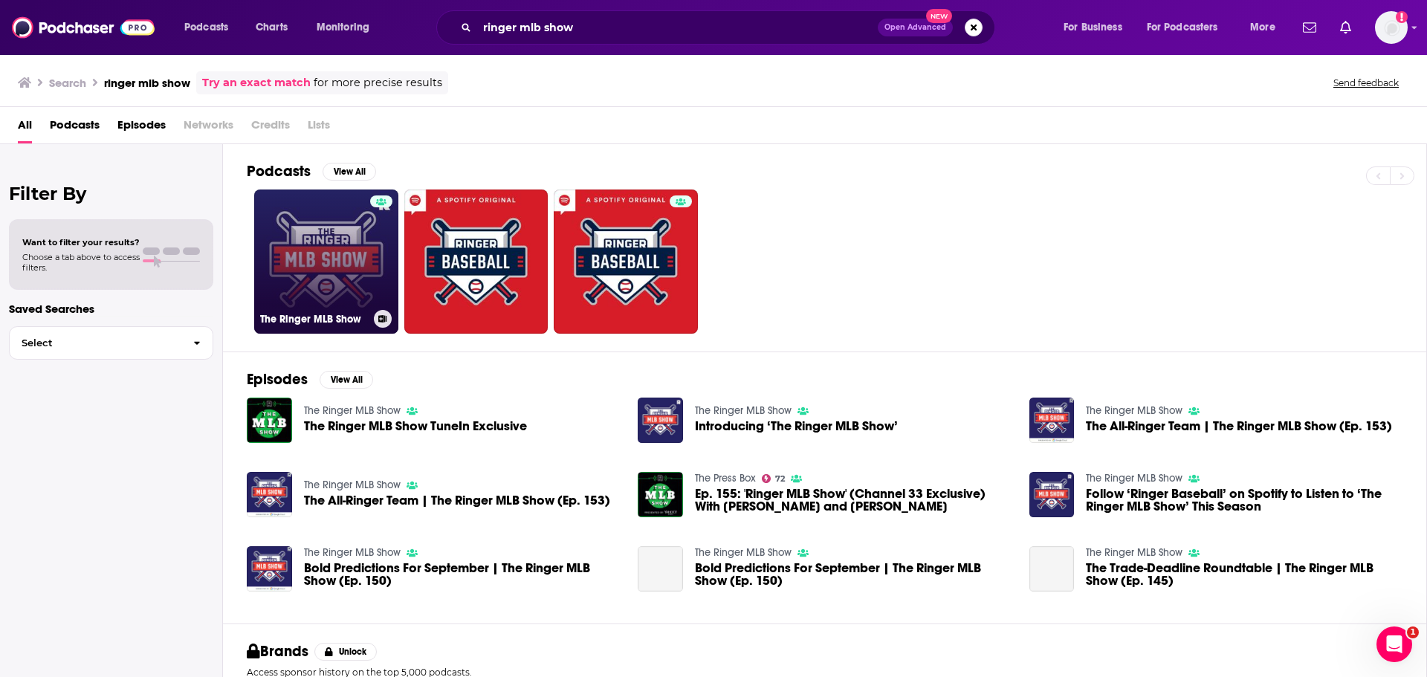
click at [358, 221] on link "The Ringer MLB Show" at bounding box center [326, 262] width 144 height 144
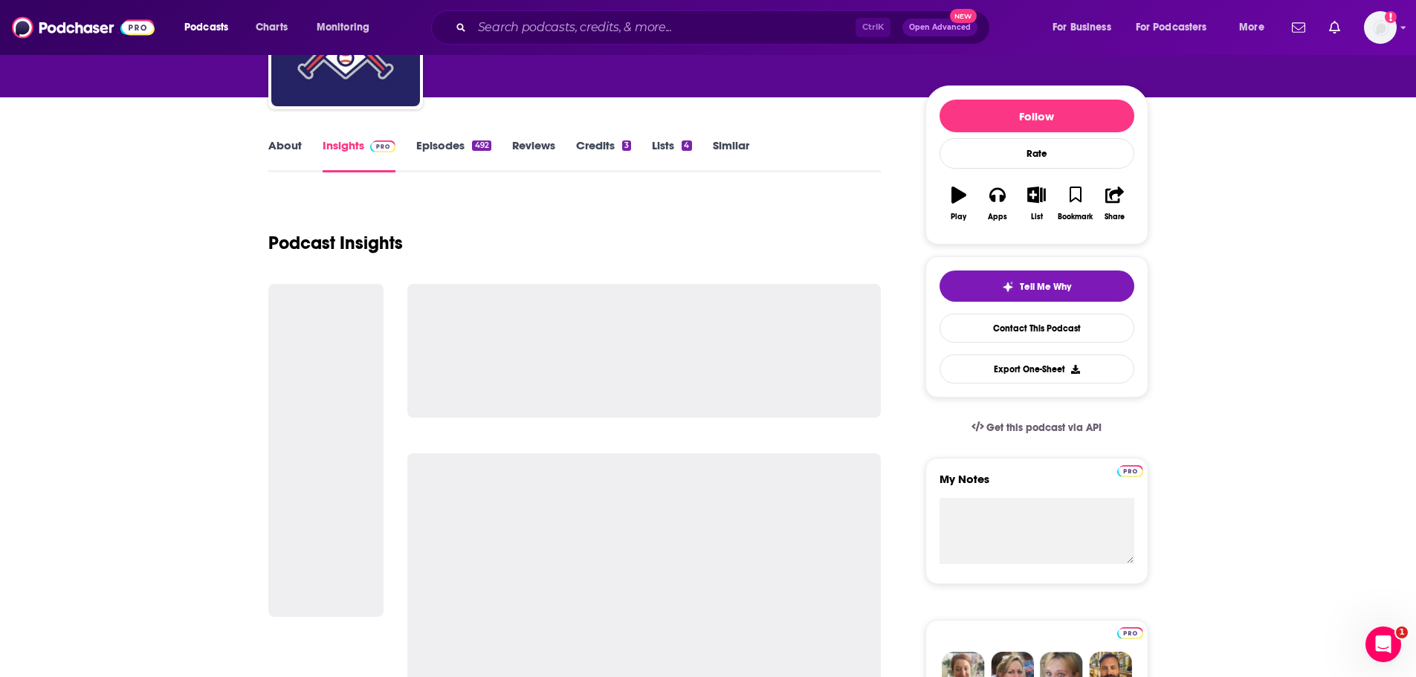
scroll to position [149, 0]
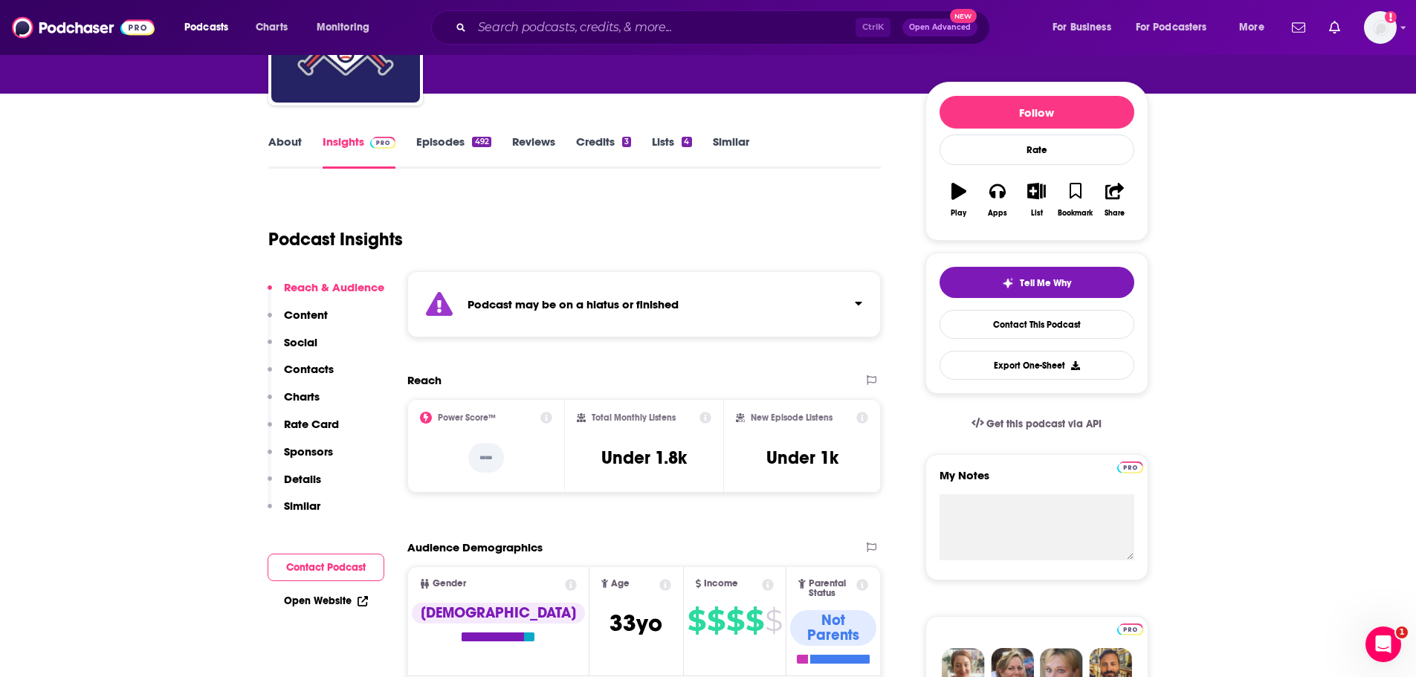
click at [320, 362] on p "Contacts" at bounding box center [309, 369] width 50 height 14
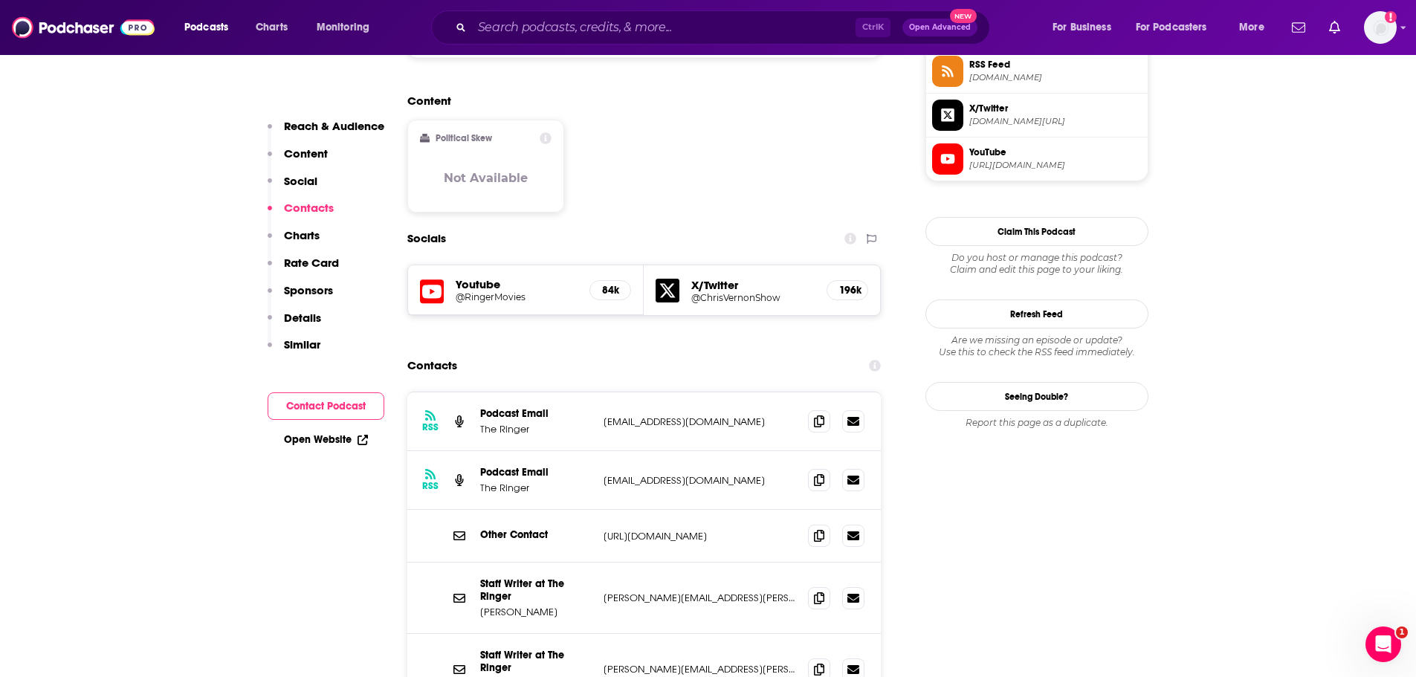
scroll to position [1296, 0]
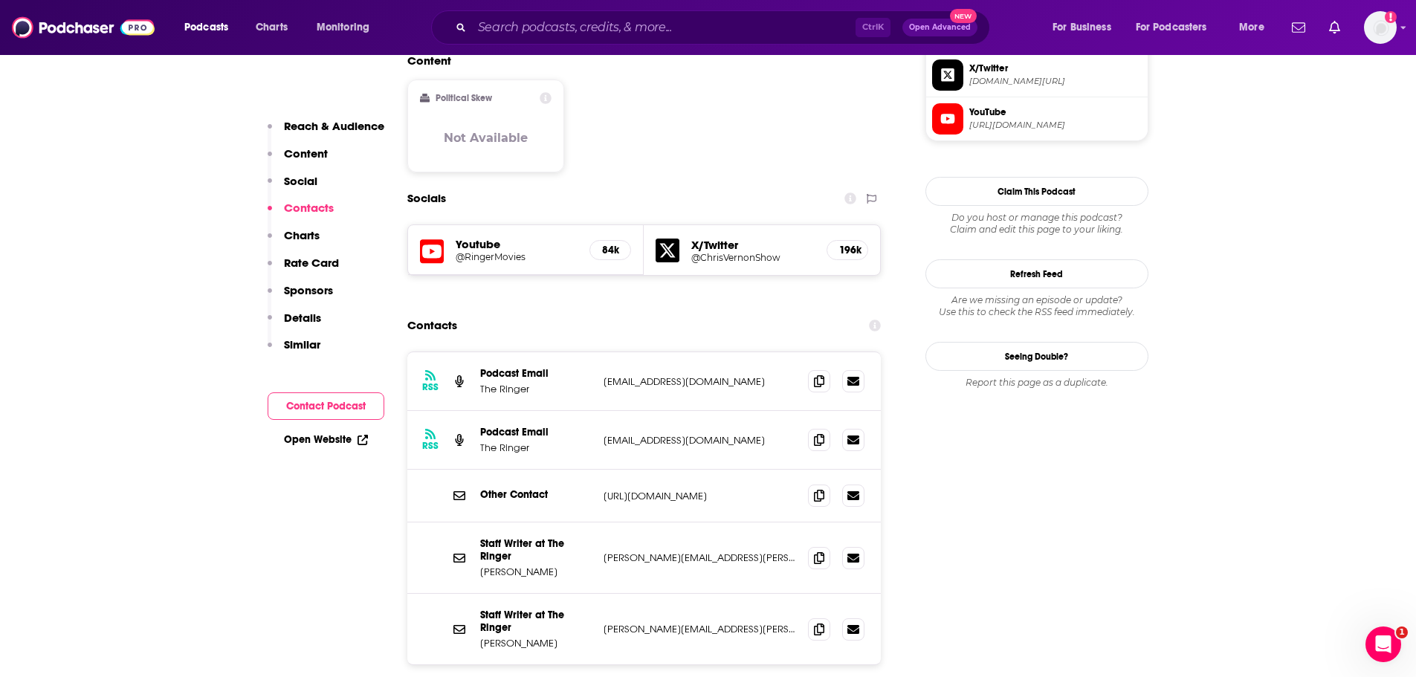
click at [676, 522] on div "Staff Writer at The Ringer [PERSON_NAME] [PERSON_NAME][EMAIL_ADDRESS][PERSON_NA…" at bounding box center [644, 557] width 474 height 71
click at [671, 551] on p "[PERSON_NAME][EMAIL_ADDRESS][PERSON_NAME][DOMAIN_NAME]" at bounding box center [699, 557] width 193 height 13
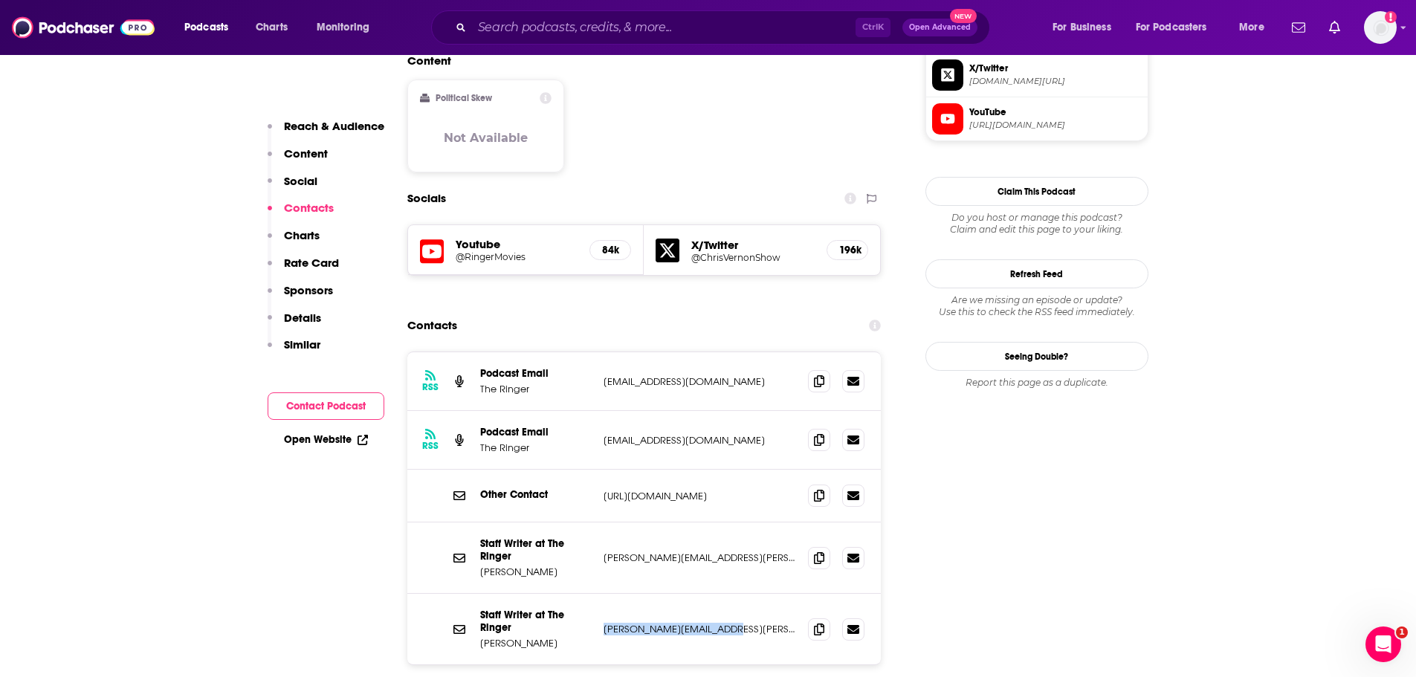
copy p "[PERSON_NAME][EMAIL_ADDRESS][PERSON_NAME][DOMAIN_NAME]"
drag, startPoint x: 725, startPoint y: 525, endPoint x: 600, endPoint y: 520, distance: 124.2
click at [600, 594] on div "Staff Writer at The Ringer [PERSON_NAME] [PERSON_NAME][EMAIL_ADDRESS][PERSON_NA…" at bounding box center [644, 629] width 474 height 71
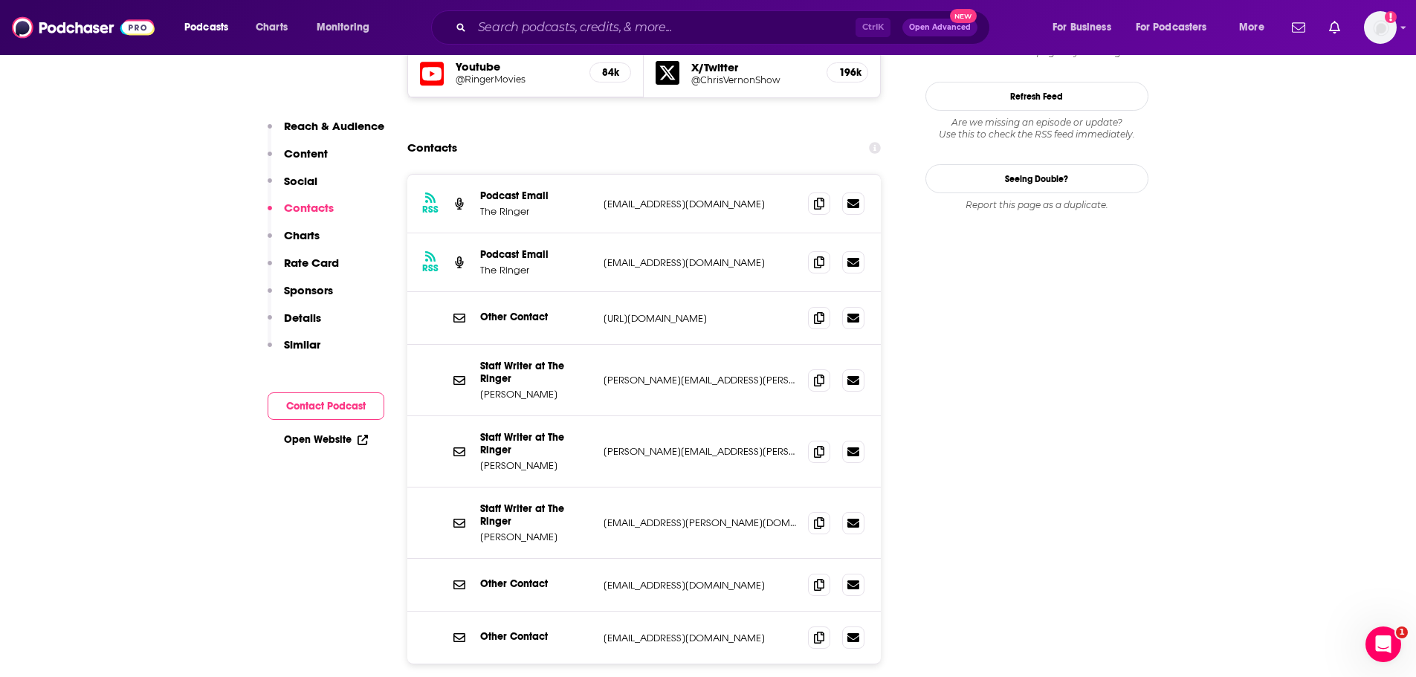
scroll to position [1519, 0]
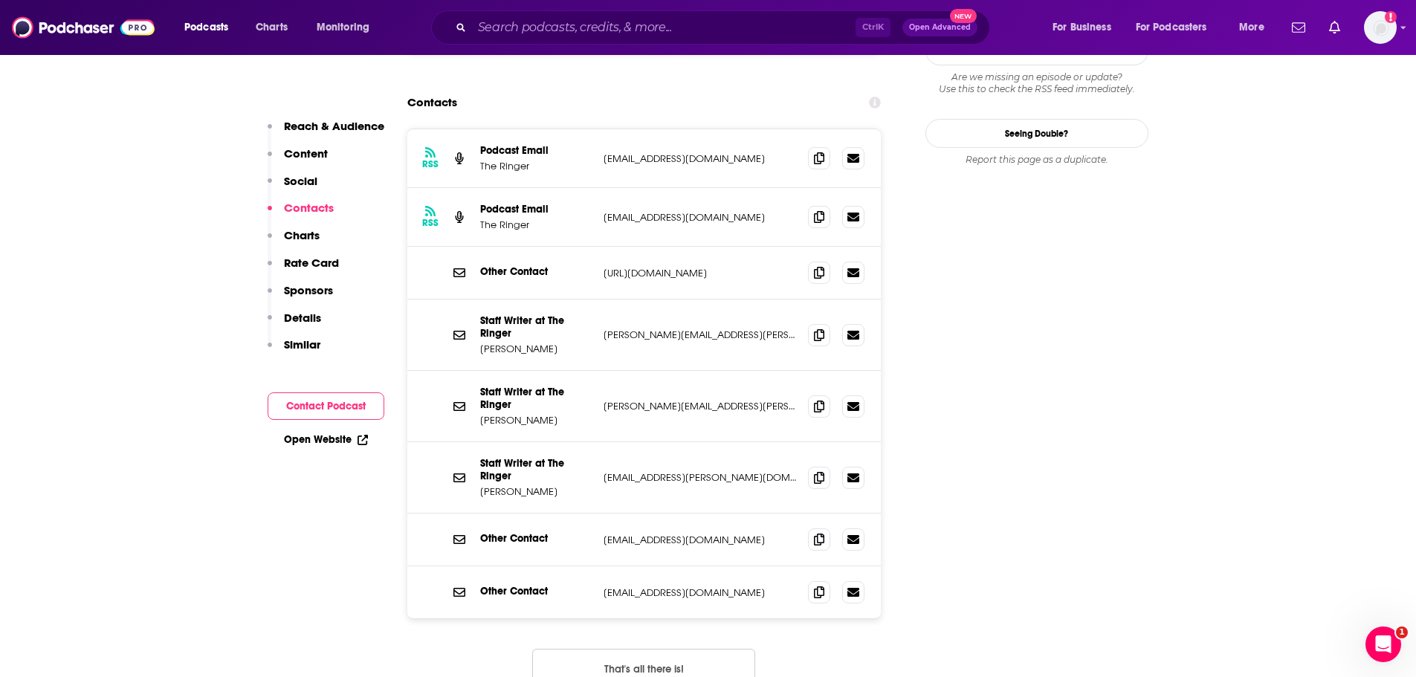
drag, startPoint x: 555, startPoint y: 386, endPoint x: 482, endPoint y: 389, distance: 73.7
click at [482, 485] on p "[PERSON_NAME]" at bounding box center [535, 491] width 111 height 13
copy p "[PERSON_NAME]"
